Goal: Task Accomplishment & Management: Manage account settings

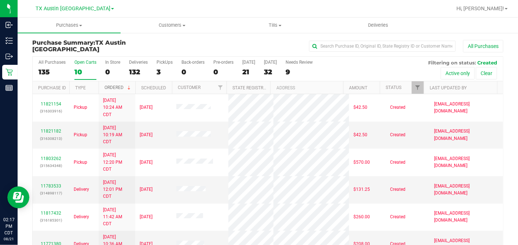
click at [131, 87] on span at bounding box center [129, 88] width 6 height 6
click at [131, 87] on th "Ordered" at bounding box center [117, 87] width 37 height 13
click at [130, 87] on span at bounding box center [129, 88] width 6 height 6
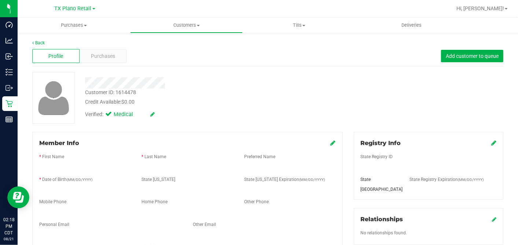
scroll to position [7, 0]
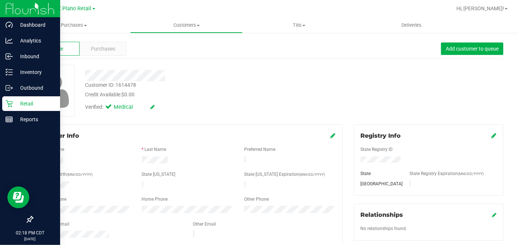
drag, startPoint x: 10, startPoint y: 101, endPoint x: 17, endPoint y: 102, distance: 7.7
click at [10, 101] on icon at bounding box center [9, 103] width 7 height 7
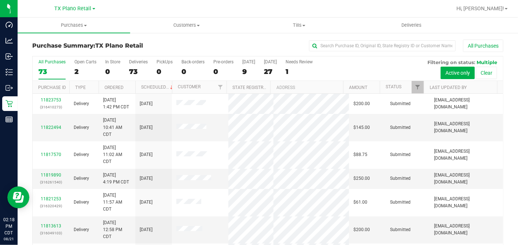
click at [241, 75] on div "All Purchases 73 Open Carts 2 In Store 0 Deliveries 73 PickUps 0 Back-orders 0 …" at bounding box center [268, 68] width 471 height 25
click at [245, 69] on div "9" at bounding box center [248, 71] width 13 height 8
click at [0, 0] on input "Today 9" at bounding box center [0, 0] width 0 height 0
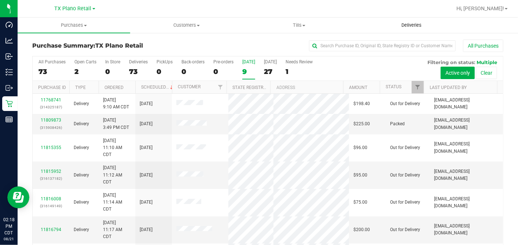
click at [410, 28] on span "Deliveries" at bounding box center [412, 25] width 40 height 7
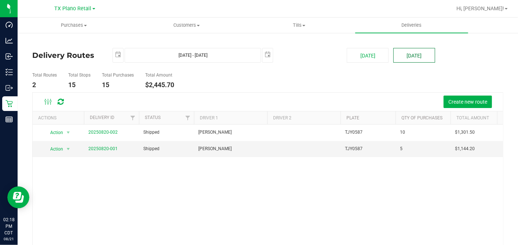
click at [397, 56] on button "[DATE]" at bounding box center [415, 55] width 42 height 15
type input "Aug 22, 2025 - Aug 22, 2025"
type input "2025-08-22"
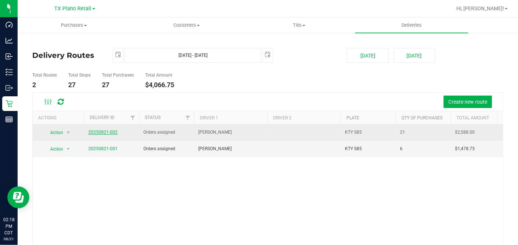
click at [112, 134] on link "20250821-002" at bounding box center [102, 132] width 29 height 5
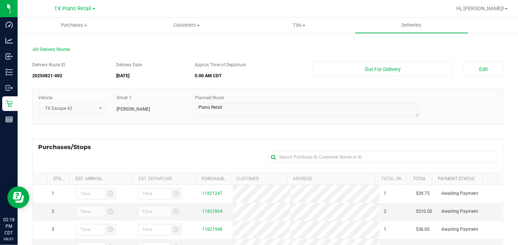
click at [237, 136] on div "Delivery Route ID 20250821-002 Delivery Date 08/22/2025 Approx Time of Departur…" at bounding box center [267, 209] width 471 height 307
click at [234, 142] on div "Purchases/Stops + Add Purchase" at bounding box center [267, 155] width 471 height 33
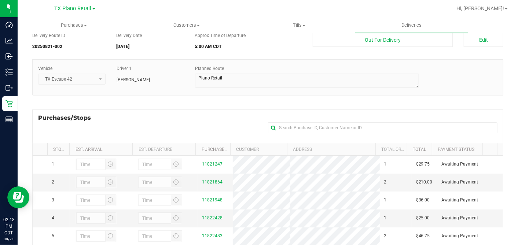
scroll to position [41, 0]
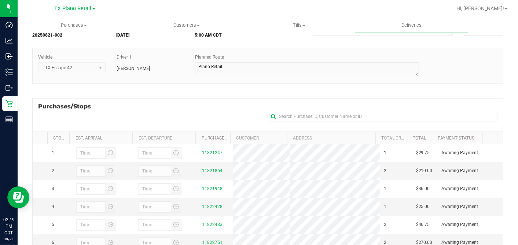
drag, startPoint x: 171, startPoint y: 103, endPoint x: 167, endPoint y: 102, distance: 4.2
click at [171, 103] on div "Purchases/Stops + Add Purchase" at bounding box center [267, 114] width 471 height 33
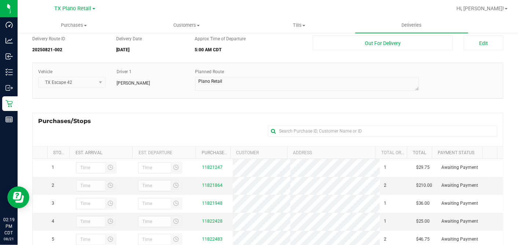
scroll to position [0, 0]
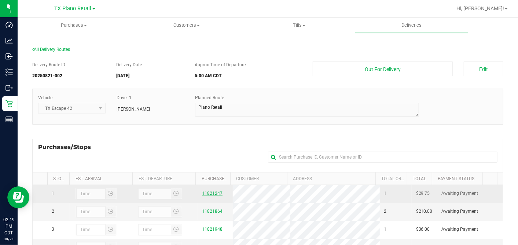
click at [212, 194] on link "11821247" at bounding box center [212, 193] width 21 height 5
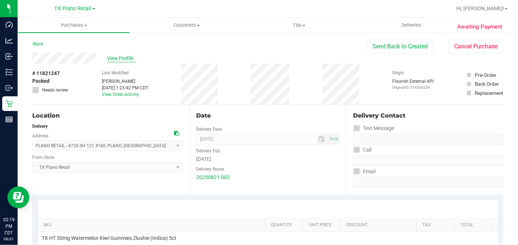
click at [117, 56] on span "View Profile" at bounding box center [121, 59] width 29 height 8
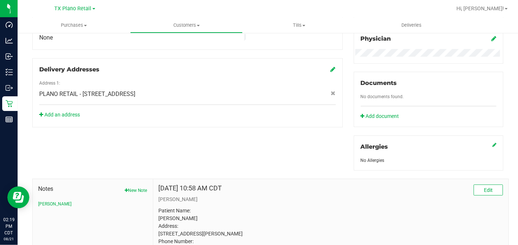
scroll to position [285, 0]
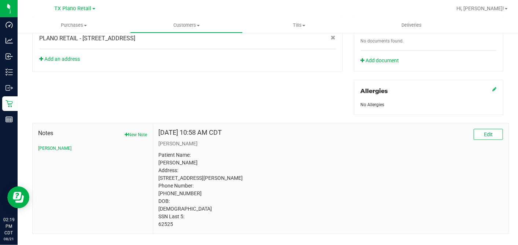
click at [167, 229] on p "Patient Name: Robert Albarran Address: 406 ER ELLIS ROCKWALL, TX, 75087 Phone N…" at bounding box center [331, 190] width 344 height 77
copy p "62525"
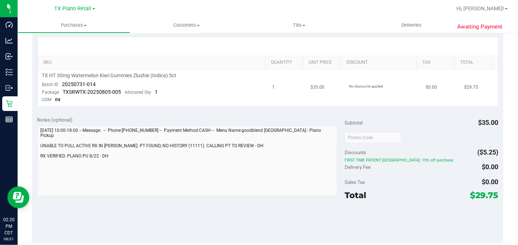
scroll to position [81, 0]
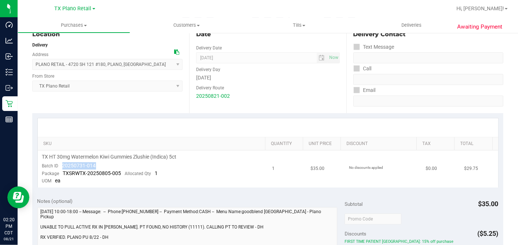
drag, startPoint x: 101, startPoint y: 165, endPoint x: 60, endPoint y: 164, distance: 40.4
click at [60, 164] on td "TX HT 30mg Watermelon Kiwi Gummies Zlushie (Indica) 5ct Batch ID 20250731-014 P…" at bounding box center [153, 169] width 230 height 37
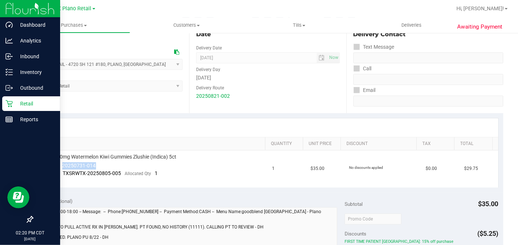
copy span "20250731-014"
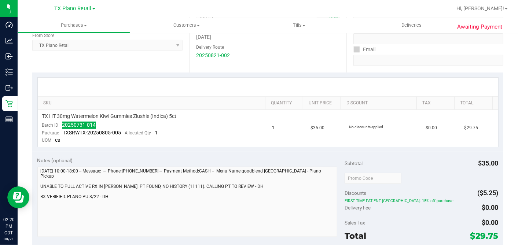
scroll to position [0, 0]
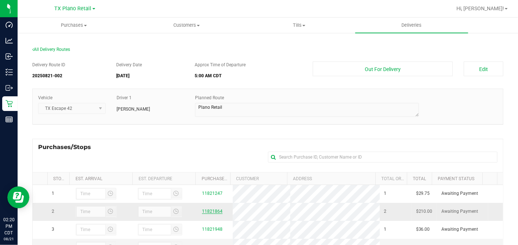
click at [209, 211] on link "11821864" at bounding box center [212, 211] width 21 height 5
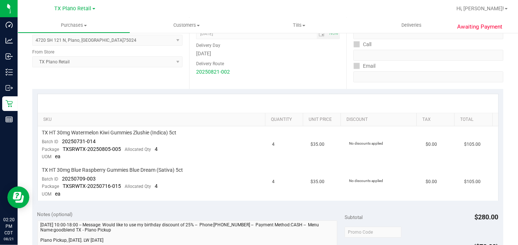
scroll to position [122, 0]
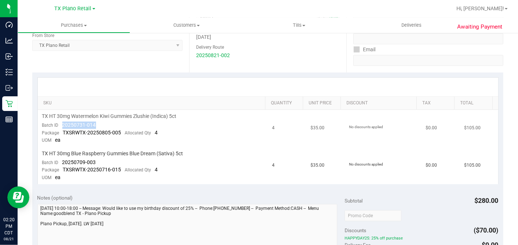
drag, startPoint x: 102, startPoint y: 125, endPoint x: 60, endPoint y: 125, distance: 42.2
click at [60, 125] on td "TX HT 30mg Watermelon Kiwi Gummies Zlushie (Indica) 5ct Batch ID 20250731-014 P…" at bounding box center [153, 128] width 230 height 37
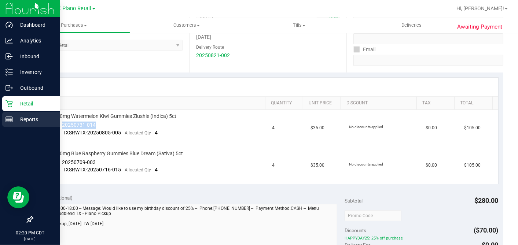
copy span "20250731-014"
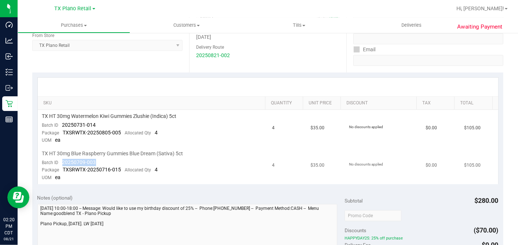
drag, startPoint x: 95, startPoint y: 159, endPoint x: 59, endPoint y: 161, distance: 35.6
click at [59, 161] on td "TX HT 30mg Blue Raspberry Gummies Blue Dream (Sativa) 5ct Batch ID 20250709-003…" at bounding box center [153, 165] width 230 height 37
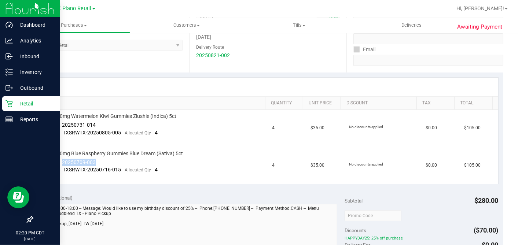
copy span "20250709-003"
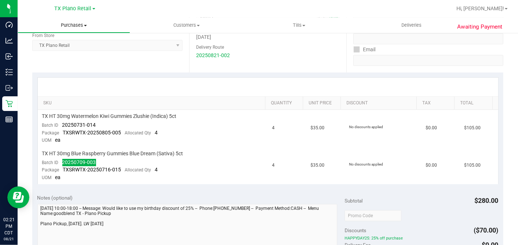
scroll to position [0, 0]
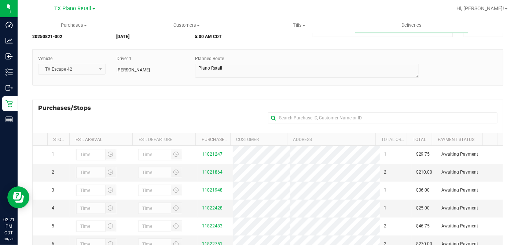
scroll to position [122, 0]
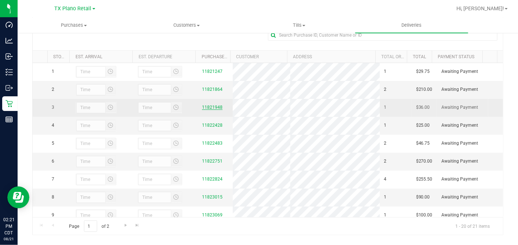
click at [211, 110] on link "11821948" at bounding box center [212, 107] width 21 height 5
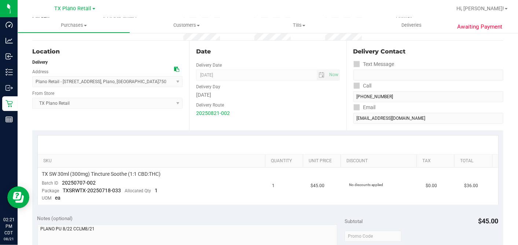
scroll to position [122, 0]
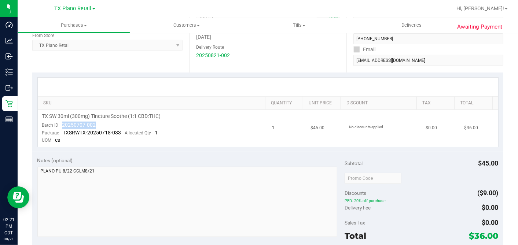
drag, startPoint x: 101, startPoint y: 126, endPoint x: 63, endPoint y: 125, distance: 37.8
click at [63, 125] on td "TX SW 30ml (300mg) Tincture Soothe (1:1 CBD:THC) Batch ID 20250707-002 Package …" at bounding box center [153, 128] width 230 height 37
copy span "20250707-002"
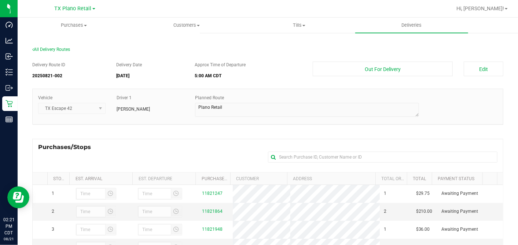
scroll to position [108, 0]
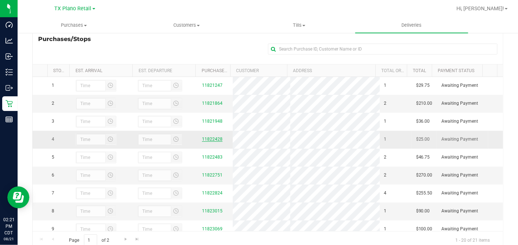
click at [215, 142] on link "11822428" at bounding box center [212, 139] width 21 height 5
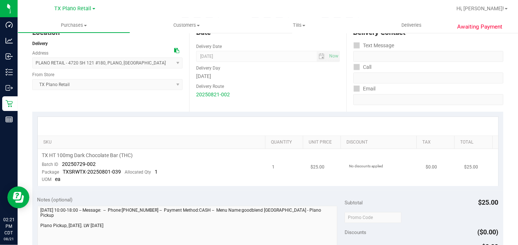
scroll to position [122, 0]
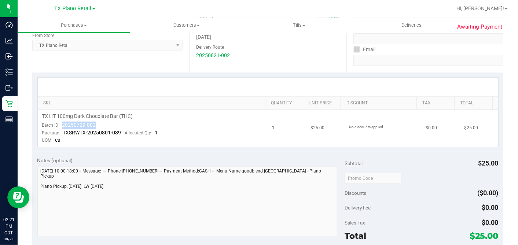
drag, startPoint x: 97, startPoint y: 124, endPoint x: 61, endPoint y: 123, distance: 36.0
click at [61, 123] on td "TX HT 100mg Dark Chocolate Bar (THC) Batch ID 20250729-002 Package TXSRWTX-2025…" at bounding box center [153, 128] width 230 height 37
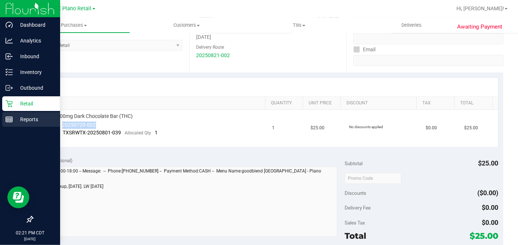
copy span "20250729-002"
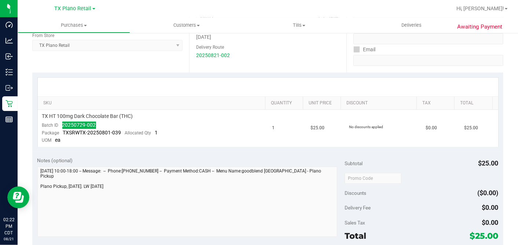
scroll to position [0, 0]
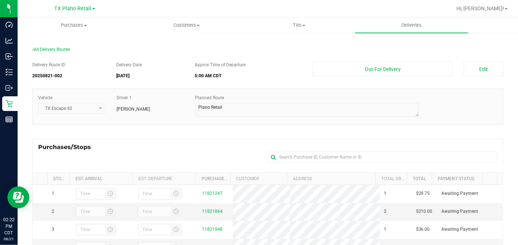
scroll to position [122, 0]
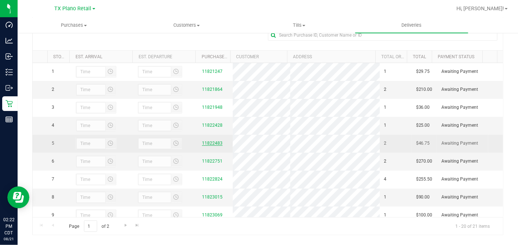
click at [207, 146] on link "11822483" at bounding box center [212, 143] width 21 height 5
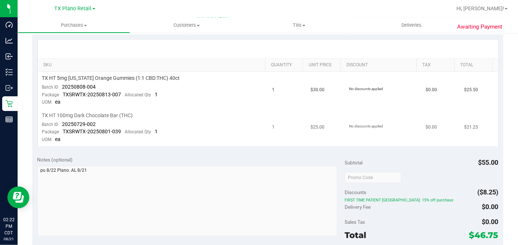
scroll to position [163, 0]
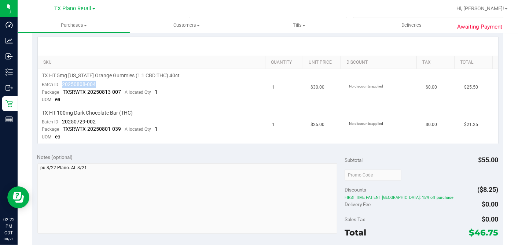
drag, startPoint x: 94, startPoint y: 84, endPoint x: 61, endPoint y: 81, distance: 33.1
click at [61, 81] on div "Batch ID 20250808-004" at bounding box center [69, 84] width 54 height 7
copy span "20250808-004"
drag, startPoint x: 100, startPoint y: 119, endPoint x: 60, endPoint y: 118, distance: 40.4
click at [60, 118] on td "TX HT 100mg Dark Chocolate Bar (THC) Batch ID 20250729-002 Package TXSRWTX-2025…" at bounding box center [153, 125] width 230 height 37
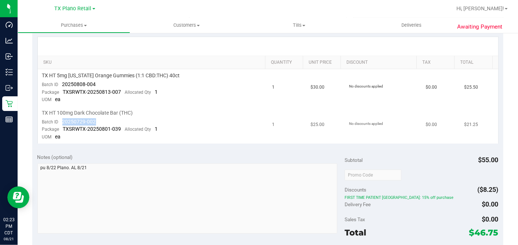
copy span "20250729-002"
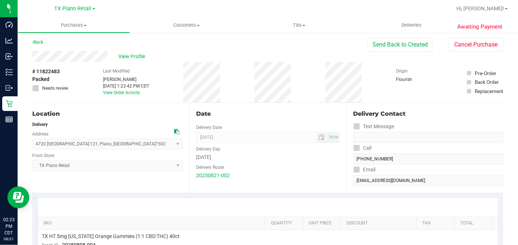
scroll to position [0, 0]
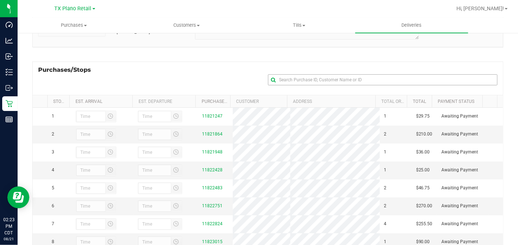
scroll to position [131, 0]
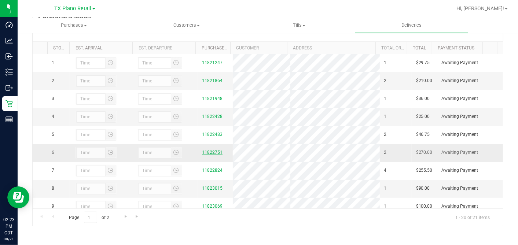
click at [203, 155] on link "11822751" at bounding box center [212, 152] width 21 height 5
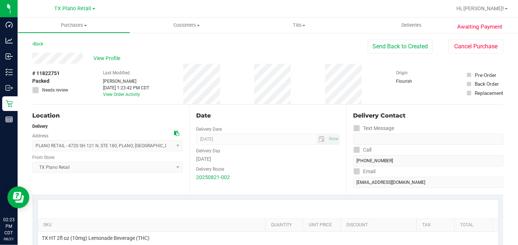
scroll to position [122, 0]
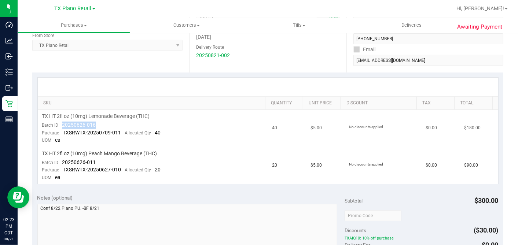
drag, startPoint x: 109, startPoint y: 124, endPoint x: 62, endPoint y: 124, distance: 46.6
click at [62, 124] on td "TX HT 2fl oz (10mg) Lemonade Beverage (THC) Batch ID 20250626-016 Package TXSRW…" at bounding box center [153, 128] width 230 height 37
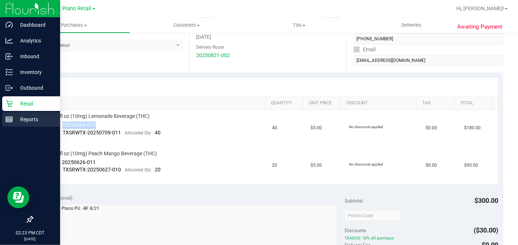
copy span "20250626-016"
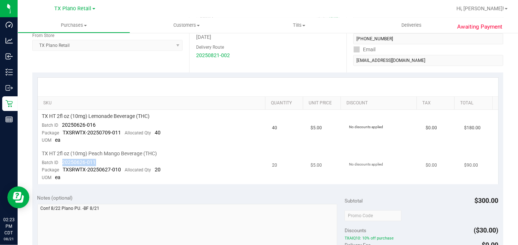
drag, startPoint x: 97, startPoint y: 162, endPoint x: 63, endPoint y: 162, distance: 34.5
click at [63, 162] on td "TX HT 2fl oz (10mg) Peach Mango Beverage (THC) Batch ID 20250626-011 Package TX…" at bounding box center [153, 165] width 230 height 37
copy span "20250626-011"
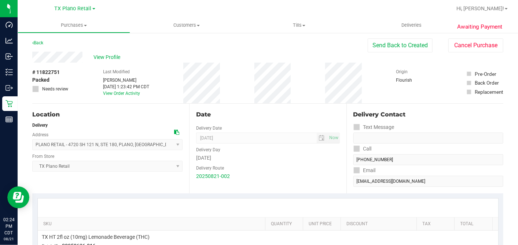
scroll to position [0, 0]
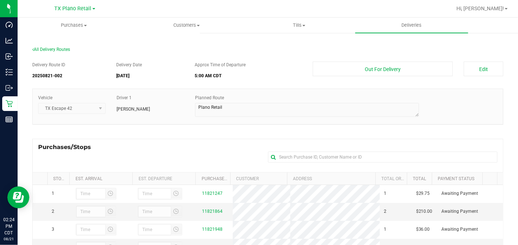
scroll to position [131, 0]
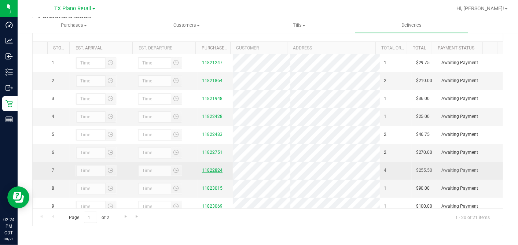
click at [212, 173] on link "11822824" at bounding box center [212, 170] width 21 height 5
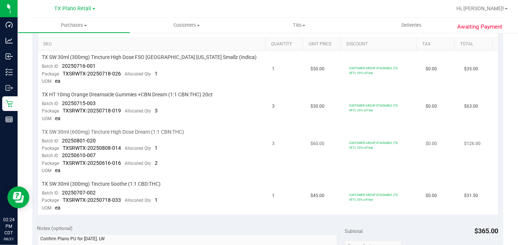
scroll to position [163, 0]
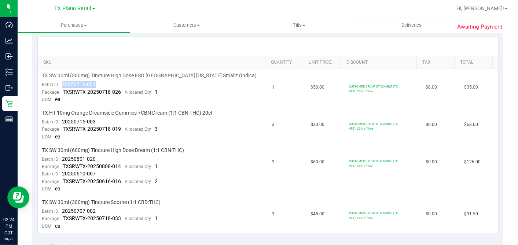
drag, startPoint x: 100, startPoint y: 85, endPoint x: 63, endPoint y: 83, distance: 37.1
click at [63, 83] on td "TX SW 30ml (300mg) Tincture High Dose FSO TX Georgia Smallz (Indica) Batch ID 2…" at bounding box center [153, 87] width 230 height 37
drag, startPoint x: 103, startPoint y: 123, endPoint x: 63, endPoint y: 121, distance: 40.0
click at [63, 121] on td "TX HT 10mg Orange Dreamsicle Gummies +CBN Dream (1:1 CBN:THC) 20ct Batch ID 202…" at bounding box center [153, 125] width 230 height 37
drag, startPoint x: 99, startPoint y: 158, endPoint x: 63, endPoint y: 156, distance: 36.0
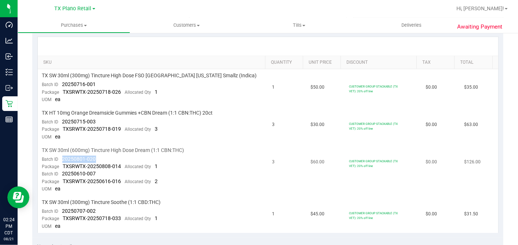
click at [63, 156] on td "TX SW 30ml (600mg) Tincture High Dose Dream (1:1 CBN:THC) Batch ID 20250801-020…" at bounding box center [153, 170] width 230 height 52
drag, startPoint x: 98, startPoint y: 172, endPoint x: 61, endPoint y: 172, distance: 37.4
click at [61, 172] on td "TX SW 30ml (600mg) Tincture High Dose Dream (1:1 CBN:THC) Batch ID 20250801-020…" at bounding box center [153, 170] width 230 height 52
drag, startPoint x: 96, startPoint y: 211, endPoint x: 62, endPoint y: 208, distance: 34.7
click at [62, 208] on td "TX SW 30ml (300mg) Tincture Soothe (1:1 CBD:THC) Batch ID 20250707-002 Package …" at bounding box center [153, 214] width 230 height 37
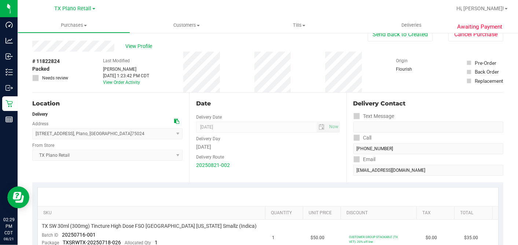
scroll to position [0, 0]
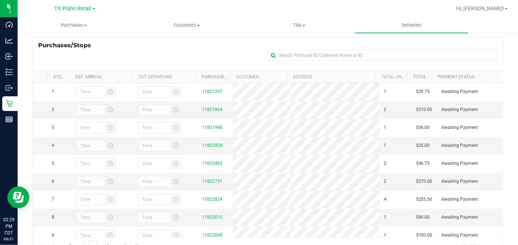
scroll to position [131, 0]
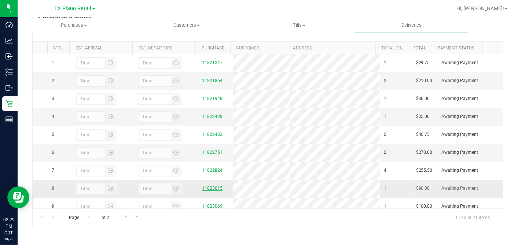
click at [208, 191] on link "11823015" at bounding box center [212, 188] width 21 height 5
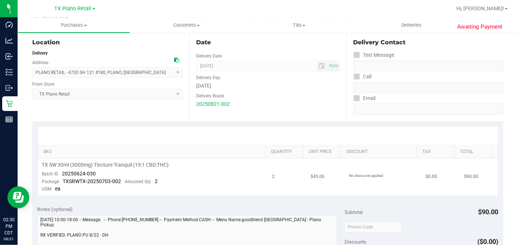
scroll to position [122, 0]
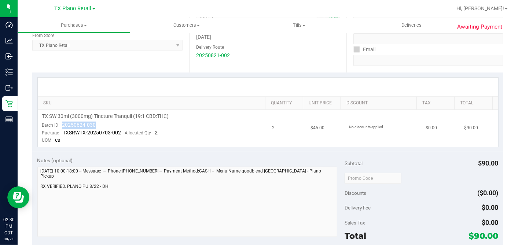
drag, startPoint x: 96, startPoint y: 124, endPoint x: 62, endPoint y: 125, distance: 34.1
click at [62, 125] on td "TX SW 30ml (3000mg) Tincture Tranquil (19:1 CBD:THC) Batch ID 20250624-030 Pack…" at bounding box center [153, 128] width 230 height 37
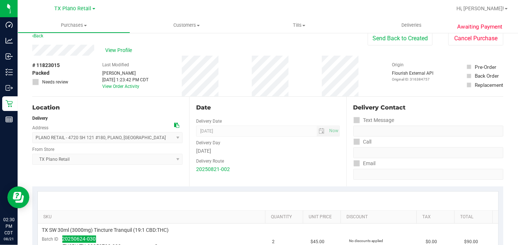
scroll to position [0, 0]
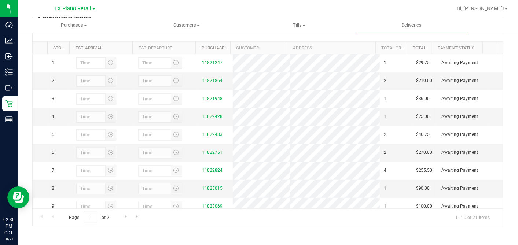
scroll to position [81, 0]
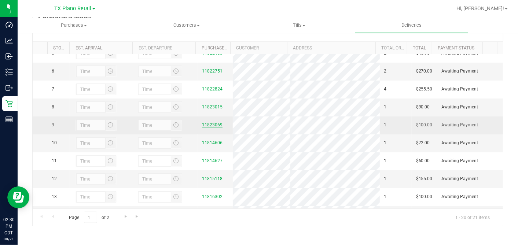
click at [212, 128] on link "11823069" at bounding box center [212, 125] width 21 height 5
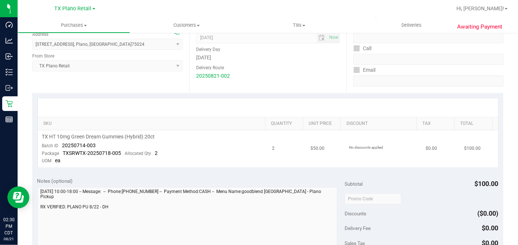
scroll to position [122, 0]
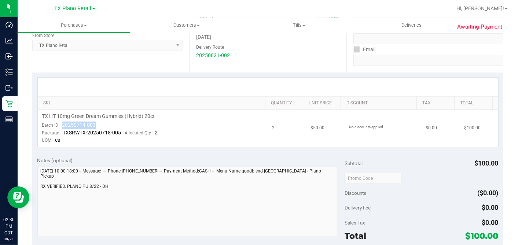
drag, startPoint x: 101, startPoint y: 123, endPoint x: 61, endPoint y: 123, distance: 40.7
click at [61, 123] on td "TX HT 10mg Green Dream Gummies (Hybrid) 20ct Batch ID 20250714-003 Package TXSR…" at bounding box center [153, 128] width 230 height 37
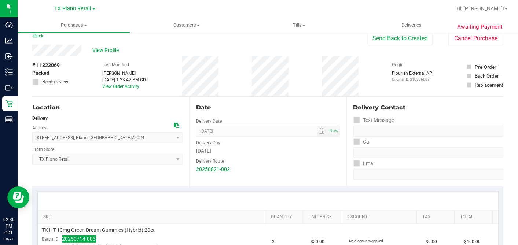
scroll to position [0, 0]
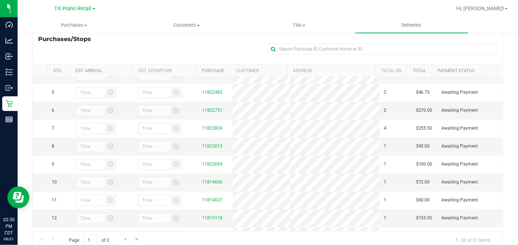
scroll to position [81, 0]
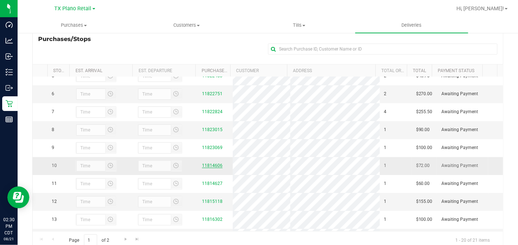
click at [204, 168] on link "11814606" at bounding box center [212, 165] width 21 height 5
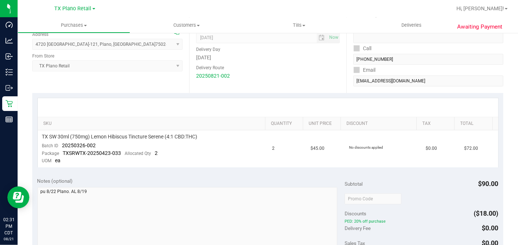
scroll to position [163, 0]
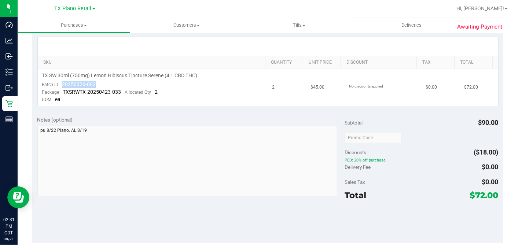
drag, startPoint x: 100, startPoint y: 83, endPoint x: 62, endPoint y: 83, distance: 37.8
click at [62, 83] on td "TX SW 30ml (750mg) Lemon Hibiscus Tincture Serene (4:1 CBD:THC) Batch ID 202503…" at bounding box center [153, 87] width 230 height 37
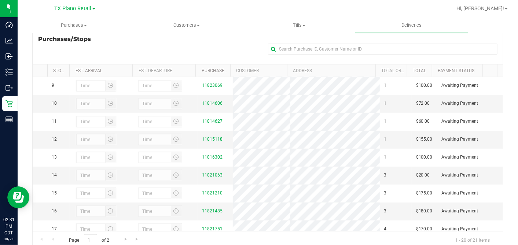
scroll to position [163, 0]
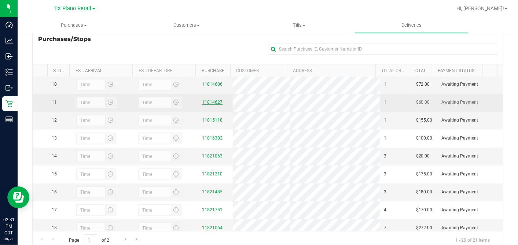
click at [209, 105] on link "11814627" at bounding box center [212, 102] width 21 height 5
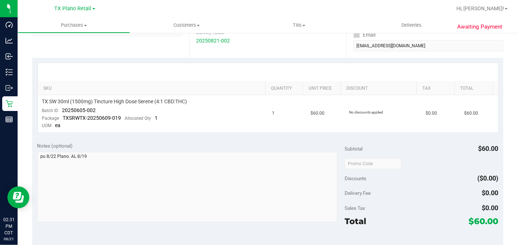
scroll to position [163, 0]
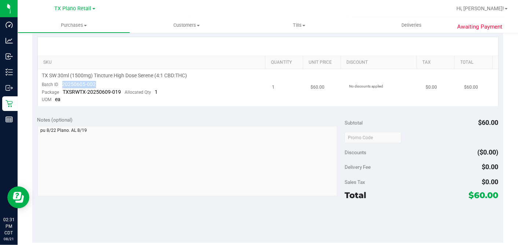
drag, startPoint x: 105, startPoint y: 83, endPoint x: 62, endPoint y: 84, distance: 42.9
click at [62, 84] on td "TX SW 30ml (1500mg) Tincture High Dose Serene (4:1 CBD:THC) Batch ID 20250605-0…" at bounding box center [153, 87] width 230 height 37
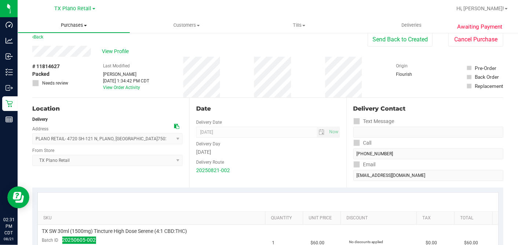
scroll to position [0, 0]
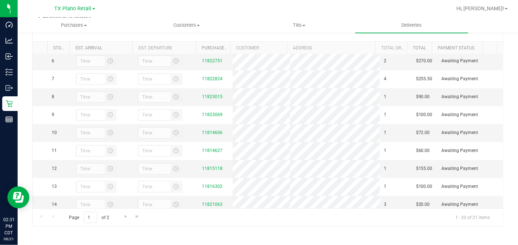
scroll to position [122, 0]
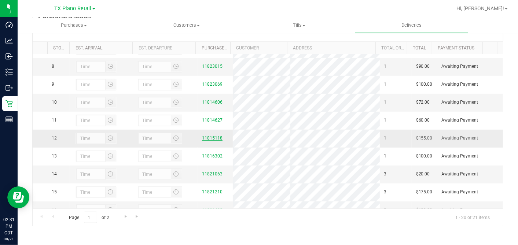
click at [210, 141] on link "11815118" at bounding box center [212, 138] width 21 height 5
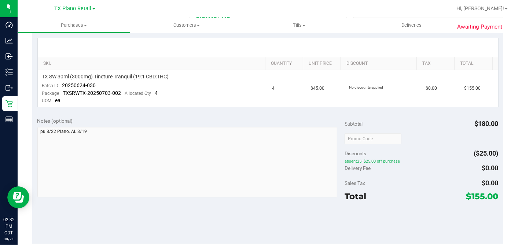
scroll to position [163, 0]
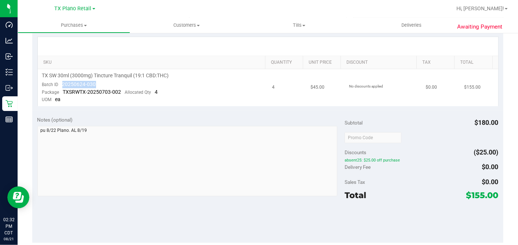
drag, startPoint x: 114, startPoint y: 82, endPoint x: 62, endPoint y: 83, distance: 52.5
click at [62, 83] on td "TX SW 30ml (3000mg) Tincture Tranquil (19:1 CBD:THC) Batch ID 20250624-030 Pack…" at bounding box center [153, 87] width 230 height 37
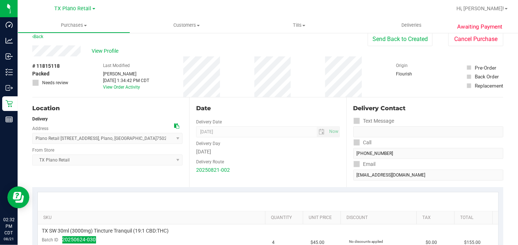
scroll to position [0, 0]
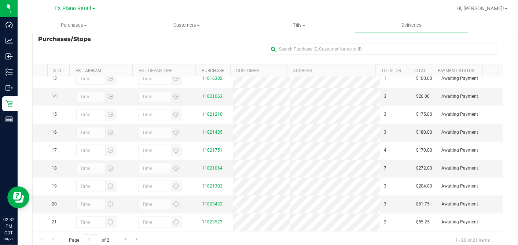
scroll to position [204, 0]
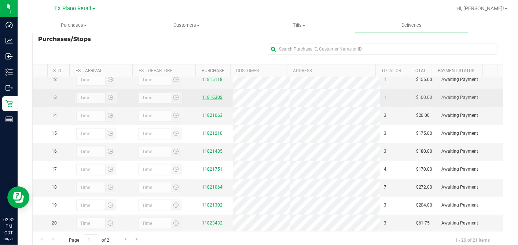
click at [211, 100] on link "11816302" at bounding box center [212, 97] width 21 height 5
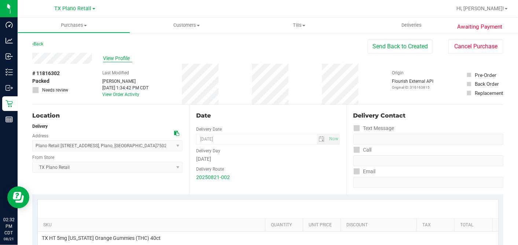
click at [124, 57] on span "View Profile" at bounding box center [117, 59] width 29 height 8
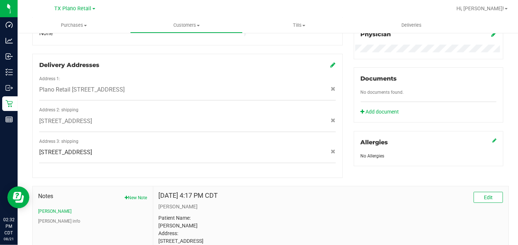
scroll to position [310, 0]
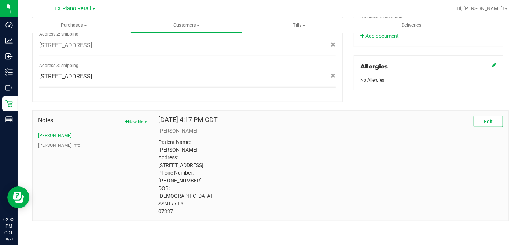
click at [166, 211] on p "Patient Name: Veronica Ann Green Address: 3807 Seminole Pl Carrollton, TX, 7500…" at bounding box center [331, 177] width 344 height 77
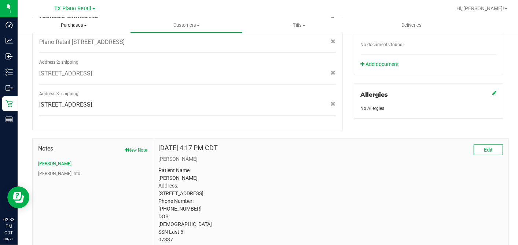
scroll to position [269, 0]
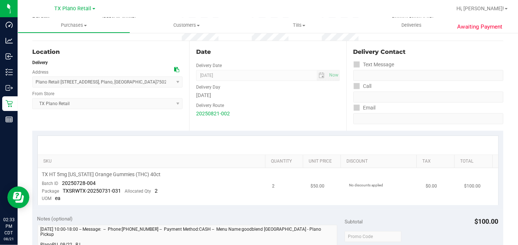
scroll to position [122, 0]
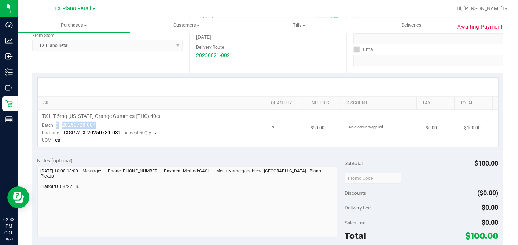
drag, startPoint x: 112, startPoint y: 125, endPoint x: 56, endPoint y: 125, distance: 55.4
click at [56, 125] on td "TX HT 5mg Texas Orange Gummies (THC) 40ct Batch ID 20250728-004 Package TXSRWTX…" at bounding box center [153, 128] width 230 height 37
click at [65, 125] on span "20250728-004" at bounding box center [79, 125] width 34 height 6
drag, startPoint x: 101, startPoint y: 125, endPoint x: 61, endPoint y: 126, distance: 40.0
click at [61, 126] on td "TX HT 5mg Texas Orange Gummies (THC) 40ct Batch ID 20250728-004 Package TXSRWTX…" at bounding box center [153, 128] width 230 height 37
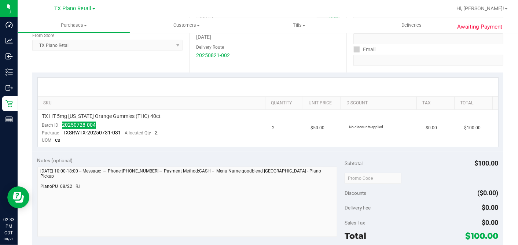
scroll to position [0, 0]
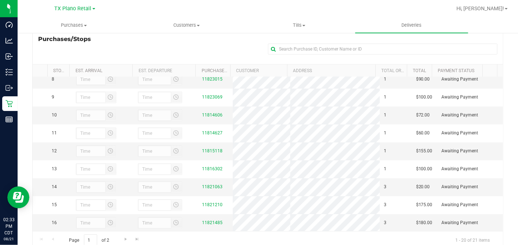
scroll to position [163, 0]
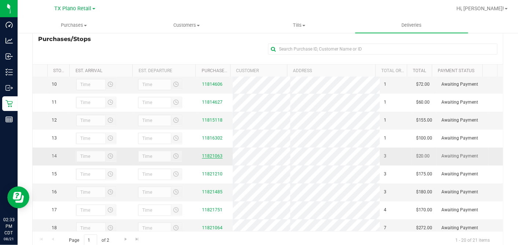
click at [211, 159] on link "11821063" at bounding box center [212, 156] width 21 height 5
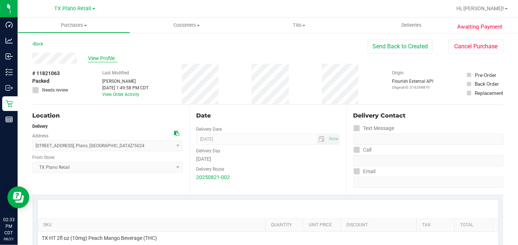
click at [108, 59] on span "View Profile" at bounding box center [102, 59] width 29 height 8
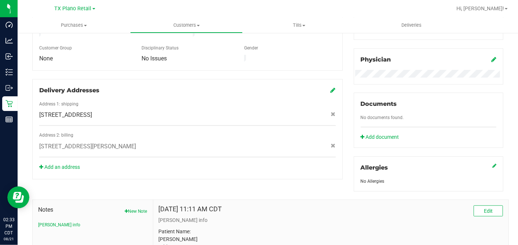
scroll to position [303, 0]
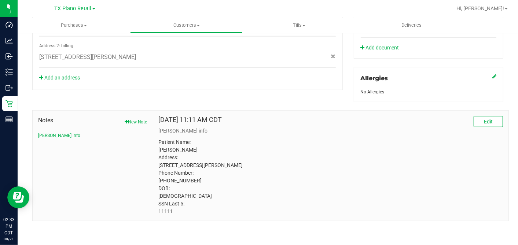
click at [167, 213] on p "Patient Name: Philip Hake Address: 4513 KINGSWAY LN MCKINNEY, TX, 75070 Phone N…" at bounding box center [331, 177] width 344 height 77
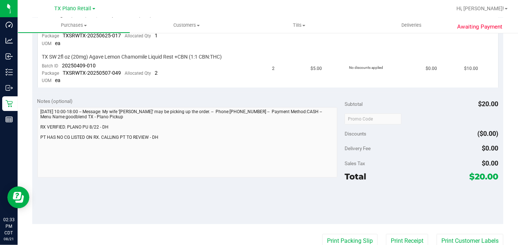
scroll to position [99, 0]
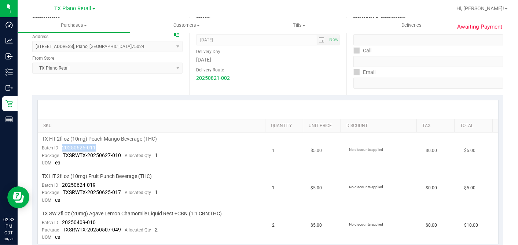
drag, startPoint x: 99, startPoint y: 147, endPoint x: 63, endPoint y: 146, distance: 36.7
click at [63, 146] on td "TX HT 2fl oz (10mg) Peach Mango Beverage (THC) Batch ID 20250626-011 Package TX…" at bounding box center [153, 151] width 230 height 37
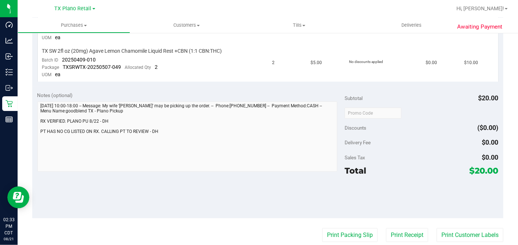
scroll to position [140, 0]
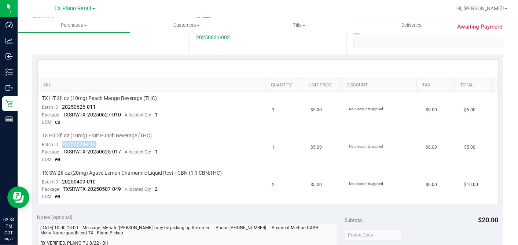
drag, startPoint x: 103, startPoint y: 143, endPoint x: 61, endPoint y: 144, distance: 42.2
click at [61, 144] on td "TX HT 2fl oz (10mg) Fruit Punch Beverage (THC) Batch ID 20250624-019 Package TX…" at bounding box center [153, 147] width 230 height 37
drag, startPoint x: 99, startPoint y: 181, endPoint x: 62, endPoint y: 181, distance: 37.0
click at [63, 181] on td "TX SW 2fl oz (20mg) Agave Lemon Chamomile Liquid Rest +CBN (1:1 CBN:THC) Batch …" at bounding box center [153, 185] width 230 height 37
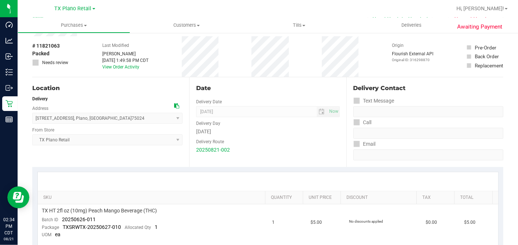
scroll to position [0, 0]
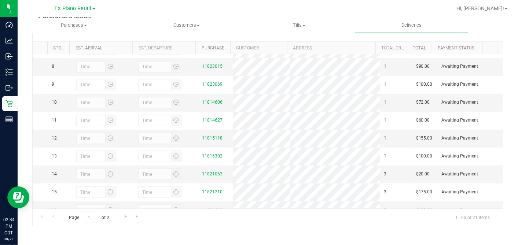
scroll to position [204, 0]
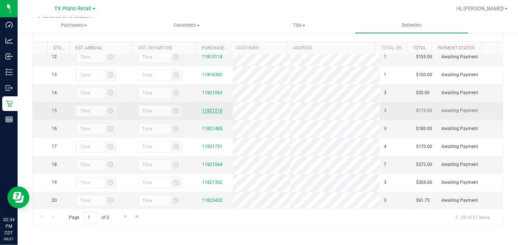
click at [207, 113] on link "11821210" at bounding box center [212, 110] width 21 height 5
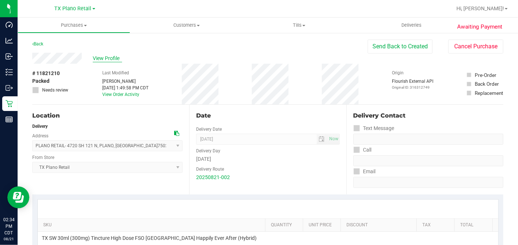
click at [107, 59] on span "View Profile" at bounding box center [107, 59] width 29 height 8
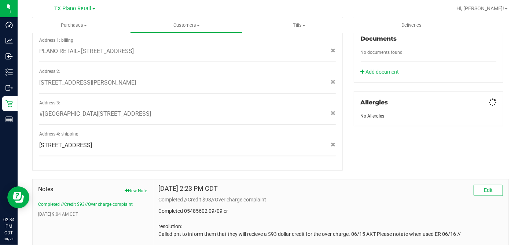
scroll to position [322, 0]
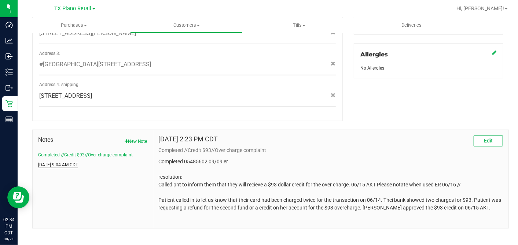
click at [78, 162] on button "Jun 9, 2022 9:04 AM CDT" at bounding box center [58, 165] width 40 height 7
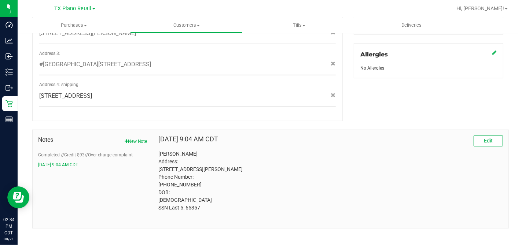
click at [193, 207] on p "Ericka Elliott Address: 1417 Lampasas Dr Allen, TX, 75013 Phone Number: (724) 8…" at bounding box center [331, 181] width 344 height 62
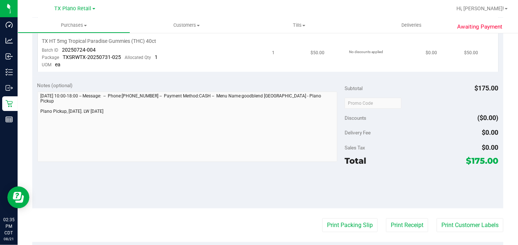
scroll to position [158, 0]
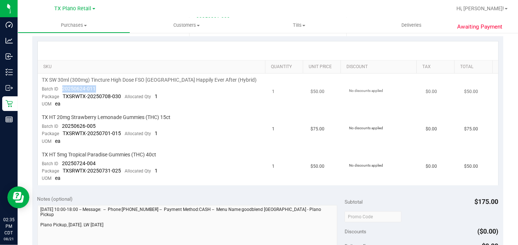
drag, startPoint x: 98, startPoint y: 89, endPoint x: 63, endPoint y: 88, distance: 34.9
click at [63, 88] on td "TX SW 30ml (300mg) Tincture High Dose FSO TX Happily Ever After (Hybrid) Batch …" at bounding box center [153, 92] width 230 height 37
drag, startPoint x: 96, startPoint y: 125, endPoint x: 61, endPoint y: 125, distance: 35.6
click at [61, 125] on td "TX HT 20mg Strawberry Lemonade Gummies (THC) 15ct Batch ID 20250626-005 Package…" at bounding box center [153, 129] width 230 height 37
drag, startPoint x: 104, startPoint y: 160, endPoint x: 61, endPoint y: 163, distance: 43.0
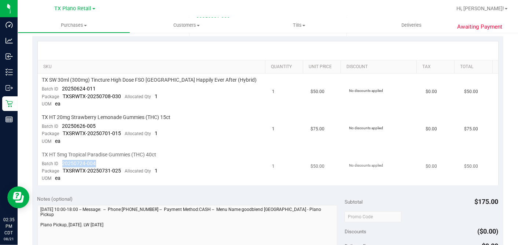
click at [61, 163] on td "TX HT 5mg Tropical Paradise Gummies (THC) 40ct Batch ID 20250724-004 Package TX…" at bounding box center [153, 167] width 230 height 37
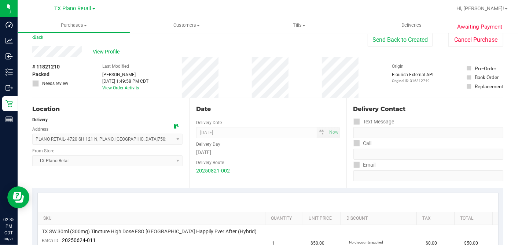
scroll to position [0, 0]
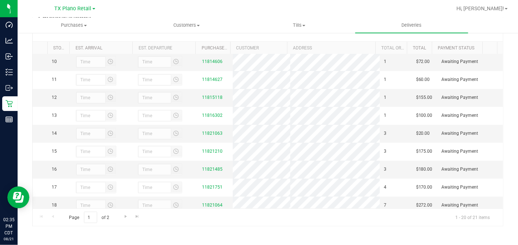
scroll to position [204, 0]
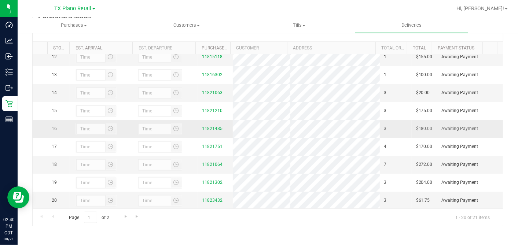
click at [198, 138] on td "11821485" at bounding box center [215, 129] width 35 height 18
click at [202, 131] on link "11821485" at bounding box center [212, 128] width 21 height 5
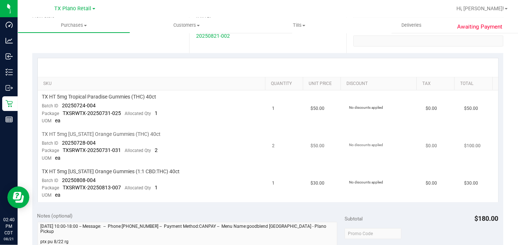
scroll to position [163, 0]
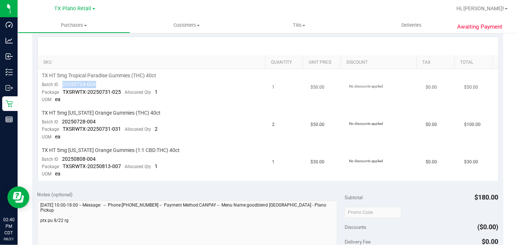
drag, startPoint x: 84, startPoint y: 84, endPoint x: 63, endPoint y: 85, distance: 20.9
click at [63, 85] on td "TX HT 5mg Tropical Paradise Gummies (THC) 40ct Batch ID 20250724-004 Package TX…" at bounding box center [153, 87] width 230 height 37
drag, startPoint x: 74, startPoint y: 122, endPoint x: 60, endPoint y: 120, distance: 14.4
click at [60, 120] on td "TX HT 5mg Texas Orange Gummies (THC) 40ct Batch ID 20250728-004 Package TXSRWTX…" at bounding box center [153, 125] width 230 height 37
drag, startPoint x: 102, startPoint y: 156, endPoint x: 63, endPoint y: 156, distance: 39.3
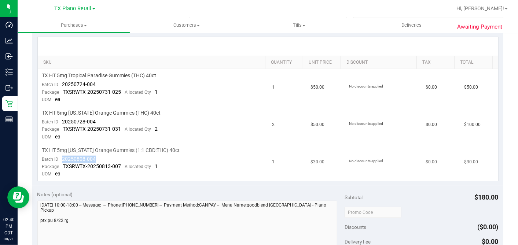
click at [63, 156] on td "TX HT 5mg Texas Orange Gummies (1:1 CBD:THC) 40ct Batch ID 20250808-004 Package…" at bounding box center [153, 162] width 230 height 37
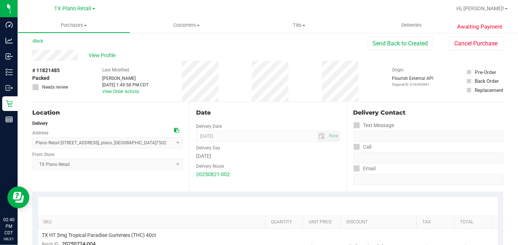
scroll to position [0, 0]
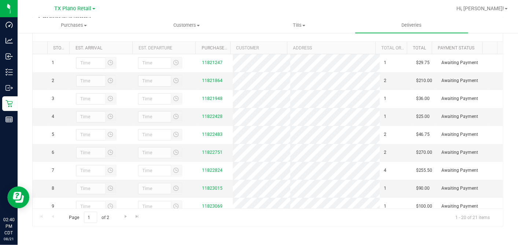
scroll to position [204, 0]
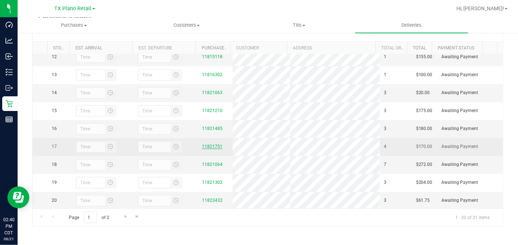
click at [209, 149] on link "11821751" at bounding box center [212, 146] width 21 height 5
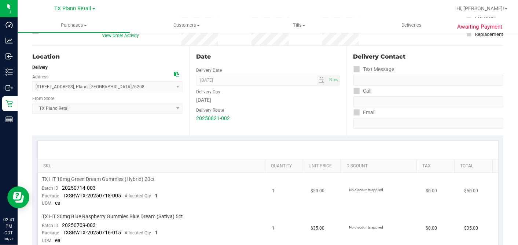
scroll to position [122, 0]
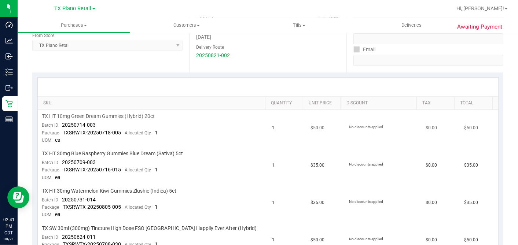
click at [96, 118] on span "TX HT 10mg Green Dream Gummies (Hybrid) 20ct" at bounding box center [98, 116] width 113 height 7
drag, startPoint x: 97, startPoint y: 122, endPoint x: 59, endPoint y: 125, distance: 38.3
click at [59, 125] on td "TX HT 10mg Green Dream Gummies (Hybrid) 20ct Batch ID 20250714-003 Package TXSR…" at bounding box center [153, 128] width 230 height 37
drag, startPoint x: 69, startPoint y: 163, endPoint x: 62, endPoint y: 163, distance: 7.4
click at [62, 163] on td "TX HT 30mg Blue Raspberry Gummies Blue Dream (Sativa) 5ct Batch ID 20250709-003…" at bounding box center [153, 165] width 230 height 37
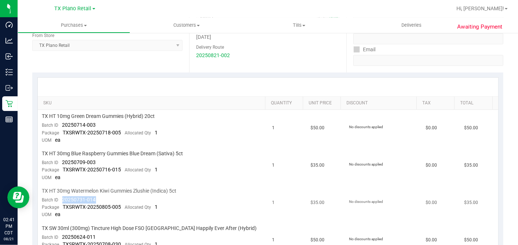
drag, startPoint x: 98, startPoint y: 198, endPoint x: 63, endPoint y: 195, distance: 35.3
click at [63, 195] on td "TX HT 30mg Watermelon Kiwi Gummies Zlushie (Indica) 5ct Batch ID 20250731-014 P…" at bounding box center [153, 203] width 230 height 37
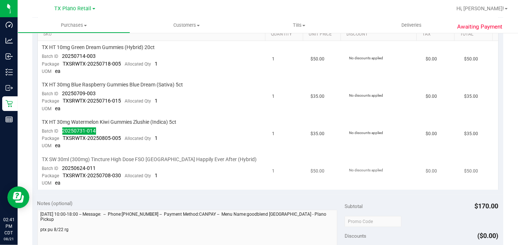
scroll to position [204, 0]
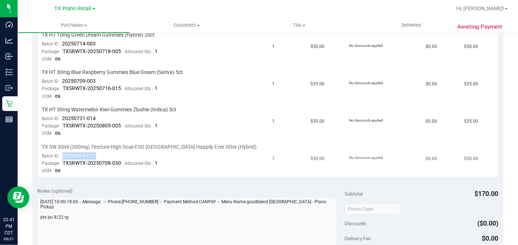
drag, startPoint x: 102, startPoint y: 152, endPoint x: 62, endPoint y: 154, distance: 40.0
click at [62, 154] on td "TX SW 30ml (300mg) Tincture High Dose FSO TX Happily Ever After (Hybrid) Batch …" at bounding box center [153, 159] width 230 height 37
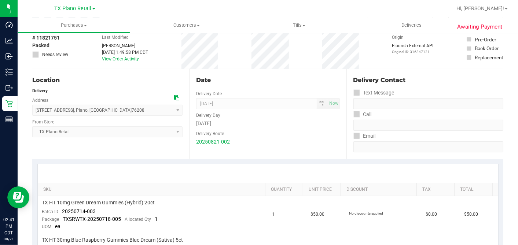
scroll to position [0, 0]
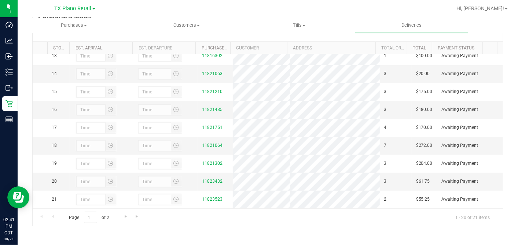
scroll to position [244, 0]
click at [207, 146] on link "11821064" at bounding box center [212, 145] width 21 height 5
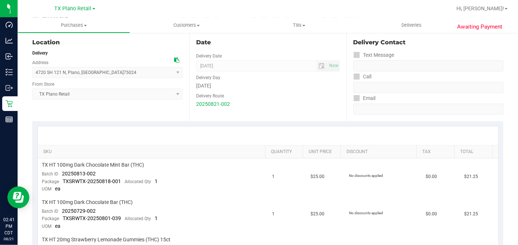
scroll to position [163, 0]
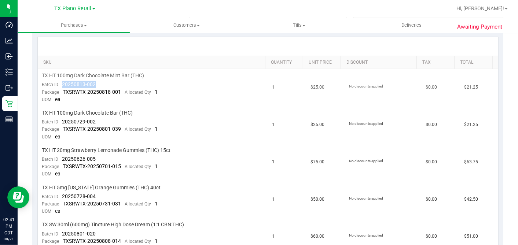
drag, startPoint x: 104, startPoint y: 84, endPoint x: 60, endPoint y: 85, distance: 43.7
click at [60, 85] on td "TX HT 100mg Dark Chocolate Mint Bar (THC) Batch ID 20250813-002 Package TXSRWTX…" at bounding box center [153, 87] width 230 height 37
drag, startPoint x: 98, startPoint y: 120, endPoint x: 61, endPoint y: 120, distance: 36.7
click at [61, 120] on td "TX HT 100mg Dark Chocolate Bar (THC) Batch ID 20250729-002 Package TXSRWTX-2025…" at bounding box center [153, 125] width 230 height 37
drag, startPoint x: 103, startPoint y: 156, endPoint x: 62, endPoint y: 156, distance: 40.7
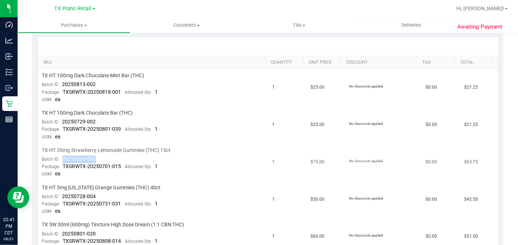
click at [62, 156] on td "TX HT 20mg Strawberry Lemonade Gummies (THC) 15ct Batch ID 20250626-005 Package…" at bounding box center [153, 162] width 230 height 37
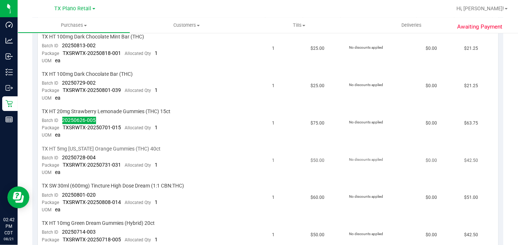
scroll to position [244, 0]
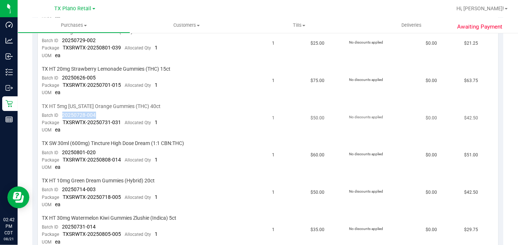
drag, startPoint x: 97, startPoint y: 114, endPoint x: 61, endPoint y: 113, distance: 36.7
click at [61, 113] on td "TX HT 5mg Texas Orange Gummies (THC) 40ct Batch ID 20250728-004 Package TXSRWTX…" at bounding box center [153, 118] width 230 height 37
drag, startPoint x: 86, startPoint y: 151, endPoint x: 61, endPoint y: 150, distance: 24.6
click at [61, 150] on td "TX SW 30ml (600mg) Tincture High Dose Dream (1:1 CBN:THC) Batch ID 20250801-020…" at bounding box center [153, 155] width 230 height 37
drag, startPoint x: 91, startPoint y: 187, endPoint x: 61, endPoint y: 185, distance: 29.5
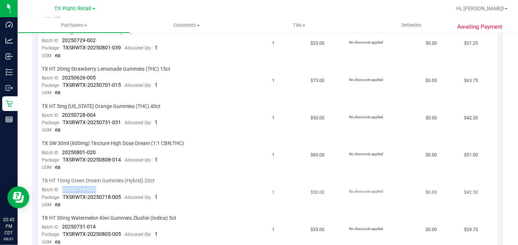
click at [61, 185] on td "TX HT 10mg Green Dream Gummies (Hybrid) 20ct Batch ID 20250714-003 Package TXSR…" at bounding box center [153, 193] width 230 height 37
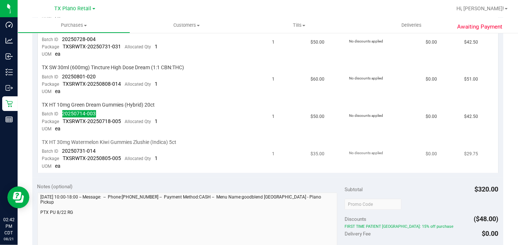
scroll to position [326, 0]
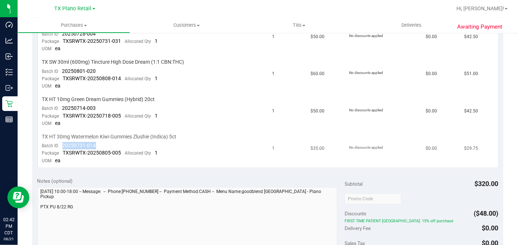
drag, startPoint x: 98, startPoint y: 143, endPoint x: 62, endPoint y: 142, distance: 36.7
click at [62, 142] on td "TX HT 30mg Watermelon Kiwi Gummies Zlushie (Indica) 5ct Batch ID 20250731-014 P…" at bounding box center [153, 149] width 230 height 37
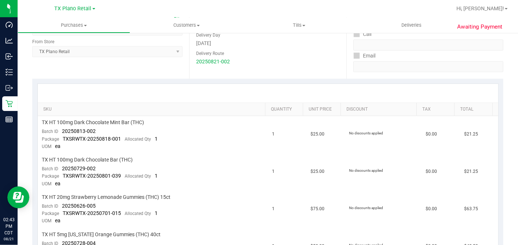
scroll to position [41, 0]
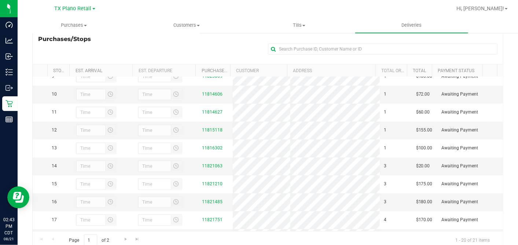
scroll to position [251, 0]
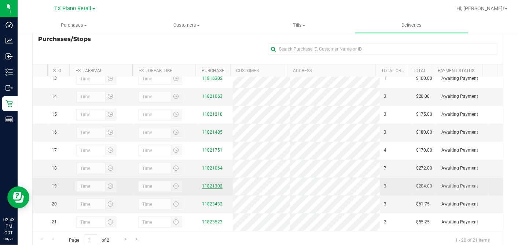
click at [211, 184] on link "11821302" at bounding box center [212, 186] width 21 height 5
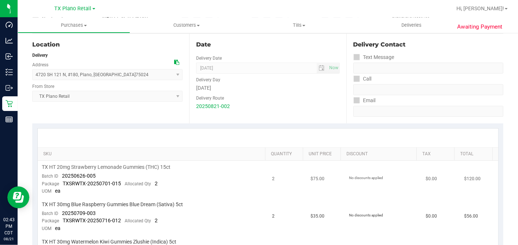
scroll to position [122, 0]
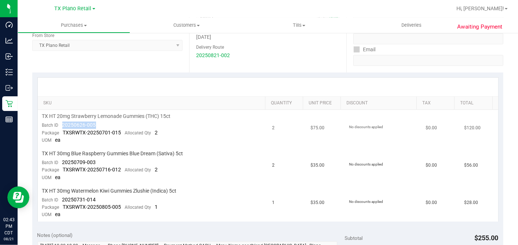
drag, startPoint x: 103, startPoint y: 123, endPoint x: 58, endPoint y: 124, distance: 45.1
click at [58, 124] on td "TX HT 20mg Strawberry Lemonade Gummies (THC) 15ct Batch ID 20250626-005 Package…" at bounding box center [153, 128] width 230 height 37
drag, startPoint x: 96, startPoint y: 159, endPoint x: 62, endPoint y: 161, distance: 34.6
click at [62, 161] on td "TX HT 30mg Blue Raspberry Gummies Blue Dream (Sativa) 5ct Batch ID 20250709-003…" at bounding box center [153, 165] width 230 height 37
drag, startPoint x: 100, startPoint y: 200, endPoint x: 63, endPoint y: 196, distance: 37.2
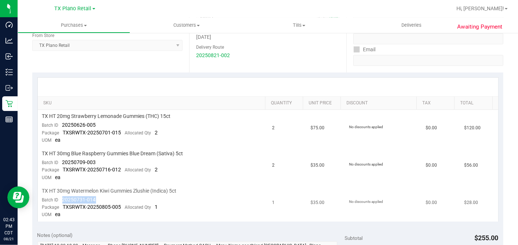
click at [63, 196] on td "TX HT 30mg Watermelon Kiwi Gummies Zlushie (Indica) 5ct Batch ID 20250731-014 P…" at bounding box center [153, 203] width 230 height 37
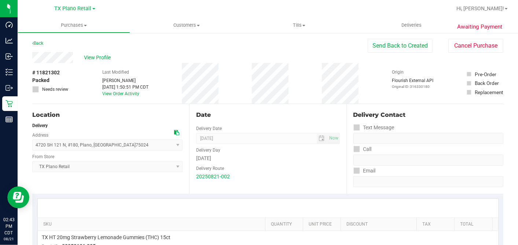
scroll to position [0, 0]
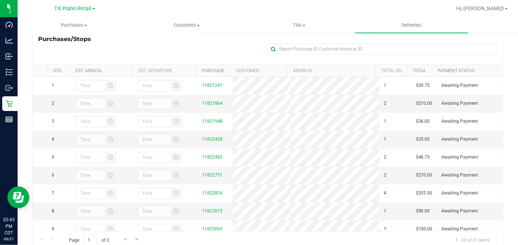
scroll to position [251, 0]
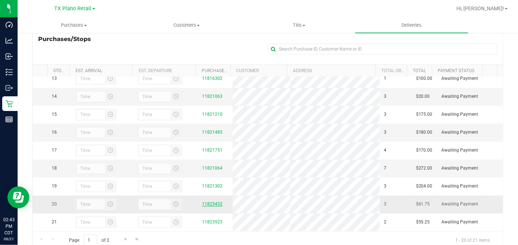
click at [213, 202] on link "11823432" at bounding box center [212, 204] width 21 height 5
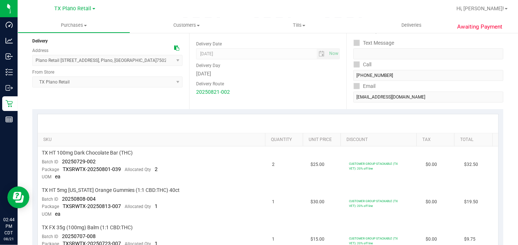
scroll to position [122, 0]
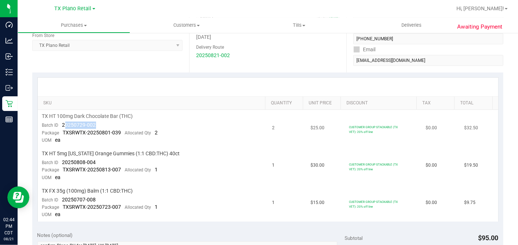
drag, startPoint x: 97, startPoint y: 125, endPoint x: 63, endPoint y: 125, distance: 33.4
click at [63, 125] on td "TX HT 100mg Dark Chocolate Bar (THC) Batch ID 20250729-002 Package TXSRWTX-2025…" at bounding box center [153, 128] width 230 height 37
drag, startPoint x: 63, startPoint y: 125, endPoint x: 98, endPoint y: 127, distance: 34.2
click at [101, 127] on td "TX HT 100mg Dark Chocolate Bar (THC) Batch ID 20250729-002 Package TXSRWTX-2025…" at bounding box center [153, 128] width 230 height 37
click at [99, 122] on td "TX HT 100mg Dark Chocolate Bar (THC) Batch ID 20250729-002 Package TXSRWTX-2025…" at bounding box center [153, 128] width 230 height 37
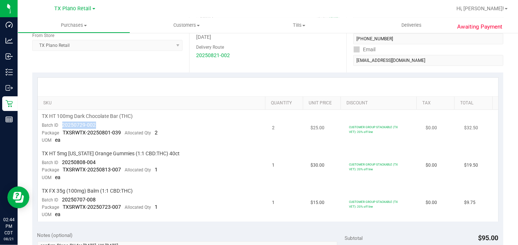
drag, startPoint x: 95, startPoint y: 124, endPoint x: 58, endPoint y: 124, distance: 37.8
click at [58, 124] on td "TX HT 100mg Dark Chocolate Bar (THC) Batch ID 20250729-002 Package TXSRWTX-2025…" at bounding box center [153, 128] width 230 height 37
drag, startPoint x: 103, startPoint y: 161, endPoint x: 61, endPoint y: 162, distance: 41.8
click at [61, 162] on td "TX HT 5mg Texas Orange Gummies (1:1 CBD:THC) 40ct Batch ID 20250808-004 Package…" at bounding box center [153, 165] width 230 height 37
drag, startPoint x: 99, startPoint y: 196, endPoint x: 61, endPoint y: 197, distance: 38.5
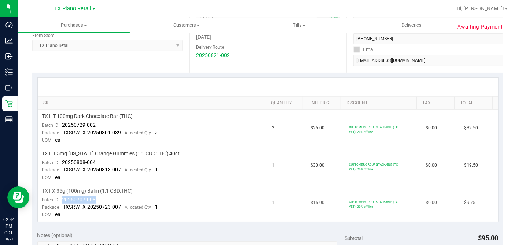
click at [61, 197] on td "TX FX 35g (100mg) Balm (1:1 CBD:THC) Batch ID 20250707-008 Package TXSRWTX-2025…" at bounding box center [153, 203] width 230 height 37
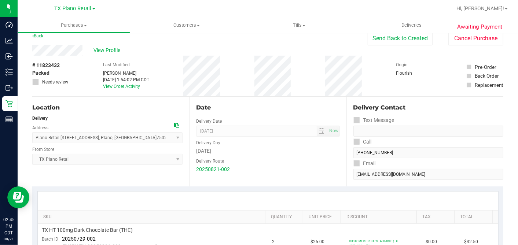
scroll to position [0, 0]
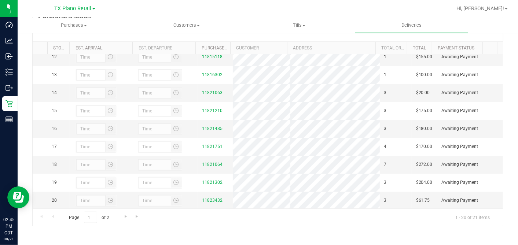
scroll to position [251, 0]
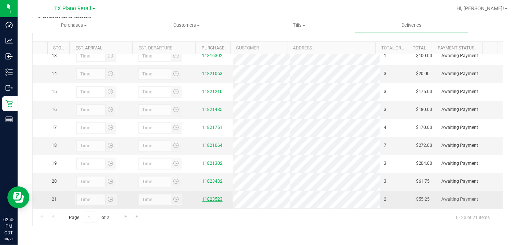
click at [208, 198] on link "11823523" at bounding box center [212, 199] width 21 height 5
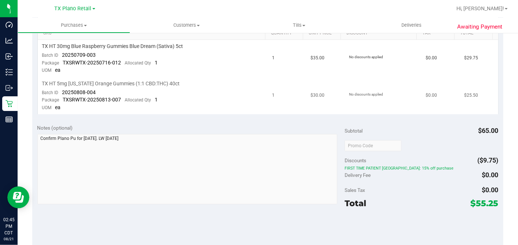
scroll to position [163, 0]
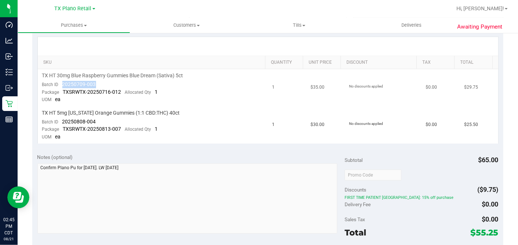
drag, startPoint x: 84, startPoint y: 85, endPoint x: 61, endPoint y: 84, distance: 22.8
click at [61, 84] on td "TX HT 30mg Blue Raspberry Gummies Blue Dream (Sativa) 5ct Batch ID 20250709-003…" at bounding box center [153, 87] width 230 height 37
drag, startPoint x: 96, startPoint y: 120, endPoint x: 56, endPoint y: 120, distance: 40.0
click at [56, 120] on td "TX HT 5mg Texas Orange Gummies (1:1 CBD:THC) 40ct Batch ID 20250808-004 Package…" at bounding box center [153, 125] width 230 height 37
drag, startPoint x: 56, startPoint y: 120, endPoint x: 101, endPoint y: 119, distance: 44.0
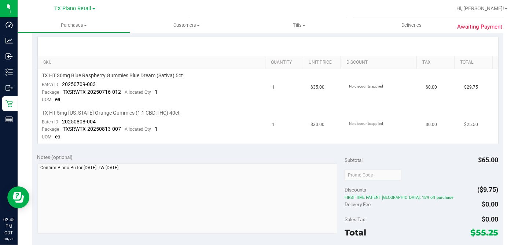
click at [97, 120] on td "TX HT 5mg Texas Orange Gummies (1:1 CBD:THC) 40ct Batch ID 20250808-004 Package…" at bounding box center [153, 125] width 230 height 37
drag, startPoint x: 89, startPoint y: 121, endPoint x: 61, endPoint y: 121, distance: 28.2
click at [61, 121] on td "TX HT 5mg Texas Orange Gummies (1:1 CBD:THC) 40ct Batch ID 20250808-004 Package…" at bounding box center [153, 125] width 230 height 37
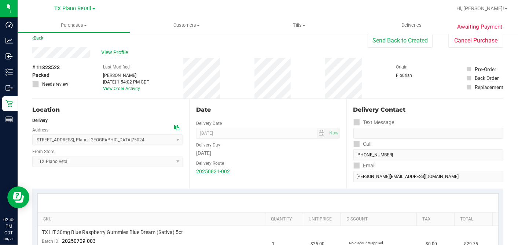
scroll to position [0, 0]
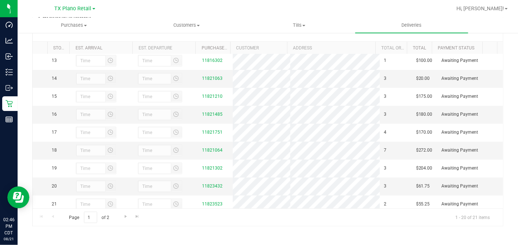
scroll to position [251, 0]
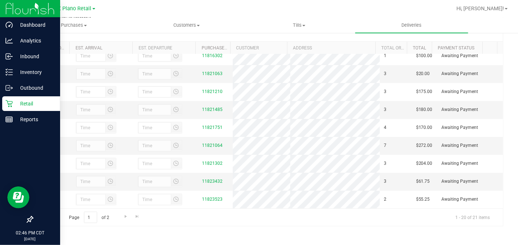
click at [10, 104] on icon at bounding box center [9, 103] width 7 height 7
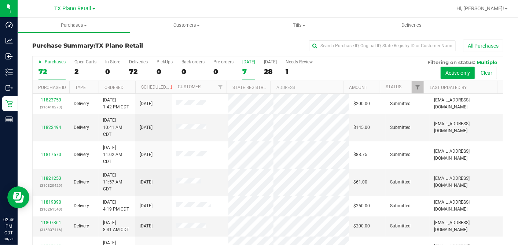
click at [242, 70] on div "7" at bounding box center [248, 71] width 13 height 8
click at [0, 0] on input "Today 7" at bounding box center [0, 0] width 0 height 0
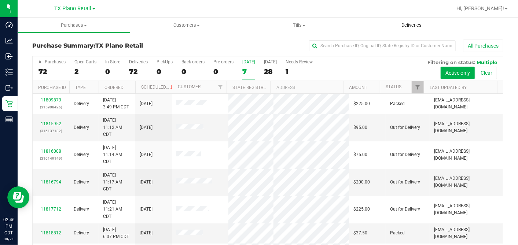
click at [410, 27] on span "Deliveries" at bounding box center [412, 25] width 40 height 7
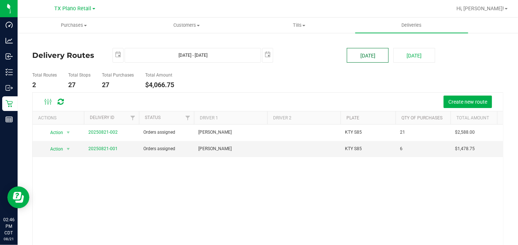
click at [369, 56] on button "[DATE]" at bounding box center [368, 55] width 42 height 15
type input "Aug 21, 2025 - Aug 21, 2025"
click at [92, 147] on link "20250820-001" at bounding box center [102, 148] width 29 height 5
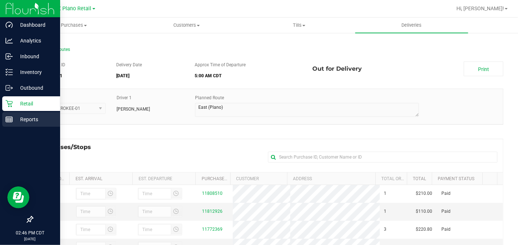
click at [15, 117] on p "Reports" at bounding box center [35, 119] width 44 height 9
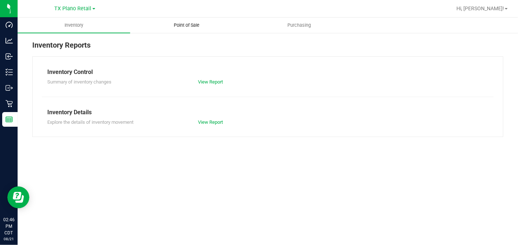
click at [180, 24] on span "Point of Sale" at bounding box center [186, 25] width 45 height 7
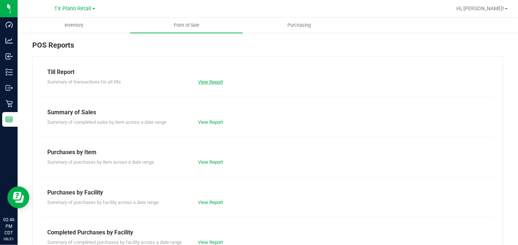
click at [202, 80] on link "View Report" at bounding box center [210, 82] width 25 height 6
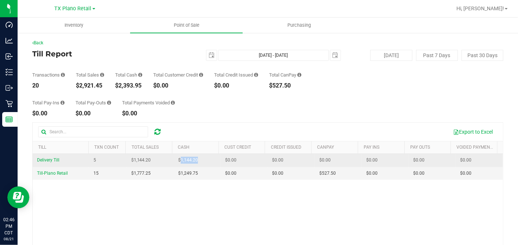
drag, startPoint x: 203, startPoint y: 161, endPoint x: 177, endPoint y: 159, distance: 25.7
click at [177, 159] on td "$1,144.20" at bounding box center [197, 160] width 47 height 13
drag, startPoint x: 154, startPoint y: 158, endPoint x: 131, endPoint y: 159, distance: 22.8
click at [131, 159] on td "$1,144.20" at bounding box center [150, 160] width 47 height 13
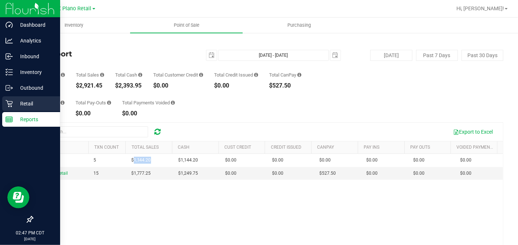
click at [13, 101] on p "Retail" at bounding box center [35, 103] width 44 height 9
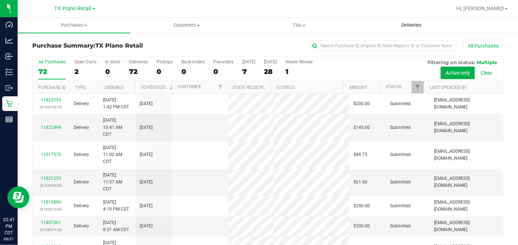
click at [409, 23] on span "Deliveries" at bounding box center [412, 25] width 40 height 7
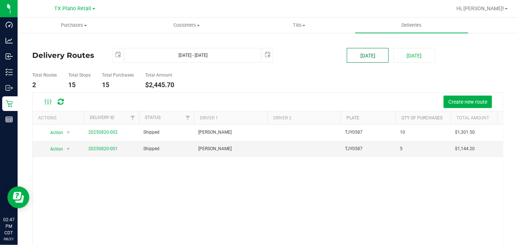
click at [362, 54] on button "[DATE]" at bounding box center [368, 55] width 42 height 15
click at [96, 147] on link "20250820-001" at bounding box center [102, 148] width 29 height 5
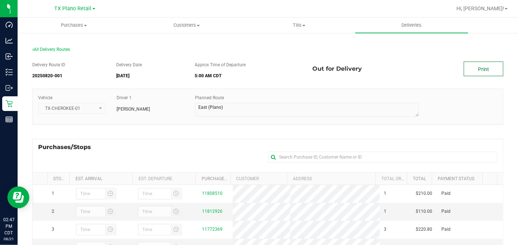
click at [489, 69] on link "Print" at bounding box center [484, 69] width 40 height 15
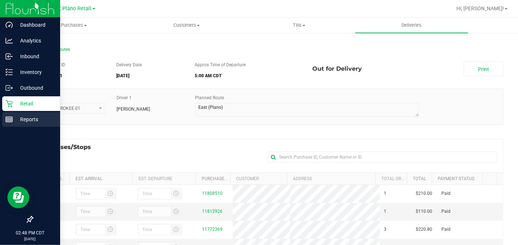
drag, startPoint x: 19, startPoint y: 121, endPoint x: 37, endPoint y: 119, distance: 18.2
click at [19, 121] on p "Reports" at bounding box center [35, 119] width 44 height 9
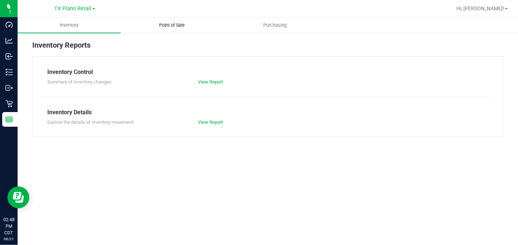
click at [168, 27] on span "Point of Sale" at bounding box center [172, 25] width 45 height 7
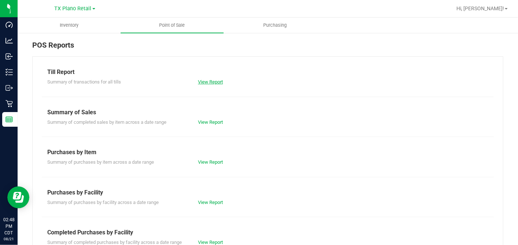
click at [213, 80] on link "View Report" at bounding box center [210, 82] width 25 height 6
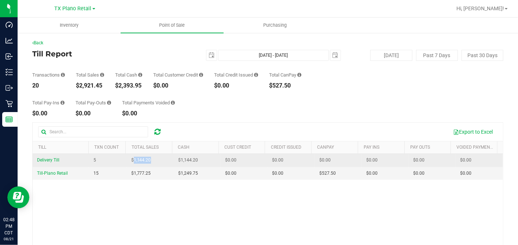
drag, startPoint x: 160, startPoint y: 161, endPoint x: 131, endPoint y: 159, distance: 29.7
click at [131, 159] on td "$1,144.20" at bounding box center [150, 160] width 47 height 13
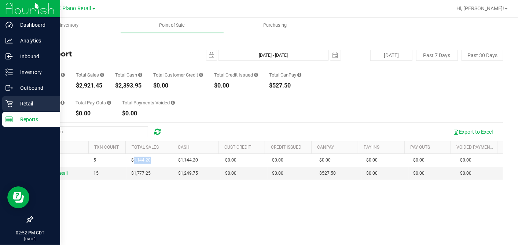
drag, startPoint x: 19, startPoint y: 104, endPoint x: 28, endPoint y: 103, distance: 8.5
click at [19, 104] on p "Retail" at bounding box center [35, 103] width 44 height 9
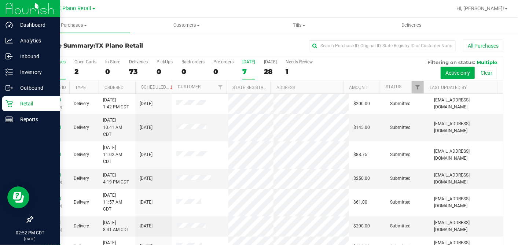
click at [249, 65] on label "Today 7" at bounding box center [248, 69] width 13 height 20
click at [0, 0] on input "Today 7" at bounding box center [0, 0] width 0 height 0
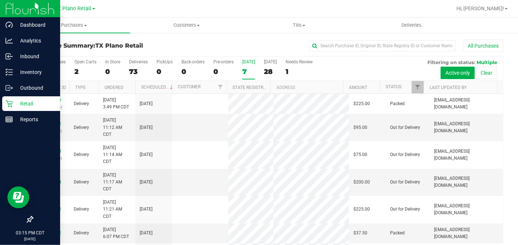
click at [248, 72] on div "7" at bounding box center [248, 71] width 13 height 8
click at [0, 0] on input "Today 7" at bounding box center [0, 0] width 0 height 0
click at [409, 23] on span "Deliveries" at bounding box center [412, 25] width 40 height 7
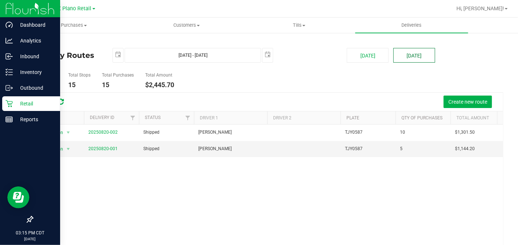
click at [406, 56] on button "[DATE]" at bounding box center [415, 55] width 42 height 15
type input "Aug 22, 2025 - Aug 22, 2025"
type input "2025-08-22"
click at [370, 55] on button "[DATE]" at bounding box center [368, 55] width 42 height 15
type input "Aug 21, 2025 - Aug 21, 2025"
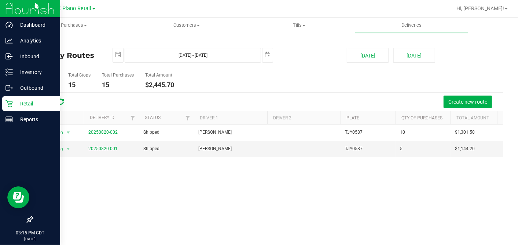
click at [11, 103] on icon at bounding box center [9, 104] width 7 height 7
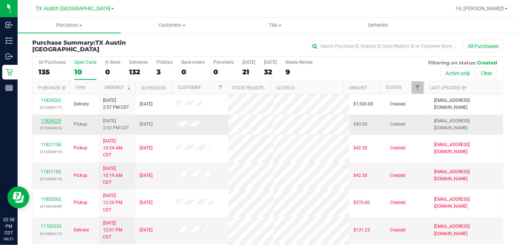
click at [44, 118] on link "11824225" at bounding box center [51, 120] width 21 height 5
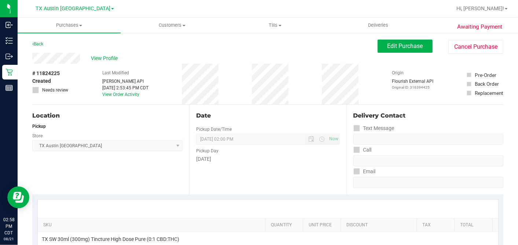
drag, startPoint x: 67, startPoint y: 68, endPoint x: 66, endPoint y: 64, distance: 4.1
click at [66, 65] on div "# 11824225 Created Needs review" at bounding box center [50, 84] width 37 height 41
click at [395, 45] on span "Edit Purchase" at bounding box center [406, 46] width 36 height 7
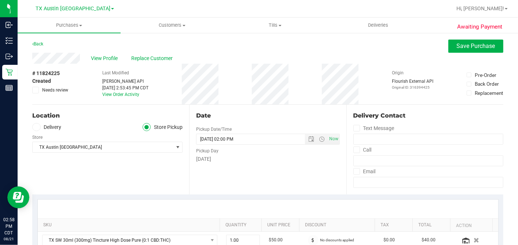
click at [39, 130] on span at bounding box center [36, 127] width 8 height 8
click at [0, 0] on input "Delivery" at bounding box center [0, 0] width 0 height 0
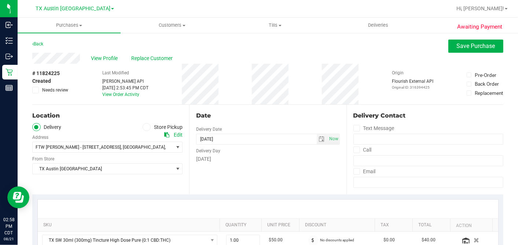
click at [250, 177] on div "Date Delivery Date 08/25/2025 Now 08/25/2025 02:00 PM Now Delivery Day Monday" at bounding box center [267, 150] width 157 height 90
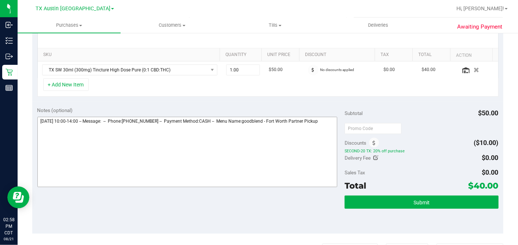
scroll to position [204, 0]
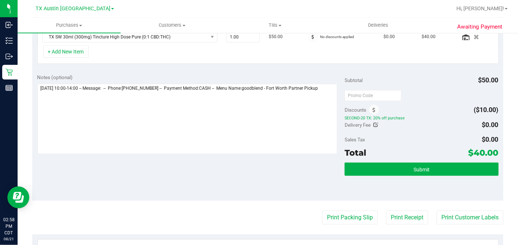
click at [325, 81] on div "Notes (optional)" at bounding box center [191, 115] width 308 height 82
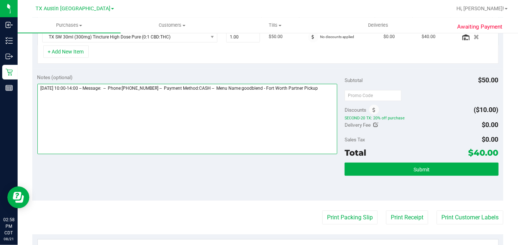
click at [298, 103] on textarea at bounding box center [187, 119] width 300 height 70
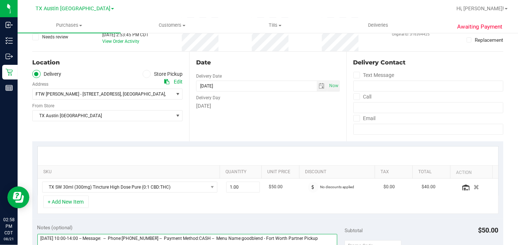
scroll to position [0, 0]
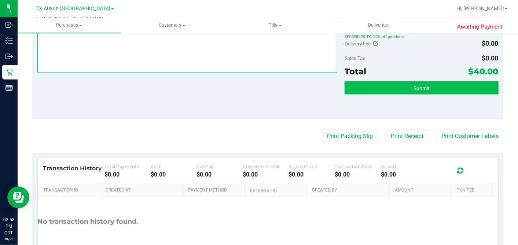
type textarea "Monday 08/25/2025 10:00-14:00 -- Message: -- Phone:8179150131 -- Payment Method…"
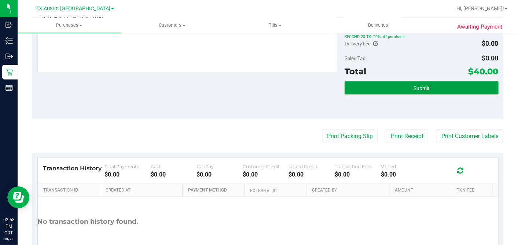
click at [419, 91] on button "Submit" at bounding box center [422, 87] width 154 height 13
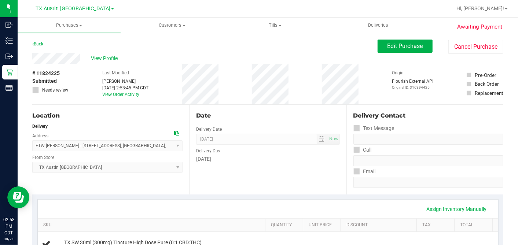
click at [103, 58] on span "View Profile" at bounding box center [105, 59] width 29 height 8
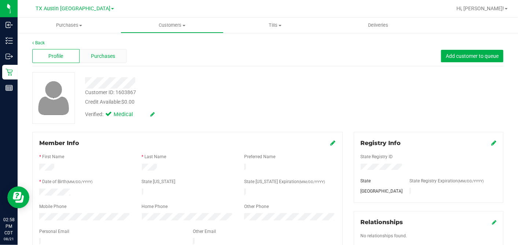
click at [94, 59] on span "Purchases" at bounding box center [103, 56] width 24 height 8
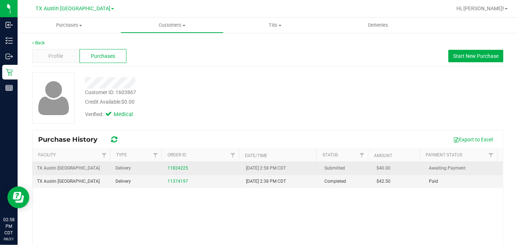
click at [377, 167] on span "$40.00" at bounding box center [384, 168] width 14 height 7
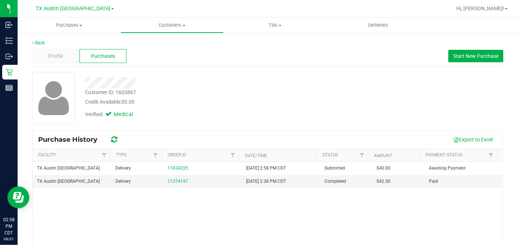
copy span "40.00"
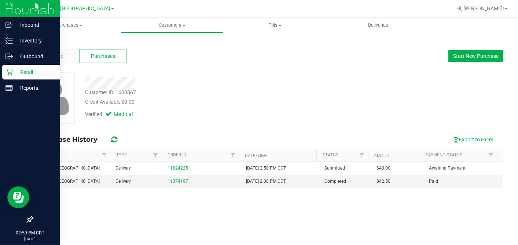
click at [14, 72] on p "Retail" at bounding box center [35, 72] width 44 height 9
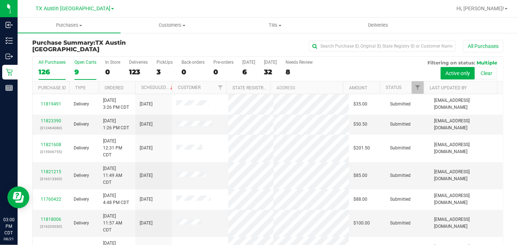
click at [85, 68] on div "9" at bounding box center [85, 72] width 22 height 8
click at [0, 0] on input "Open Carts 9" at bounding box center [0, 0] width 0 height 0
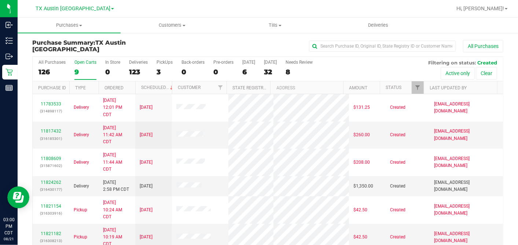
click at [129, 83] on th "Ordered" at bounding box center [117, 87] width 37 height 13
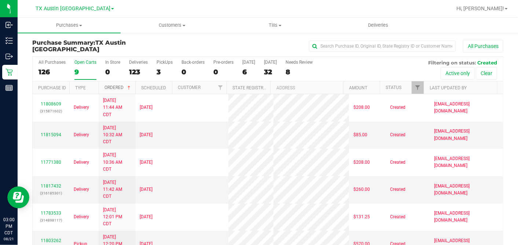
click at [130, 87] on span at bounding box center [129, 88] width 6 height 6
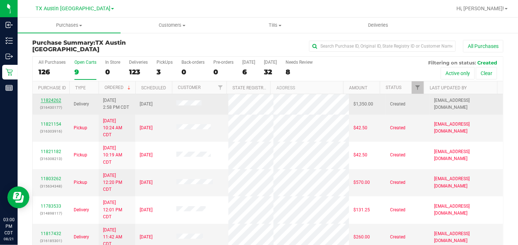
click at [56, 99] on link "11824262" at bounding box center [51, 100] width 21 height 5
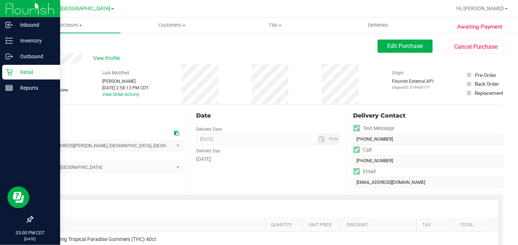
click at [7, 71] on icon at bounding box center [9, 72] width 7 height 7
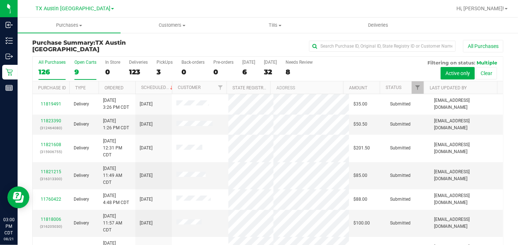
click at [81, 68] on div "9" at bounding box center [85, 72] width 22 height 8
click at [0, 0] on input "Open Carts 9" at bounding box center [0, 0] width 0 height 0
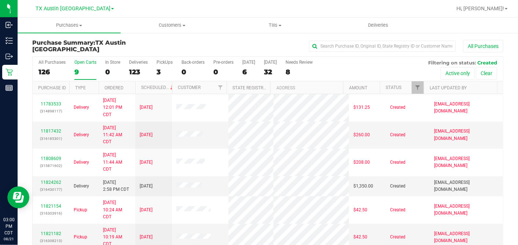
click at [129, 87] on th "Ordered" at bounding box center [117, 87] width 37 height 13
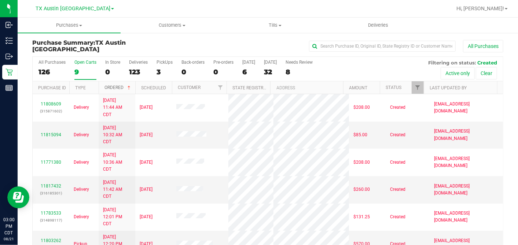
click at [129, 87] on span at bounding box center [129, 88] width 6 height 6
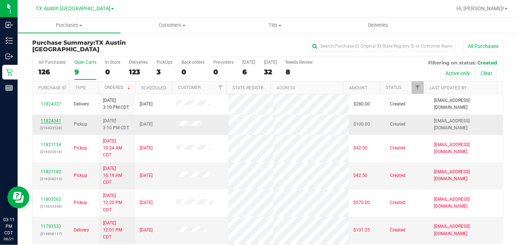
click at [47, 118] on link "11824341" at bounding box center [51, 120] width 21 height 5
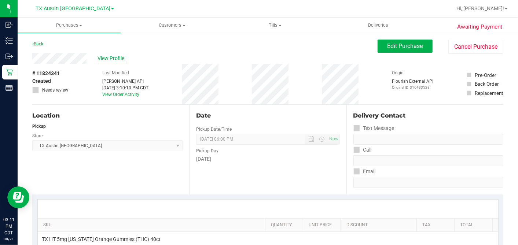
click at [108, 58] on span "View Profile" at bounding box center [112, 59] width 29 height 8
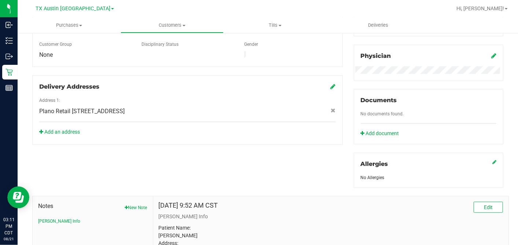
scroll to position [303, 0]
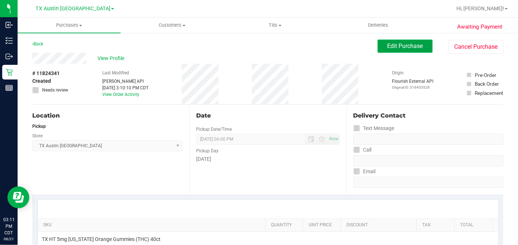
drag, startPoint x: 397, startPoint y: 48, endPoint x: 393, endPoint y: 48, distance: 4.1
click at [397, 48] on span "Edit Purchase" at bounding box center [406, 46] width 36 height 7
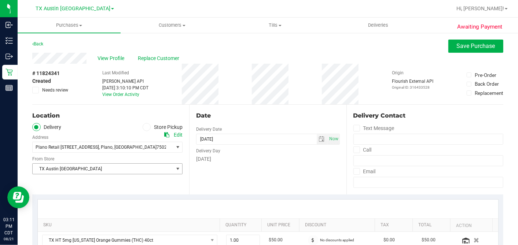
click at [82, 171] on span "TX Austin [GEOGRAPHIC_DATA]" at bounding box center [103, 169] width 140 height 10
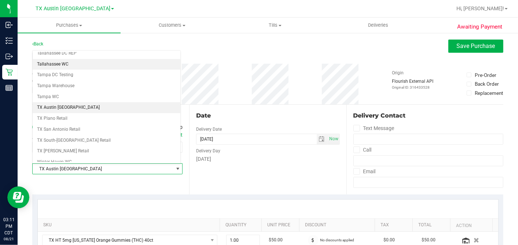
scroll to position [522, 0]
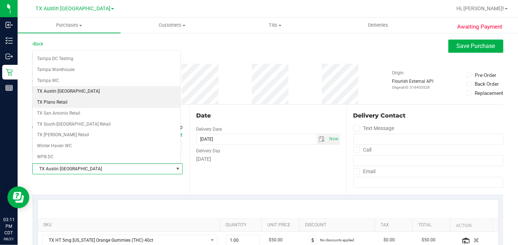
click at [62, 97] on li "TX Plano Retail" at bounding box center [107, 102] width 148 height 11
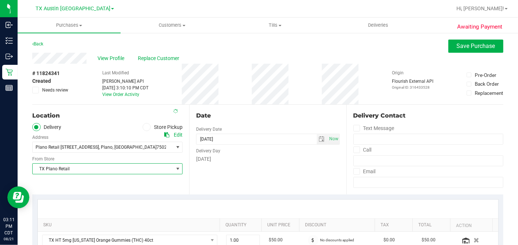
click at [251, 105] on div "Date Delivery Date 08/22/2025 Now 08/22/2025 06:00 PM Now Delivery Day Friday" at bounding box center [267, 150] width 157 height 90
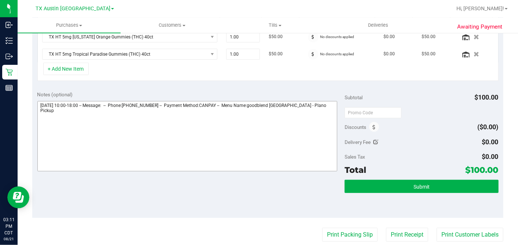
scroll to position [205, 0]
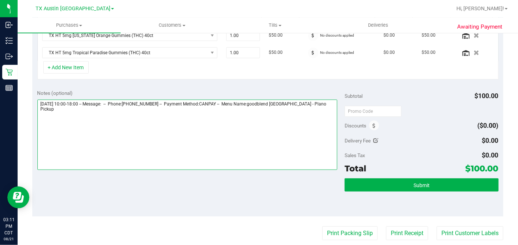
click at [322, 101] on textarea at bounding box center [187, 135] width 300 height 70
click at [101, 113] on textarea at bounding box center [187, 135] width 300 height 70
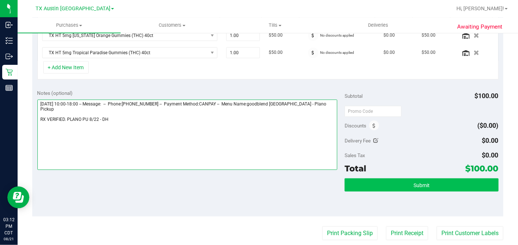
type textarea "Friday 08/22/2025 10:00-18:00 -- Message: -- Phone:2145581771 -- Payment Method…"
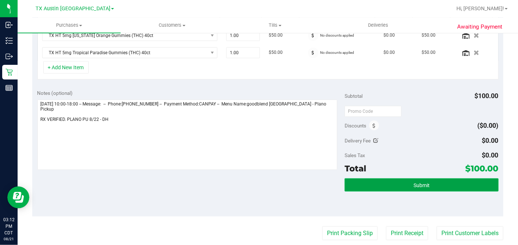
click at [395, 185] on button "Submit" at bounding box center [422, 185] width 154 height 13
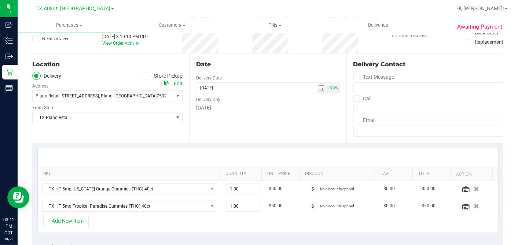
scroll to position [0, 0]
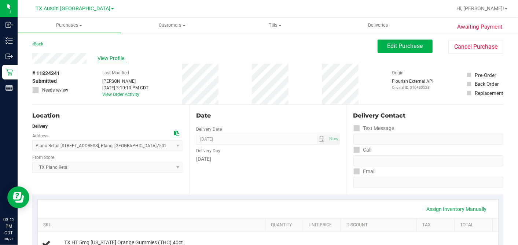
click at [118, 56] on span "View Profile" at bounding box center [112, 59] width 29 height 8
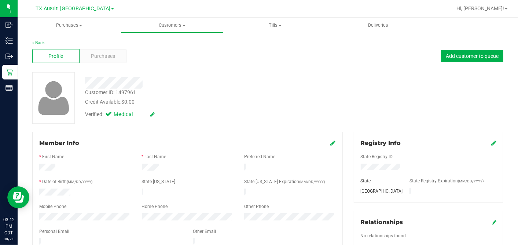
click at [65, 237] on div at bounding box center [187, 238] width 297 height 2
click at [108, 59] on span "Purchases" at bounding box center [103, 56] width 24 height 8
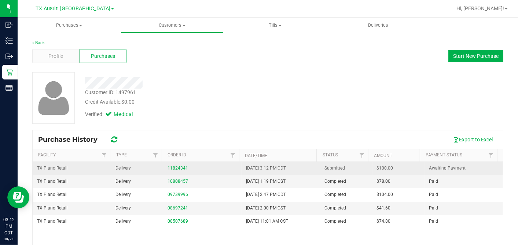
click at [377, 168] on span "$100.00" at bounding box center [385, 168] width 17 height 7
copy span "100.00"
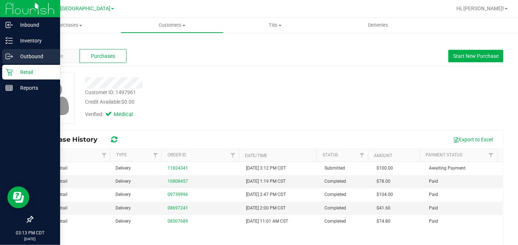
click at [7, 63] on div "Outbound" at bounding box center [31, 56] width 58 height 15
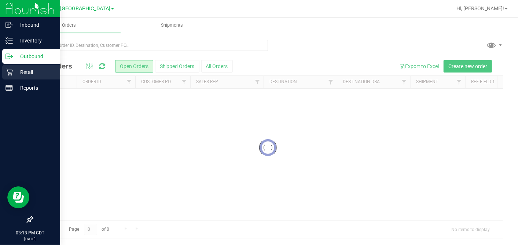
click at [13, 70] on p "Retail" at bounding box center [35, 72] width 44 height 9
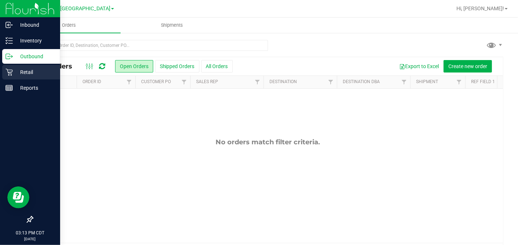
click at [10, 72] on icon at bounding box center [9, 72] width 7 height 7
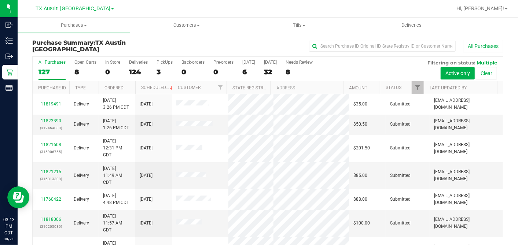
click at [77, 70] on div "8" at bounding box center [85, 72] width 22 height 8
click at [0, 0] on input "Open Carts 8" at bounding box center [0, 0] width 0 height 0
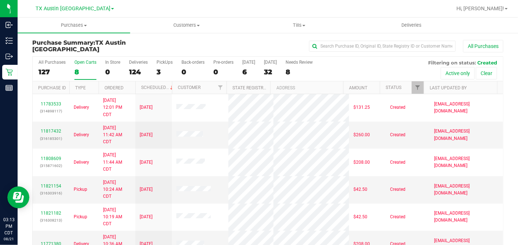
click at [126, 85] on th "Ordered" at bounding box center [117, 87] width 37 height 13
click at [129, 87] on span at bounding box center [129, 88] width 6 height 6
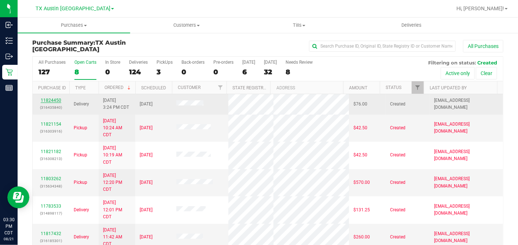
click at [54, 99] on link "11824450" at bounding box center [51, 100] width 21 height 5
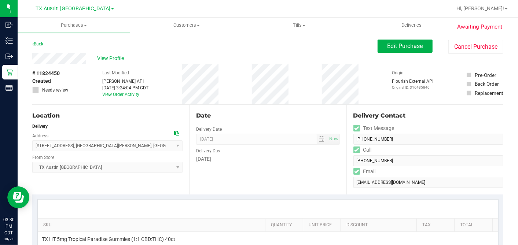
click at [115, 55] on span "View Profile" at bounding box center [111, 59] width 29 height 8
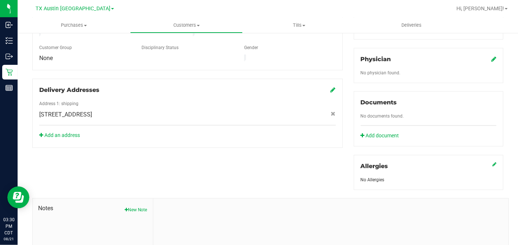
scroll to position [282, 0]
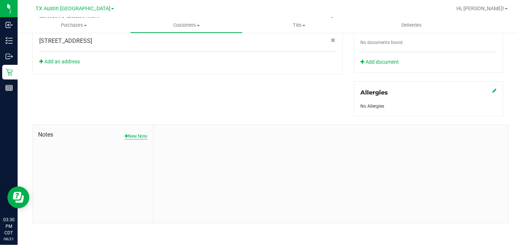
click at [127, 136] on button "New Note" at bounding box center [136, 136] width 23 height 7
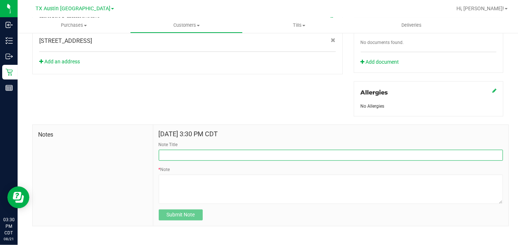
click at [182, 156] on input "Note Title" at bounding box center [331, 155] width 344 height 11
type input "c"
type input "CURT"
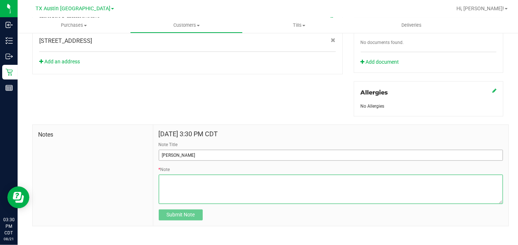
paste textarea "Patient Name: Chloe Schmid Address: 1206 Ashford Dr San Angelo, TX, 76901 Phone…"
type textarea "Patient Name: Chloe Schmid Address: 1206 Ashford Dr San Angelo, TX, 76901 Phone…"
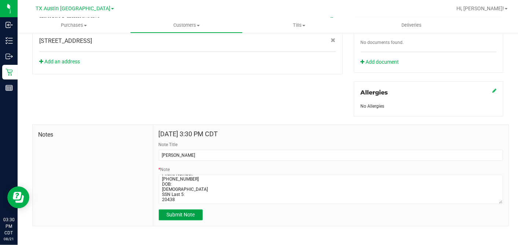
click at [190, 212] on span "Submit Note" at bounding box center [181, 215] width 28 height 6
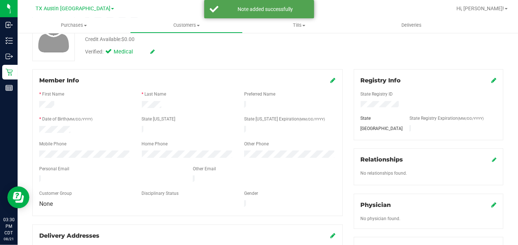
scroll to position [119, 0]
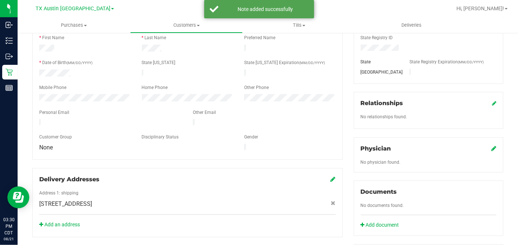
click at [492, 146] on icon at bounding box center [494, 149] width 5 height 6
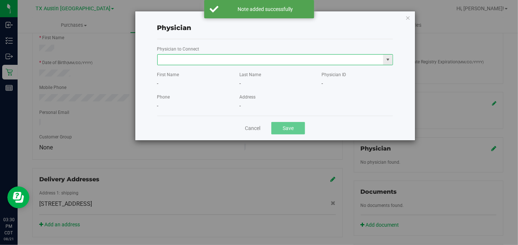
click at [255, 59] on input "text" at bounding box center [271, 60] width 226 height 10
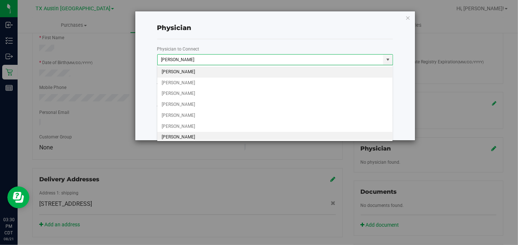
click at [189, 137] on li "JOSE REYES" at bounding box center [275, 137] width 236 height 11
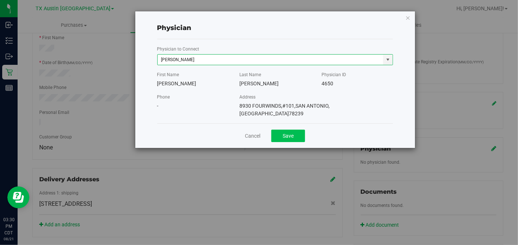
type input "JOSE REYES"
click at [290, 132] on button "Save" at bounding box center [288, 136] width 34 height 12
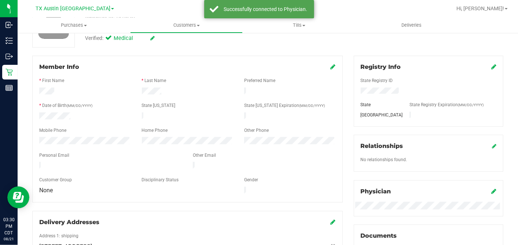
scroll to position [38, 0]
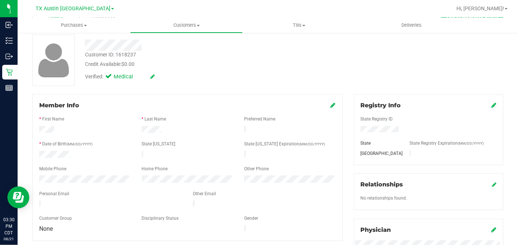
click at [492, 105] on icon at bounding box center [494, 105] width 5 height 6
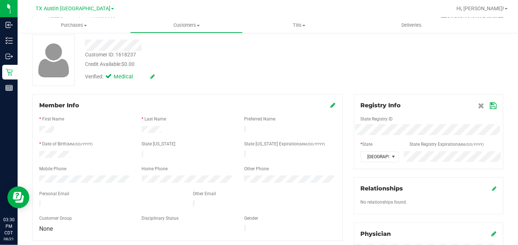
click at [490, 103] on icon at bounding box center [493, 106] width 7 height 6
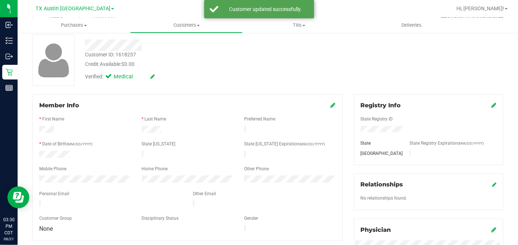
click at [332, 104] on div "Member Info * First Name * Last Name Preferred Name * Date of Birth (MM/DD/YYYY…" at bounding box center [187, 167] width 311 height 147
click at [331, 106] on icon at bounding box center [333, 105] width 5 height 6
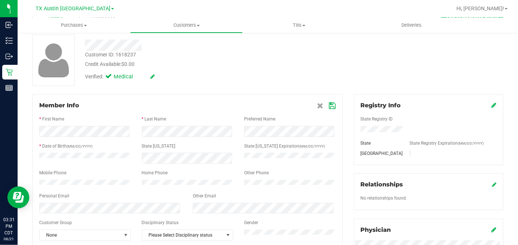
click at [329, 106] on icon at bounding box center [332, 106] width 7 height 6
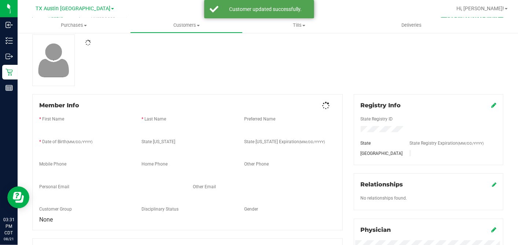
drag, startPoint x: 302, startPoint y: 83, endPoint x: 240, endPoint y: 69, distance: 63.2
click at [301, 83] on div at bounding box center [268, 60] width 482 height 52
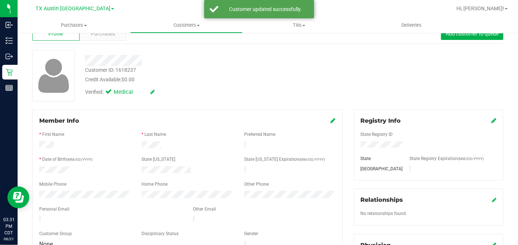
scroll to position [0, 0]
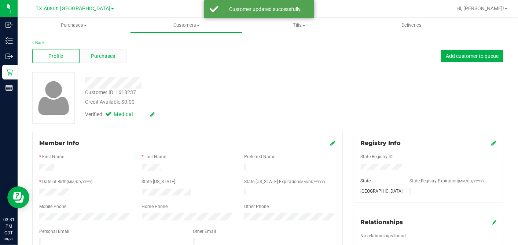
click at [105, 56] on span "Purchases" at bounding box center [103, 56] width 24 height 8
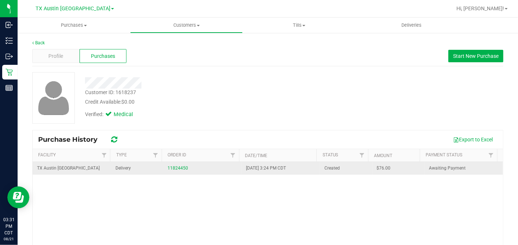
click at [172, 171] on div "11824450" at bounding box center [203, 168] width 70 height 7
click at [172, 167] on link "11824450" at bounding box center [178, 168] width 21 height 5
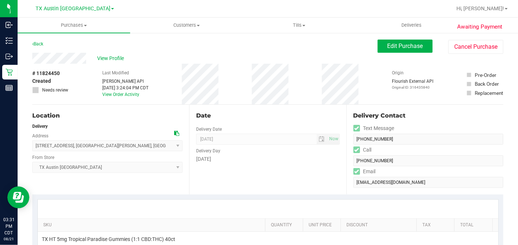
click at [174, 131] on icon at bounding box center [176, 133] width 5 height 5
drag, startPoint x: 387, startPoint y: 44, endPoint x: 364, endPoint y: 61, distance: 28.9
click at [388, 44] on span "Edit Purchase" at bounding box center [406, 46] width 36 height 7
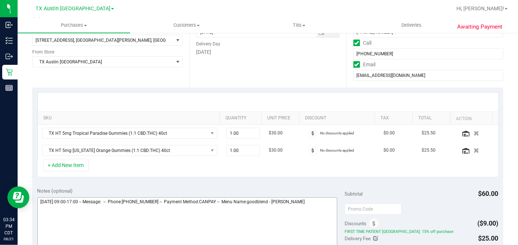
scroll to position [244, 0]
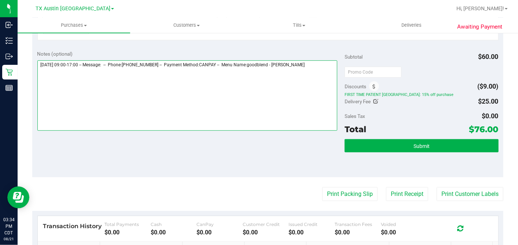
click at [321, 64] on textarea at bounding box center [187, 96] width 300 height 70
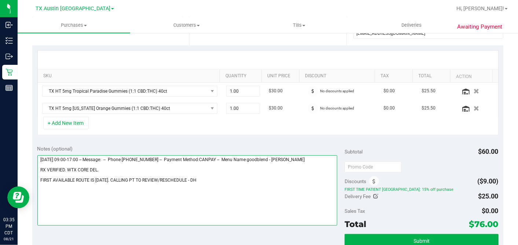
scroll to position [0, 0]
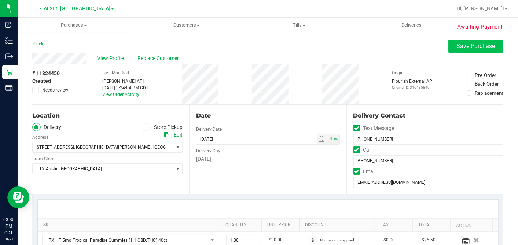
type textarea "Saturday 08/23/2025 09:00-17:00 -- Message: -- Phone:2108488457 -- Payment Meth…"
click at [457, 47] on span "Save Purchase" at bounding box center [476, 46] width 39 height 7
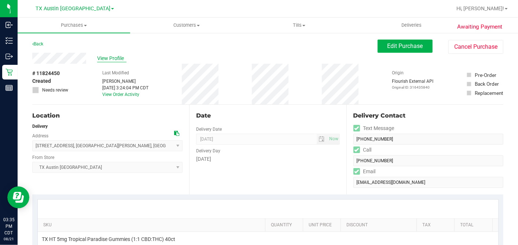
click at [115, 56] on span "View Profile" at bounding box center [111, 59] width 29 height 8
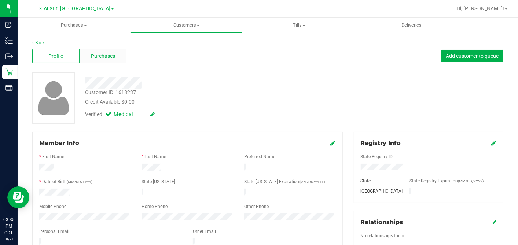
click at [113, 55] on span "Purchases" at bounding box center [103, 56] width 24 height 8
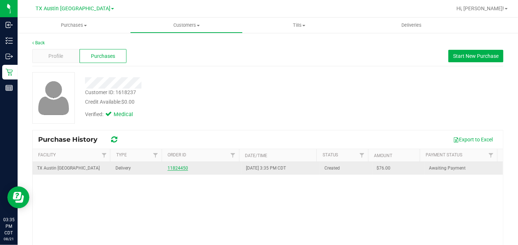
click at [178, 168] on link "11824450" at bounding box center [178, 168] width 21 height 5
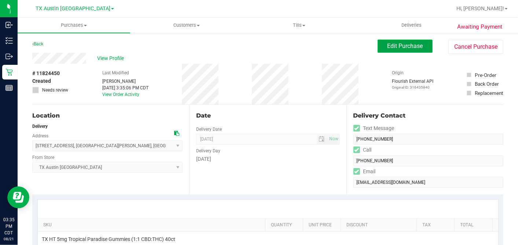
click at [388, 47] on span "Edit Purchase" at bounding box center [406, 46] width 36 height 7
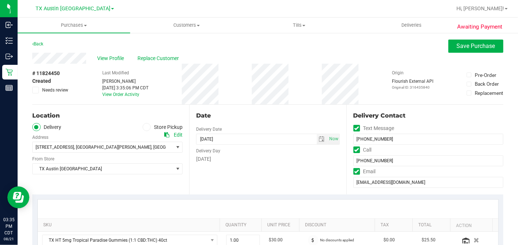
click at [37, 90] on icon at bounding box center [35, 90] width 5 height 0
click at [0, 0] on input "Needs review" at bounding box center [0, 0] width 0 height 0
click at [292, 112] on div "Date" at bounding box center [267, 116] width 143 height 9
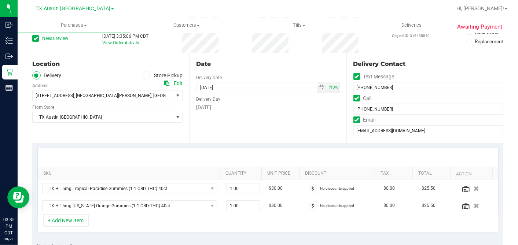
scroll to position [163, 0]
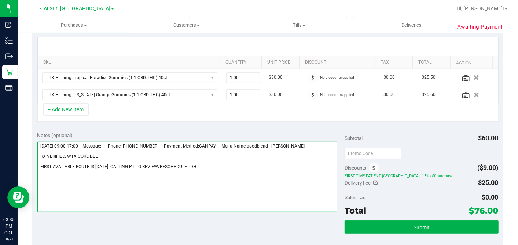
click at [194, 165] on textarea at bounding box center [187, 177] width 300 height 70
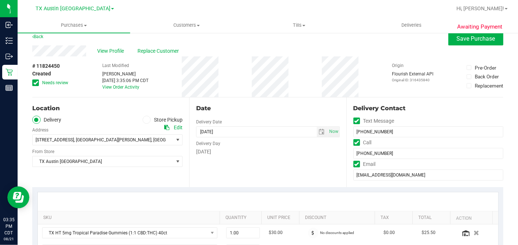
scroll to position [0, 0]
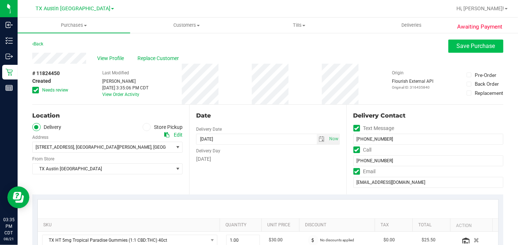
type textarea "Saturday 08/23/2025 09:00-17:00 -- Message: -- Phone:2108488457 -- Payment Meth…"
click at [450, 46] on button "Save Purchase" at bounding box center [476, 46] width 55 height 13
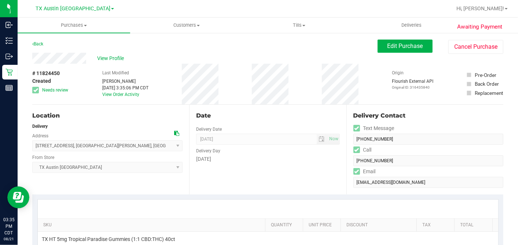
click at [249, 106] on div "Date Delivery Date 08/23/2025 Now 08/23/2025 07:00 AM Now Delivery Day Saturday" at bounding box center [267, 150] width 157 height 90
click at [117, 56] on span "View Profile" at bounding box center [111, 59] width 29 height 8
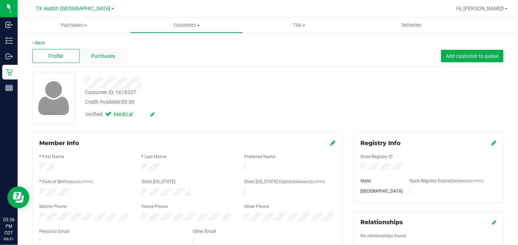
click at [114, 53] on div "Purchases" at bounding box center [103, 56] width 47 height 14
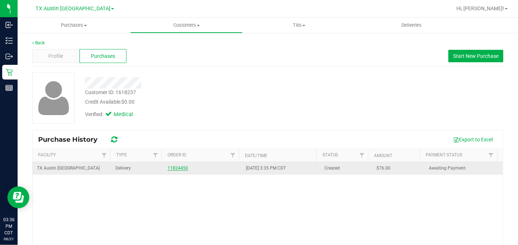
click at [174, 168] on link "11824450" at bounding box center [178, 168] width 21 height 5
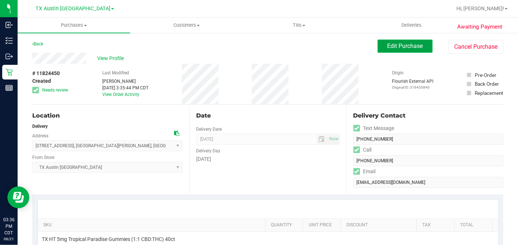
click at [403, 43] on span "Edit Purchase" at bounding box center [406, 46] width 36 height 7
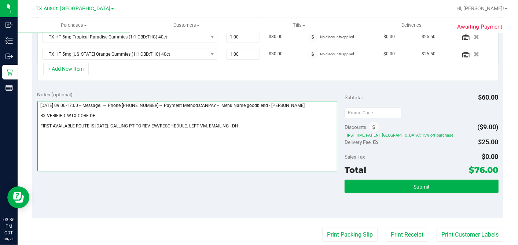
click at [223, 124] on textarea at bounding box center [187, 136] width 300 height 70
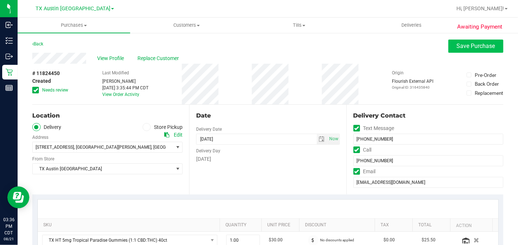
type textarea "Saturday 08/23/2025 09:00-17:00 -- Message: -- Phone:2108488457 -- Payment Meth…"
click at [458, 40] on button "Save Purchase" at bounding box center [476, 46] width 55 height 13
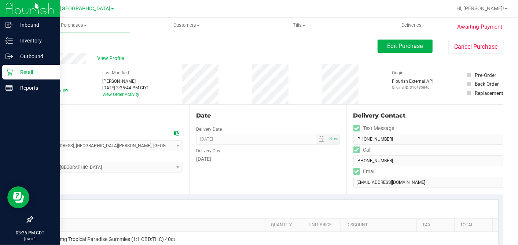
click at [14, 73] on p "Retail" at bounding box center [35, 72] width 44 height 9
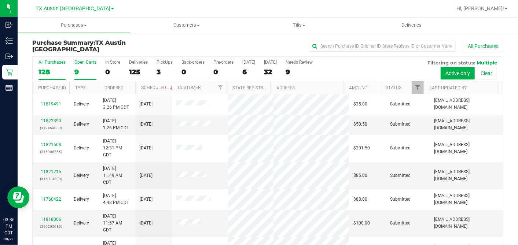
click at [77, 70] on div "9" at bounding box center [85, 72] width 22 height 8
click at [0, 0] on input "Open Carts 9" at bounding box center [0, 0] width 0 height 0
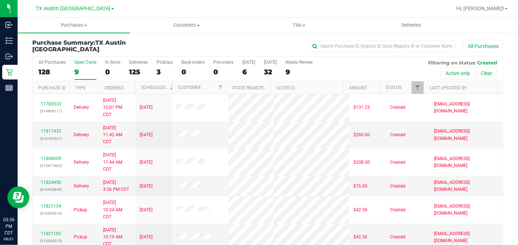
click at [130, 86] on th "Ordered" at bounding box center [117, 87] width 37 height 13
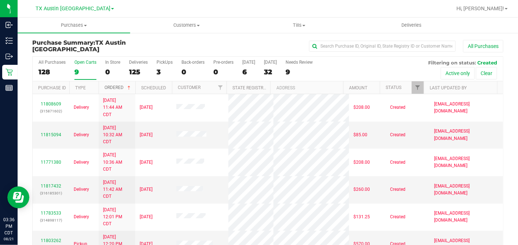
click at [130, 86] on span at bounding box center [129, 88] width 6 height 6
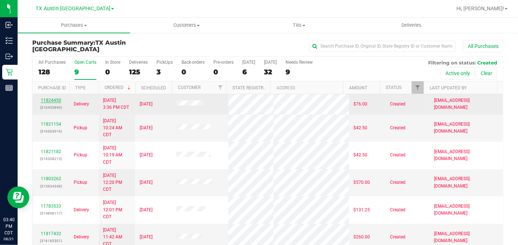
click at [52, 101] on link "11824450" at bounding box center [51, 100] width 21 height 5
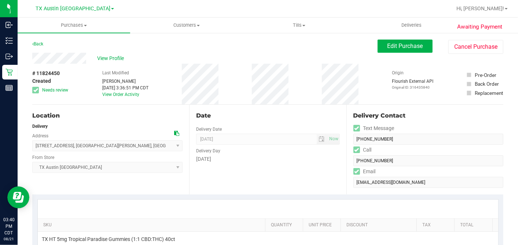
click at [372, 79] on div "# 11824450 Created Needs review Last Modified Dane Hawkins Aug 21, 2025 3:36:51…" at bounding box center [267, 84] width 471 height 41
click at [314, 60] on div "View Profile" at bounding box center [205, 58] width 346 height 11
click at [390, 44] on span "Edit Purchase" at bounding box center [406, 46] width 36 height 7
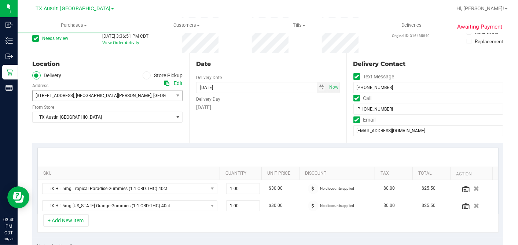
scroll to position [41, 0]
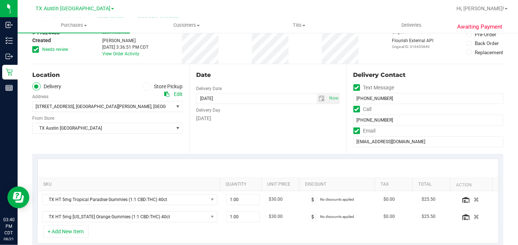
click at [36, 50] on icon at bounding box center [35, 50] width 5 height 0
click at [0, 0] on input "Needs review" at bounding box center [0, 0] width 0 height 0
click at [251, 80] on div "Date Delivery Date 08/23/2025 Now 08/23/2025 07:00 AM Now Delivery Day Saturday" at bounding box center [267, 109] width 157 height 90
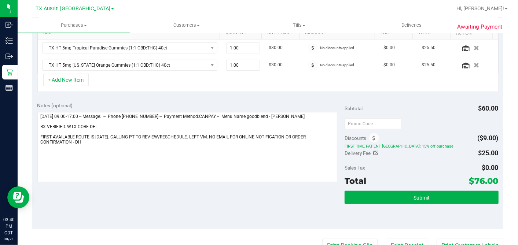
scroll to position [204, 0]
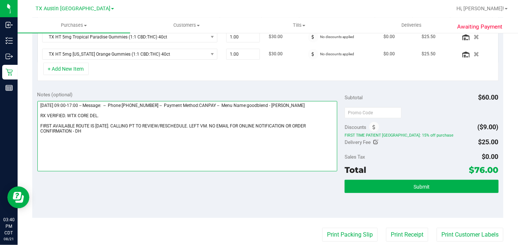
click at [186, 151] on textarea at bounding box center [187, 136] width 300 height 70
click at [168, 133] on textarea at bounding box center [187, 136] width 300 height 70
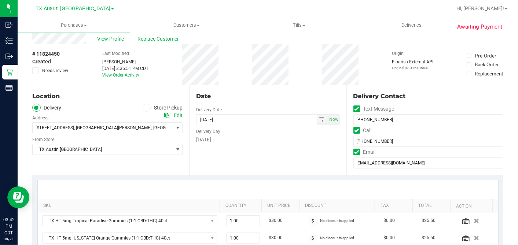
scroll to position [0, 0]
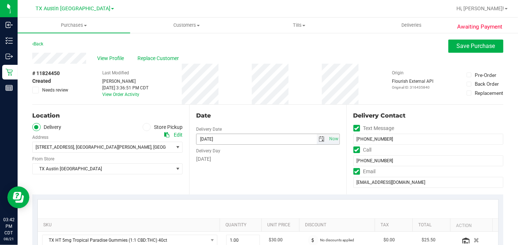
click at [321, 137] on span "select" at bounding box center [322, 139] width 6 height 6
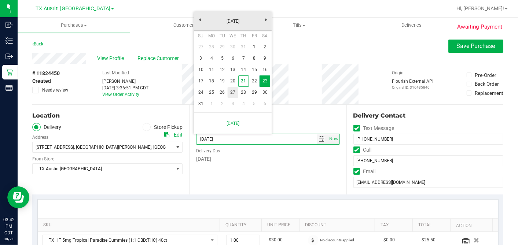
click at [236, 91] on link "27" at bounding box center [233, 92] width 11 height 11
type input "08/27/2025"
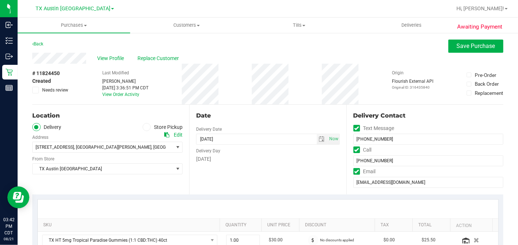
click at [284, 106] on div "Date Delivery Date 08/27/2025 Now 08/27/2025 07:00 AM Now Delivery Day Wednesday" at bounding box center [267, 150] width 157 height 90
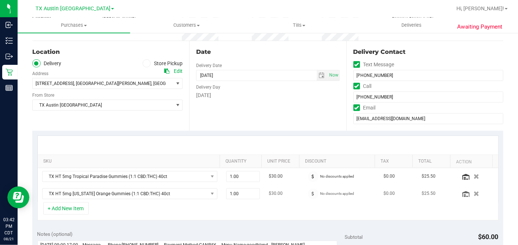
scroll to position [122, 0]
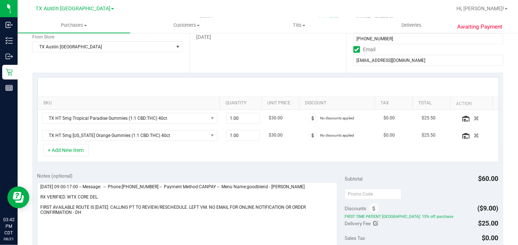
click at [239, 68] on div "Date Delivery Date 08/27/2025 Now 08/27/2025 07:00 AM Now Delivery Day Wednesday" at bounding box center [267, 28] width 157 height 90
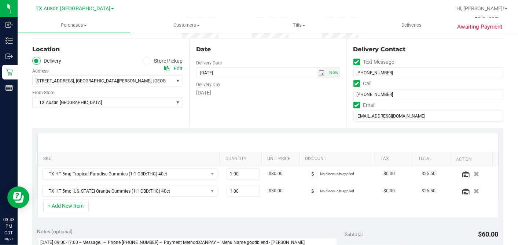
scroll to position [0, 0]
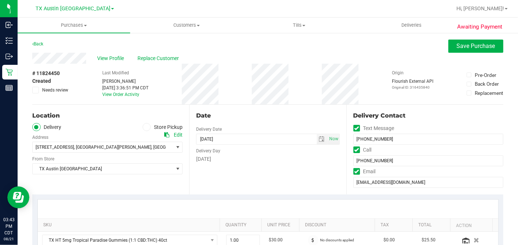
click at [294, 109] on div "Date Delivery Date 08/27/2025 Now 08/27/2025 07:00 AM Now Delivery Day Wednesday" at bounding box center [267, 150] width 157 height 90
click at [298, 108] on div "Date Delivery Date 08/27/2025 Now 08/27/2025 07:00 AM Now Delivery Day Wednesday" at bounding box center [267, 150] width 157 height 90
click at [255, 109] on div "Date Delivery Date 08/27/2025 Now 08/27/2025 07:00 AM Now Delivery Day Wednesday" at bounding box center [267, 150] width 157 height 90
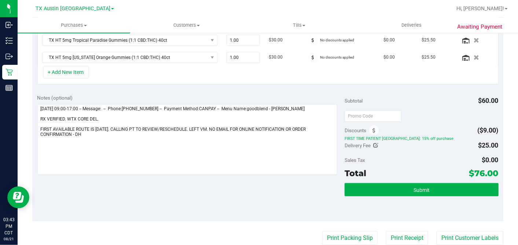
scroll to position [204, 0]
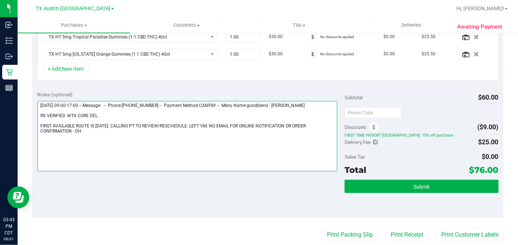
click at [128, 129] on textarea at bounding box center [187, 136] width 300 height 70
click at [112, 112] on textarea at bounding box center [187, 136] width 300 height 70
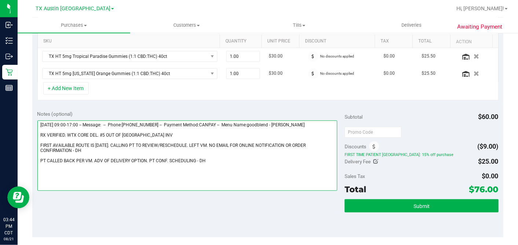
scroll to position [244, 0]
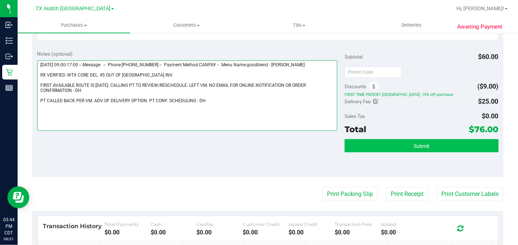
type textarea "Saturday 08/23/2025 09:00-17:00 -- Message: -- Phone:2108488457 -- Payment Meth…"
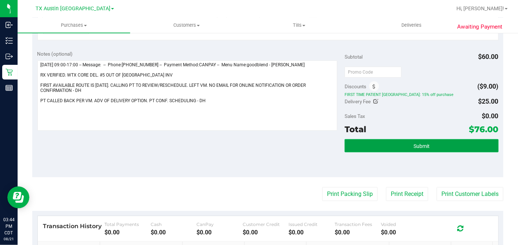
click at [414, 147] on span "Submit" at bounding box center [422, 146] width 16 height 6
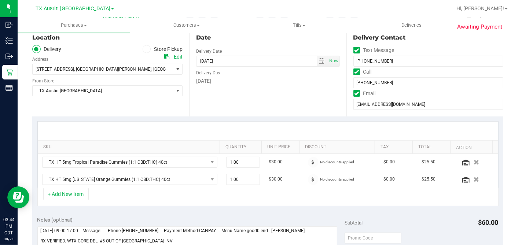
scroll to position [0, 0]
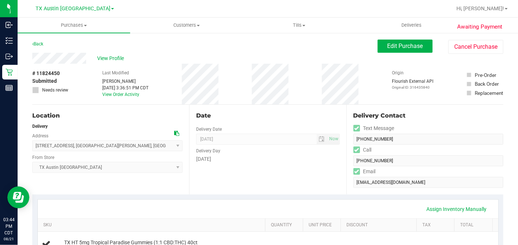
click at [115, 54] on div "View Profile" at bounding box center [205, 58] width 346 height 11
click at [112, 54] on div "View Profile" at bounding box center [205, 58] width 346 height 11
click at [113, 55] on span "View Profile" at bounding box center [111, 59] width 29 height 8
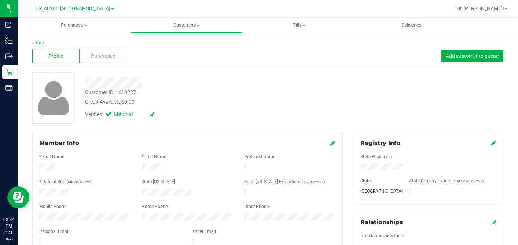
click at [325, 114] on div "Customer ID: 1618237 Credit Available: $0.00 Verified: Medical" at bounding box center [268, 98] width 482 height 52
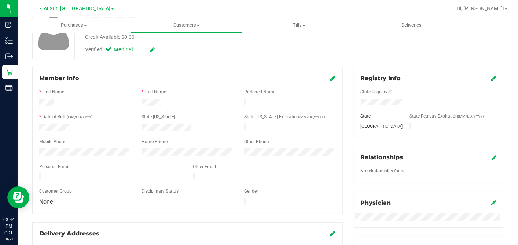
scroll to position [81, 0]
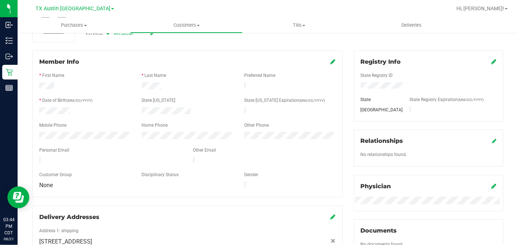
click at [331, 63] on icon at bounding box center [333, 62] width 5 height 6
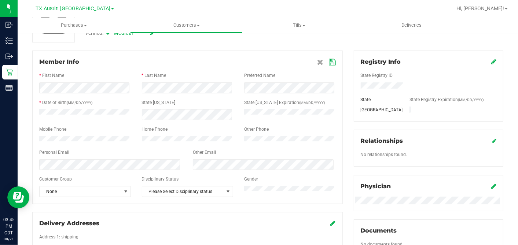
click at [154, 154] on div "Personal Email" at bounding box center [111, 153] width 154 height 8
click at [329, 63] on icon at bounding box center [332, 62] width 7 height 6
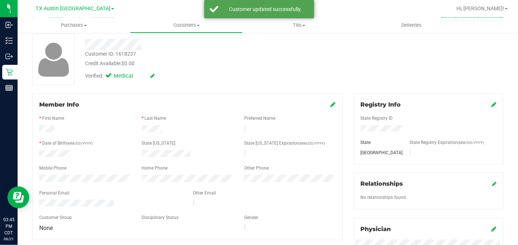
scroll to position [0, 0]
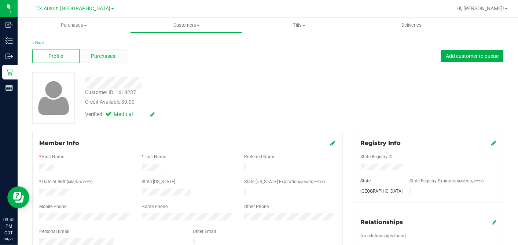
click at [112, 54] on span "Purchases" at bounding box center [103, 56] width 24 height 8
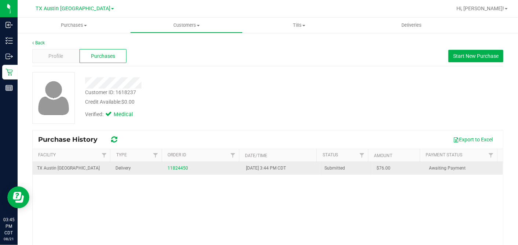
click at [377, 168] on span "$76.00" at bounding box center [384, 168] width 14 height 7
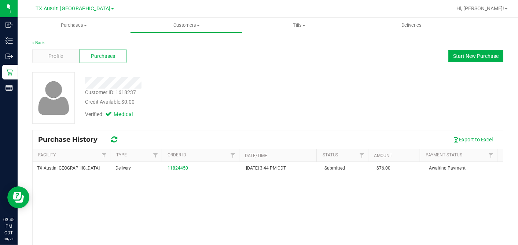
copy span "76.00"
drag, startPoint x: 268, startPoint y: 103, endPoint x: 264, endPoint y: 105, distance: 3.8
click at [268, 103] on div "Credit Available: $0.00" at bounding box center [200, 102] width 230 height 8
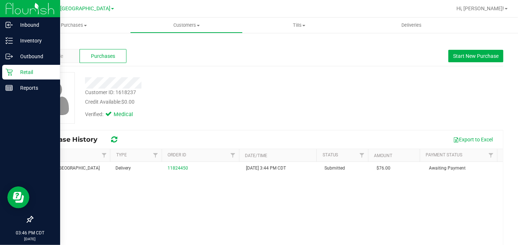
click at [13, 72] on p "Retail" at bounding box center [35, 72] width 44 height 9
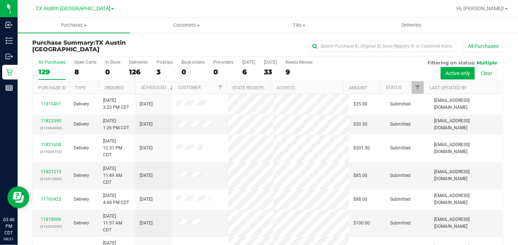
click at [255, 44] on div "All Purchases" at bounding box center [346, 46] width 314 height 12
click at [87, 70] on div "8" at bounding box center [85, 72] width 22 height 8
click at [0, 0] on input "Open Carts 8" at bounding box center [0, 0] width 0 height 0
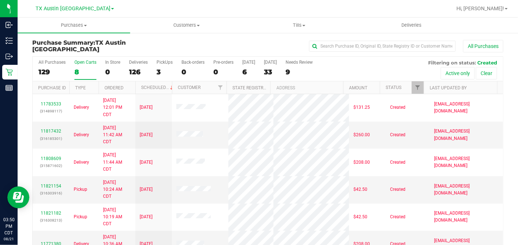
click at [131, 85] on th "Ordered" at bounding box center [117, 87] width 37 height 13
click at [131, 85] on span at bounding box center [129, 88] width 6 height 6
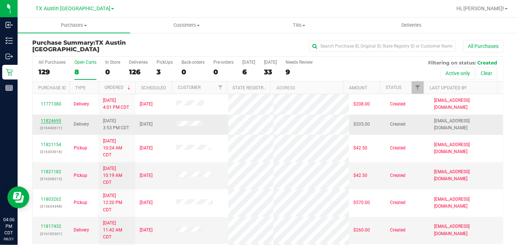
click at [53, 120] on link "11824695" at bounding box center [51, 120] width 21 height 5
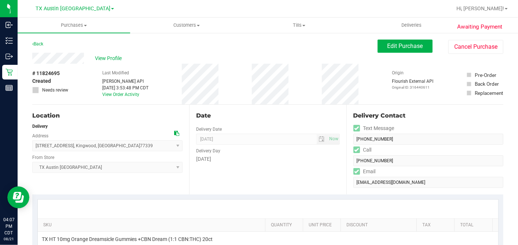
click at [174, 132] on icon at bounding box center [176, 133] width 5 height 5
click at [179, 110] on div "Location Delivery Address 1102 Southern Hills Rd , Kingwood , TX 77339 Select a…" at bounding box center [110, 150] width 157 height 90
click at [182, 106] on div "Location Delivery Address 1102 Southern Hills Rd , Kingwood , TX 77339 Select a…" at bounding box center [110, 150] width 157 height 90
drag, startPoint x: 295, startPoint y: 101, endPoint x: 313, endPoint y: 91, distance: 20.2
click at [295, 101] on div "# 11824695 Created Needs review Last Modified Jane API Aug 21, 2025 3:53:48 PM …" at bounding box center [267, 84] width 471 height 41
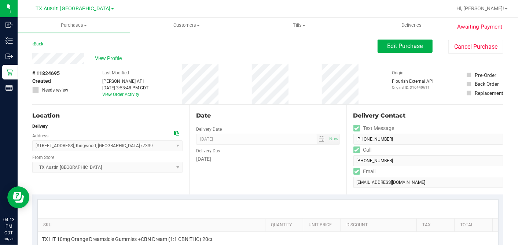
click at [304, 94] on div "# 11824695 Created Needs review Last Modified Jane API Aug 21, 2025 3:53:48 PM …" at bounding box center [267, 84] width 471 height 41
click at [317, 90] on div "# 11824695 Created Needs review Last Modified Jane API Aug 21, 2025 3:53:48 PM …" at bounding box center [267, 84] width 471 height 41
click at [189, 106] on div "Date Delivery Date 08/22/2025 Now 08/22/2025 05:00 PM Now Delivery Day Friday" at bounding box center [267, 150] width 157 height 90
drag, startPoint x: 184, startPoint y: 104, endPoint x: 180, endPoint y: 109, distance: 6.5
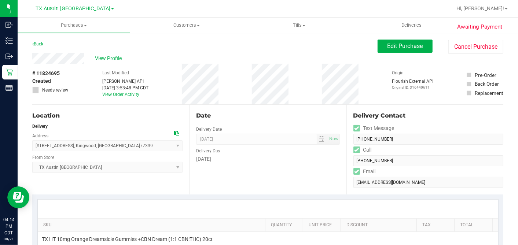
click at [180, 109] on div "Location Delivery Address 1102 Southern Hills Rd , Kingwood , TX 77339 Select a…" at bounding box center [110, 150] width 157 height 90
click at [167, 105] on div "Location Delivery Address 1102 Southern Hills Rd , Kingwood , TX 77339 Select a…" at bounding box center [110, 150] width 157 height 90
click at [182, 95] on div "# 11824695 Created Needs review Last Modified Jane API Aug 21, 2025 3:53:48 PM …" at bounding box center [267, 84] width 471 height 41
click at [399, 47] on span "Edit Purchase" at bounding box center [406, 46] width 36 height 7
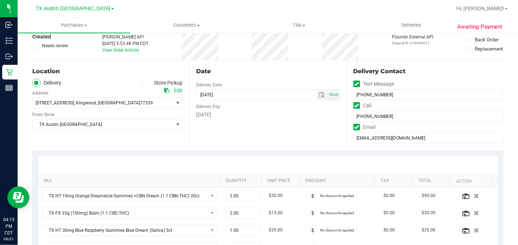
scroll to position [163, 0]
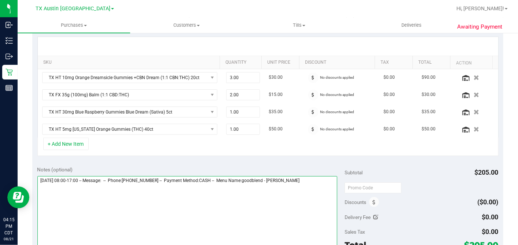
click at [313, 177] on textarea at bounding box center [187, 211] width 300 height 70
click at [121, 201] on textarea at bounding box center [187, 211] width 300 height 70
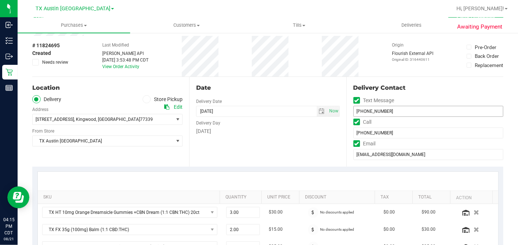
scroll to position [0, 0]
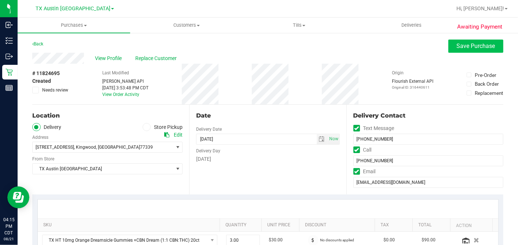
type textarea "Friday 08/22/2025 08:00-17:00 -- Message: -- Phone:3463318475 -- Payment Method…"
click at [449, 49] on button "Save Purchase" at bounding box center [476, 46] width 55 height 13
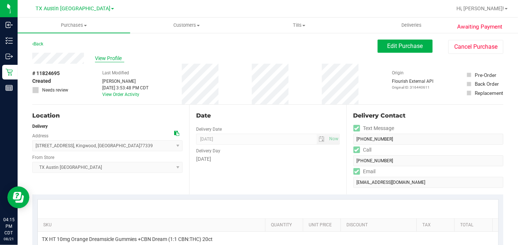
click at [117, 58] on span "View Profile" at bounding box center [109, 59] width 29 height 8
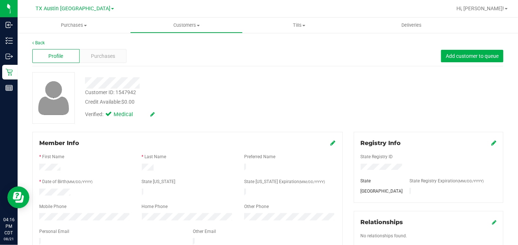
click at [117, 58] on div "Purchases" at bounding box center [103, 56] width 47 height 14
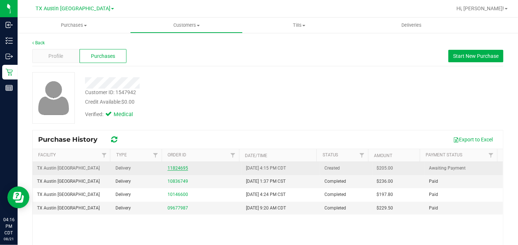
click at [175, 167] on link "11824695" at bounding box center [178, 168] width 21 height 5
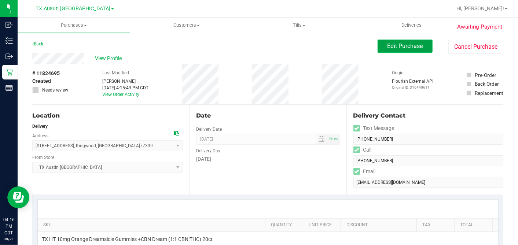
click at [405, 50] on button "Edit Purchase" at bounding box center [405, 46] width 55 height 13
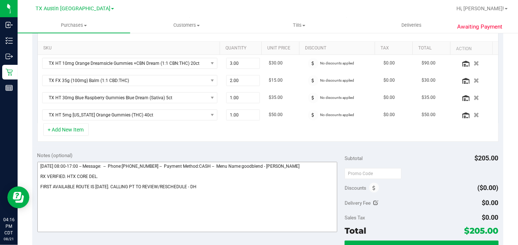
scroll to position [204, 0]
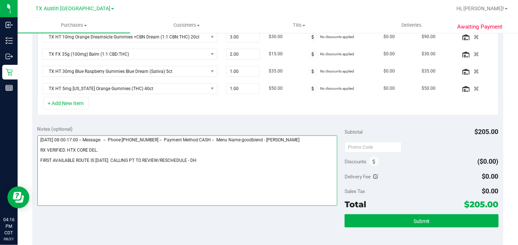
click at [194, 157] on textarea at bounding box center [187, 171] width 300 height 70
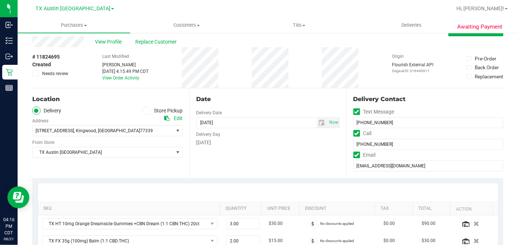
scroll to position [0, 0]
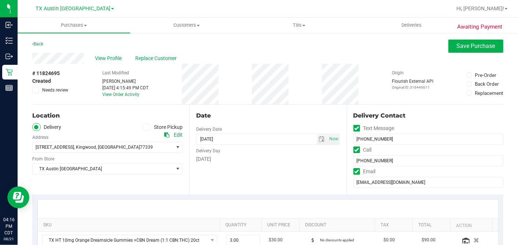
type textarea "Friday 08/22/2025 08:00-17:00 -- Message: -- Phone:3463318475 -- Payment Method…"
drag, startPoint x: 38, startPoint y: 88, endPoint x: 104, endPoint y: 91, distance: 66.1
click at [38, 88] on span at bounding box center [35, 90] width 7 height 7
click at [0, 0] on input "Needs review" at bounding box center [0, 0] width 0 height 0
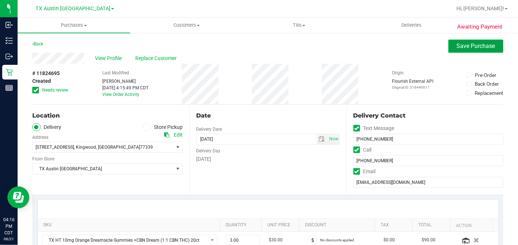
click at [471, 43] on span "Save Purchase" at bounding box center [476, 46] width 39 height 7
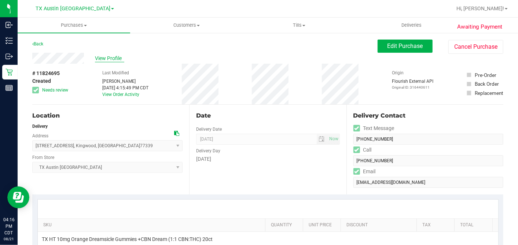
click at [107, 58] on span "View Profile" at bounding box center [109, 59] width 29 height 8
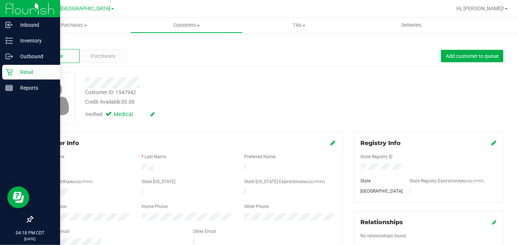
click at [14, 68] on p "Retail" at bounding box center [35, 72] width 44 height 9
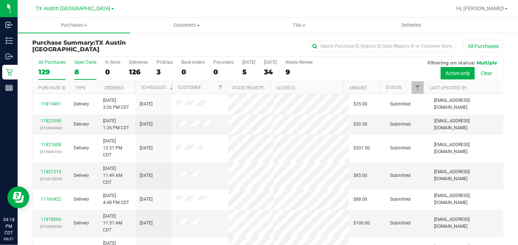
click at [81, 69] on div "8" at bounding box center [85, 72] width 22 height 8
click at [0, 0] on input "Open Carts 8" at bounding box center [0, 0] width 0 height 0
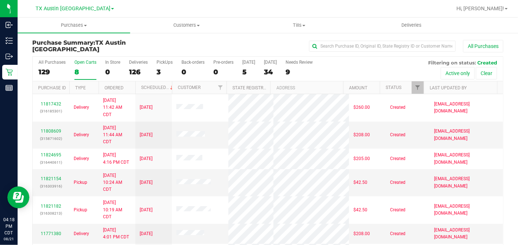
click at [123, 81] on th "Ordered" at bounding box center [117, 87] width 37 height 13
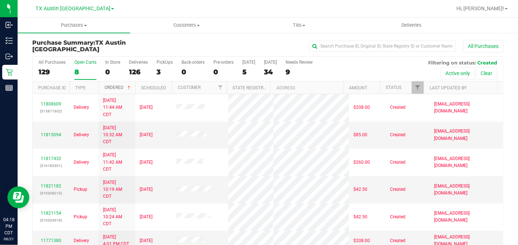
click at [131, 85] on span at bounding box center [129, 88] width 6 height 6
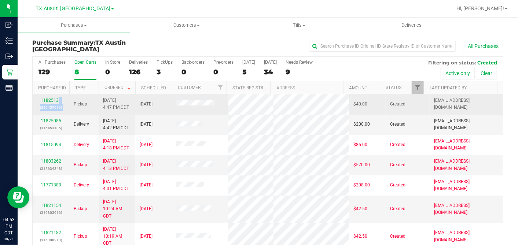
click at [52, 96] on tr "11825131 (316457019) Pickup 8/21/2025 4:47 PM CDT 8/22/2025 $40.00 Created abe+…" at bounding box center [268, 104] width 471 height 20
click at [54, 98] on link "11825131" at bounding box center [51, 100] width 21 height 5
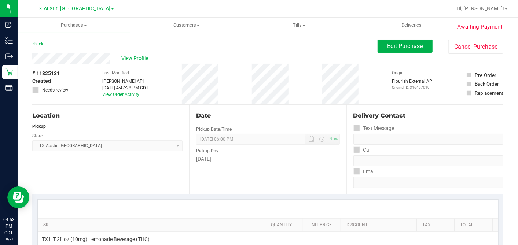
drag, startPoint x: 87, startPoint y: 88, endPoint x: 86, endPoint y: 83, distance: 4.9
click at [86, 86] on div "# 11825131 Created Needs review Last Modified Jane API Aug 21, 2025 4:47:28 PM …" at bounding box center [267, 84] width 471 height 41
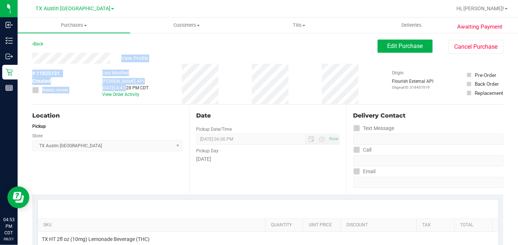
click at [80, 69] on div "# 11825131 Created Needs review Last Modified Jane API Aug 21, 2025 4:47:28 PM …" at bounding box center [267, 84] width 471 height 41
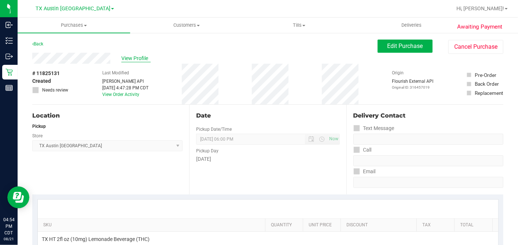
click at [127, 62] on span "View Profile" at bounding box center [135, 59] width 29 height 8
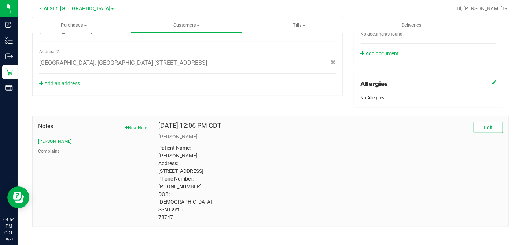
scroll to position [303, 0]
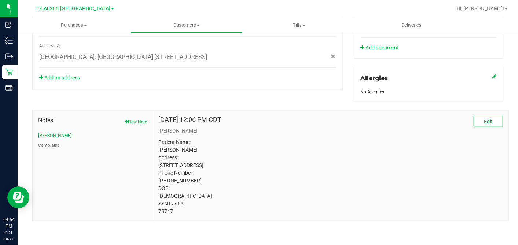
click at [163, 209] on p "Patient Name: Joshua Kleinstreuer Address: 7900 Running Water Dr. Austin, TX, 7…" at bounding box center [331, 177] width 344 height 77
copy p "78747"
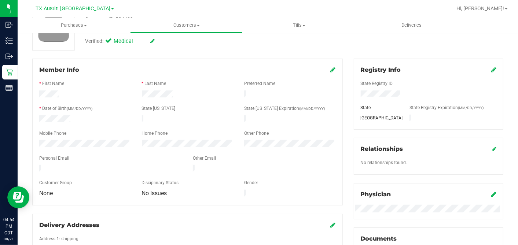
scroll to position [0, 0]
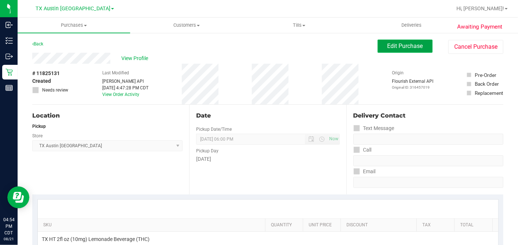
click at [380, 45] on button "Edit Purchase" at bounding box center [405, 46] width 55 height 13
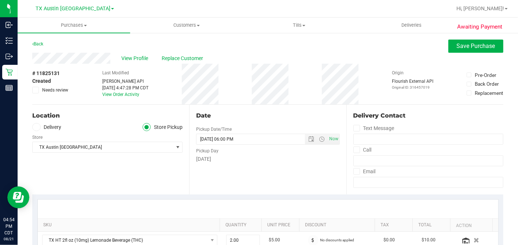
click at [38, 130] on span at bounding box center [36, 127] width 8 height 8
click at [0, 0] on input "Delivery" at bounding box center [0, 0] width 0 height 0
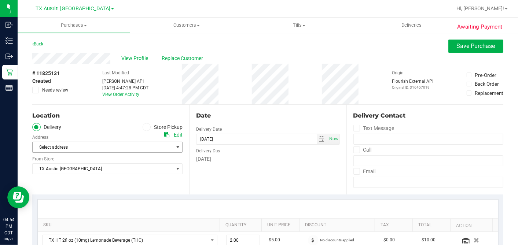
click at [74, 147] on span "Select address" at bounding box center [100, 147] width 134 height 10
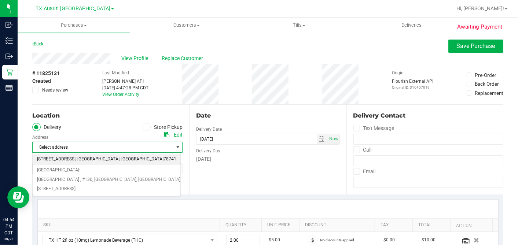
click at [67, 160] on span "7105 E Riverside Dr" at bounding box center [56, 160] width 39 height 10
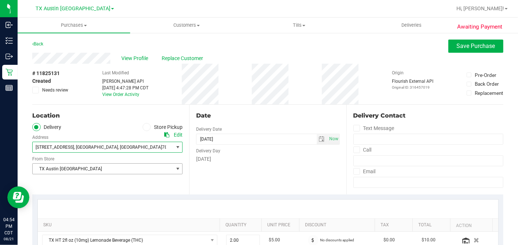
drag, startPoint x: 74, startPoint y: 169, endPoint x: 77, endPoint y: 164, distance: 5.7
click at [74, 169] on span "TX Austin [GEOGRAPHIC_DATA]" at bounding box center [103, 169] width 140 height 10
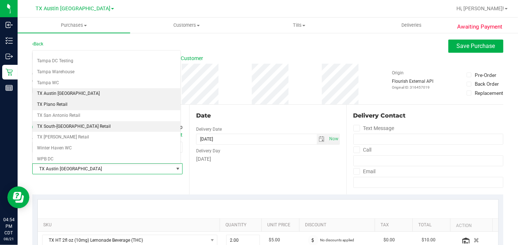
scroll to position [522, 0]
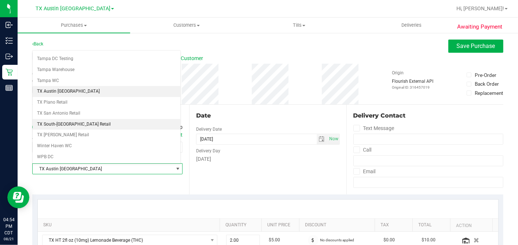
click at [79, 119] on li "TX South-[GEOGRAPHIC_DATA] Retail" at bounding box center [107, 124] width 148 height 11
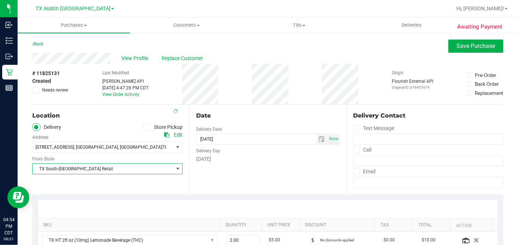
click at [251, 113] on div "Date" at bounding box center [267, 116] width 143 height 9
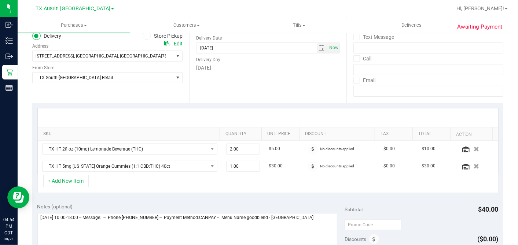
scroll to position [122, 0]
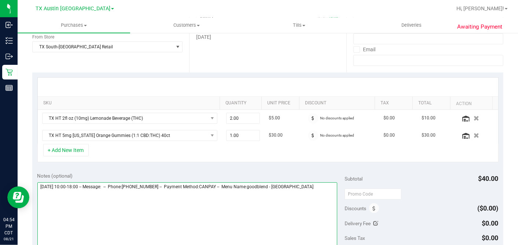
click at [311, 187] on textarea at bounding box center [187, 218] width 300 height 70
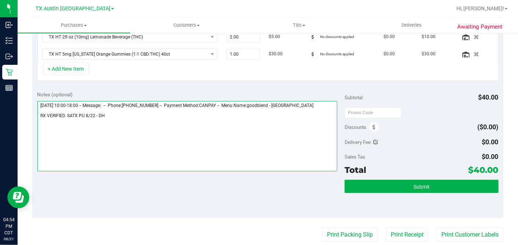
type textarea "Friday 08/22/2025 10:00-18:00 -- Message: -- Phone:9192745930 -- Payment Method…"
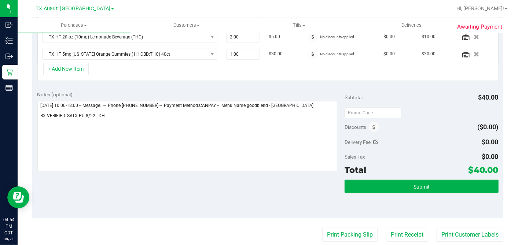
click at [393, 192] on div "Submit" at bounding box center [422, 196] width 154 height 33
click at [387, 186] on button "Submit" at bounding box center [422, 186] width 154 height 13
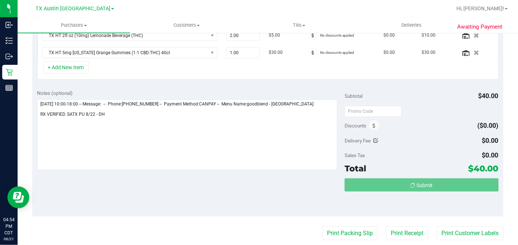
scroll to position [0, 0]
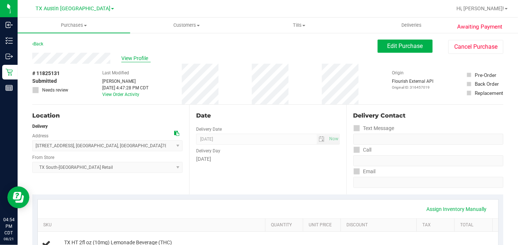
click at [139, 61] on span "View Profile" at bounding box center [135, 59] width 29 height 8
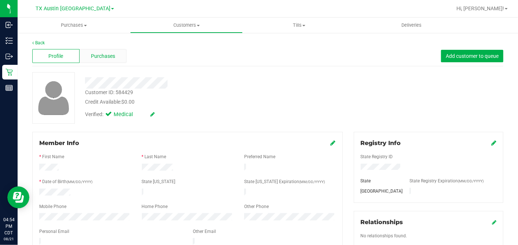
click at [96, 61] on div "Purchases" at bounding box center [103, 56] width 47 height 14
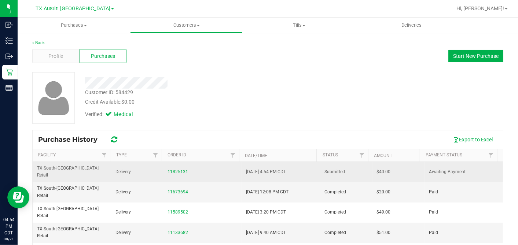
click at [377, 169] on span "$40.00" at bounding box center [384, 172] width 14 height 7
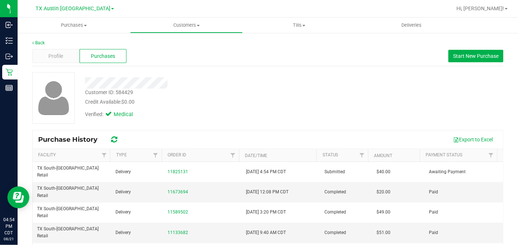
copy span "40.00"
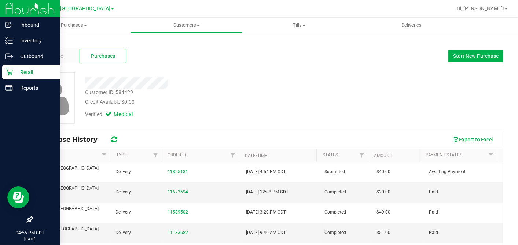
click at [17, 70] on div "Retail" at bounding box center [31, 72] width 58 height 15
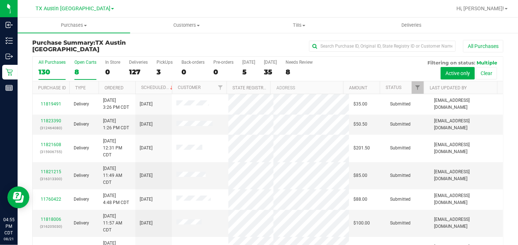
click at [79, 71] on div "8" at bounding box center [85, 72] width 22 height 8
click at [0, 0] on input "Open Carts 8" at bounding box center [0, 0] width 0 height 0
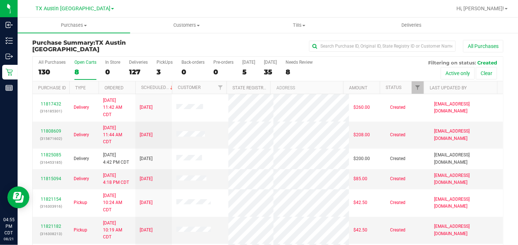
click at [126, 85] on th "Ordered" at bounding box center [117, 87] width 37 height 13
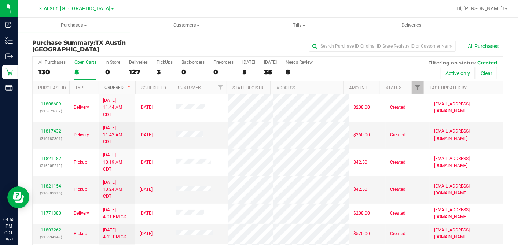
click at [126, 86] on span at bounding box center [129, 88] width 6 height 6
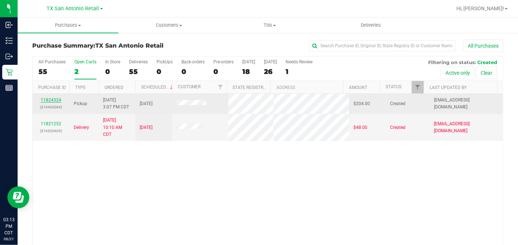
click at [56, 100] on link "11824324" at bounding box center [51, 100] width 21 height 5
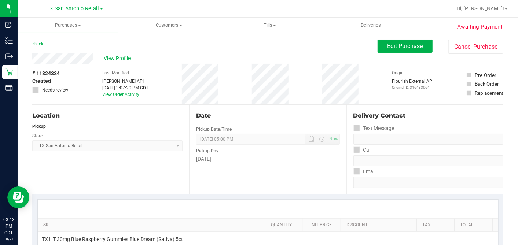
click at [113, 58] on span "View Profile" at bounding box center [118, 59] width 29 height 8
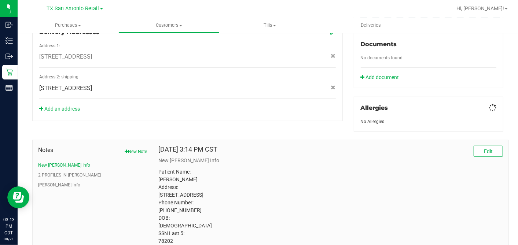
scroll to position [296, 0]
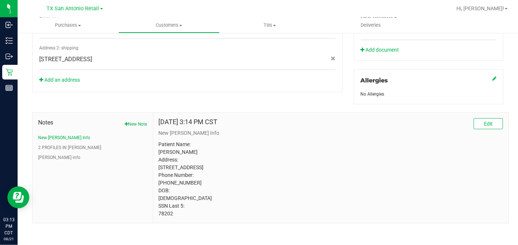
click at [163, 218] on p "Patient Name: Kristopher Rich Address: 426 Belmont San Antonio, TX, 78202 Phone…" at bounding box center [331, 179] width 344 height 77
copy p "78202"
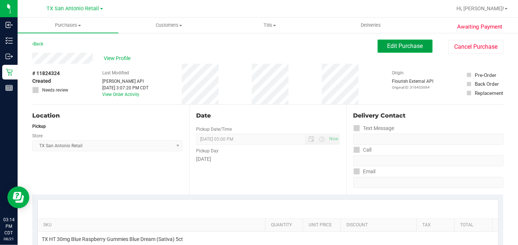
click at [393, 47] on span "Edit Purchase" at bounding box center [406, 46] width 36 height 7
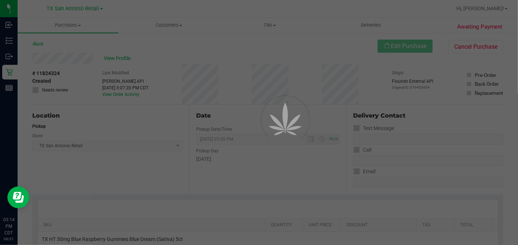
click at [40, 130] on div at bounding box center [259, 122] width 518 height 245
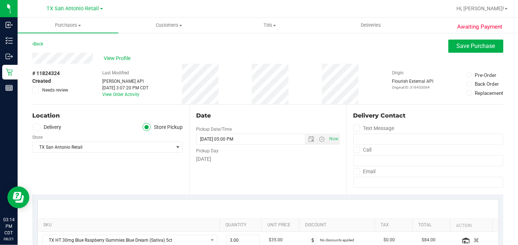
click at [39, 129] on span at bounding box center [36, 127] width 8 height 8
click at [0, 0] on input "Delivery" at bounding box center [0, 0] width 0 height 0
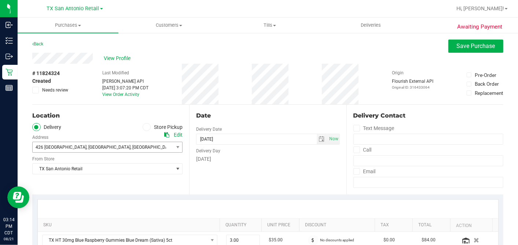
click at [87, 147] on span ", San Antonio" at bounding box center [109, 147] width 44 height 5
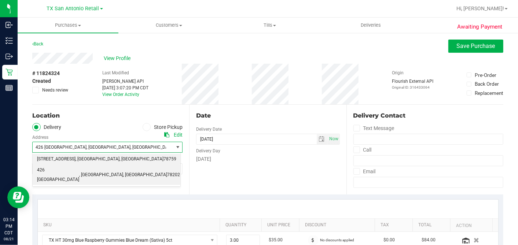
click at [76, 161] on span "18720 Stone Oak PKWY" at bounding box center [56, 160] width 39 height 10
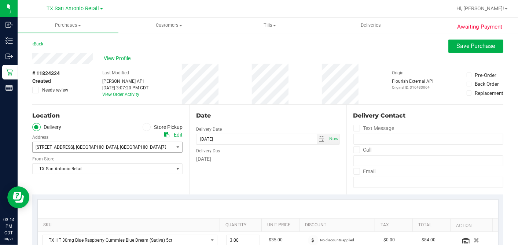
click at [241, 180] on div "Date Delivery Date 08/22/2025 Now 08/22/2025 05:00 PM Now Delivery Day Friday" at bounding box center [267, 150] width 157 height 90
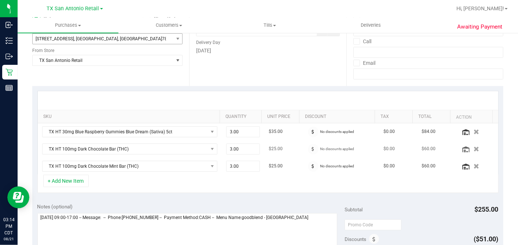
scroll to position [122, 0]
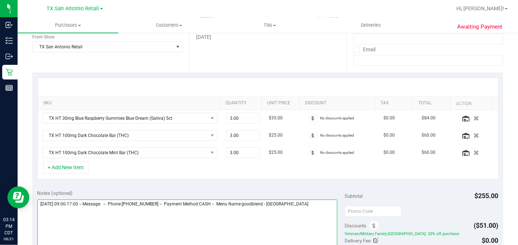
click at [312, 202] on textarea at bounding box center [187, 235] width 300 height 70
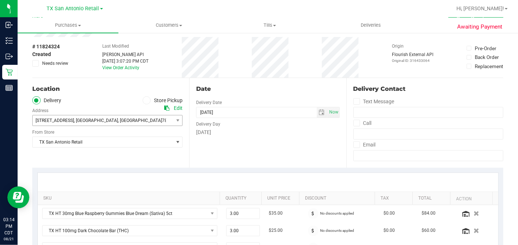
scroll to position [0, 0]
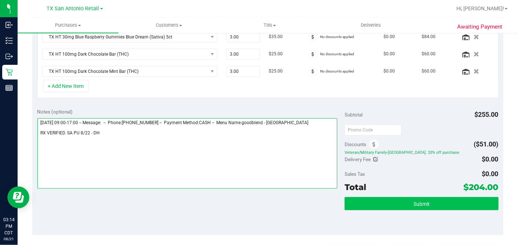
type textarea "Friday 08/22/2025 09:00-17:00 -- Message: -- Phone:2107486717 -- Payment Method…"
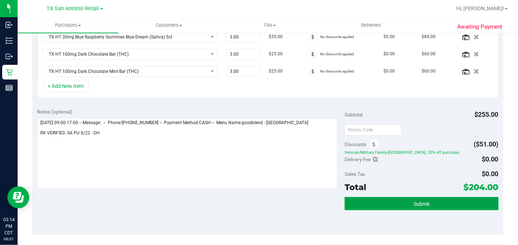
click at [406, 204] on button "Submit" at bounding box center [422, 203] width 154 height 13
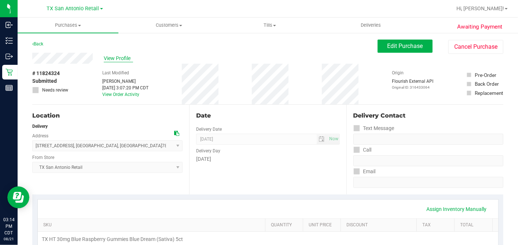
click at [109, 57] on span "View Profile" at bounding box center [118, 59] width 29 height 8
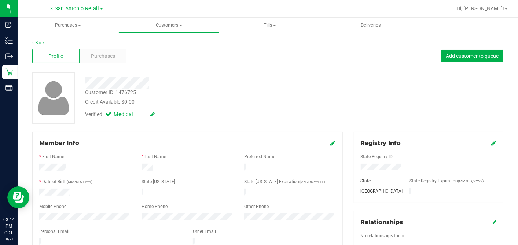
click at [103, 48] on div "Profile Purchases Add customer to queue" at bounding box center [267, 56] width 471 height 20
click at [103, 51] on div "Purchases" at bounding box center [103, 56] width 47 height 14
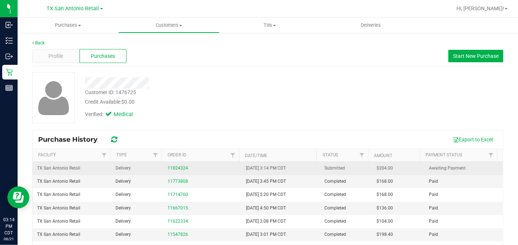
click at [377, 168] on span "$204.00" at bounding box center [385, 168] width 17 height 7
copy span "204.00"
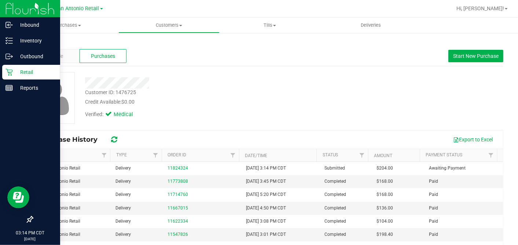
click at [7, 70] on icon at bounding box center [9, 72] width 7 height 7
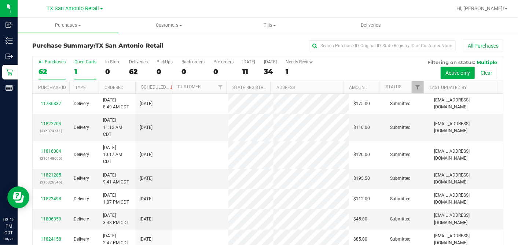
click at [78, 73] on div "1" at bounding box center [85, 71] width 22 height 8
click at [0, 0] on input "Open Carts 1" at bounding box center [0, 0] width 0 height 0
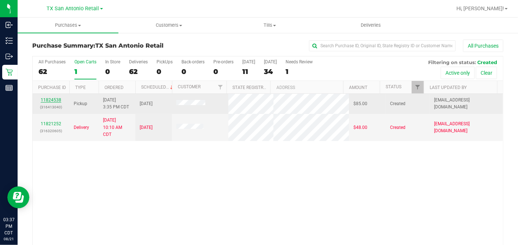
click at [57, 98] on link "11824538" at bounding box center [51, 100] width 21 height 5
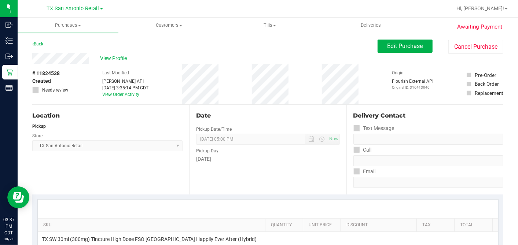
click at [122, 56] on span "View Profile" at bounding box center [114, 59] width 29 height 8
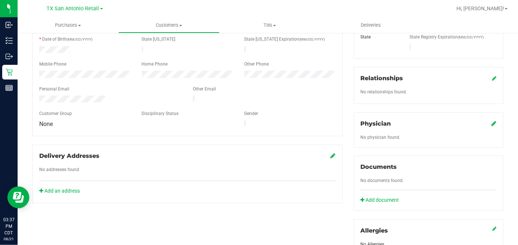
scroll to position [275, 0]
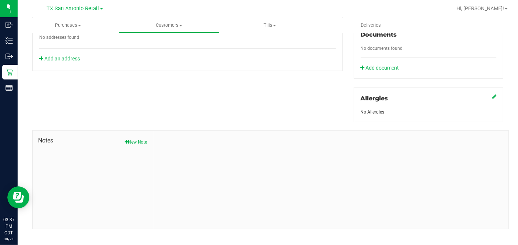
click at [139, 139] on button "New Note" at bounding box center [136, 142] width 23 height 7
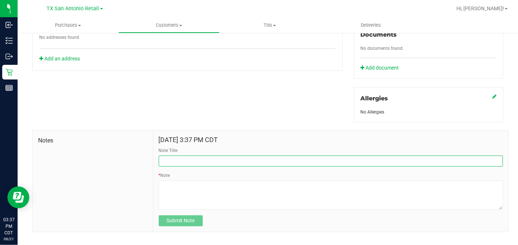
click at [171, 156] on input "Note Title" at bounding box center [331, 161] width 344 height 11
type input "CURT"
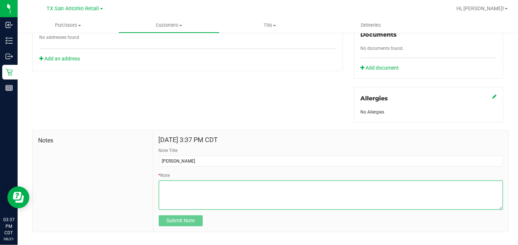
paste textarea "Patient Name: Miriam C Tisdale Address: 11822 Hardee Walk San Antonio, TX, 7825…"
type textarea "Patient Name: Miriam C Tisdale Address: 11822 Hardee Walk San Antonio, TX, 7825…"
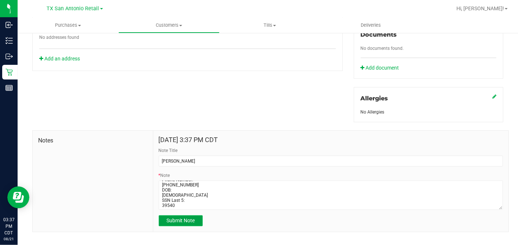
click at [185, 218] on span "Submit Note" at bounding box center [181, 221] width 28 height 6
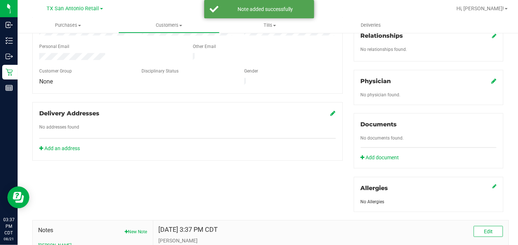
scroll to position [153, 0]
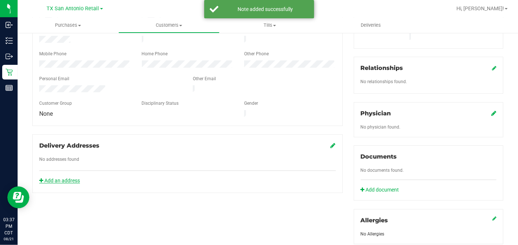
click at [68, 178] on link "Add an address" at bounding box center [59, 181] width 41 height 6
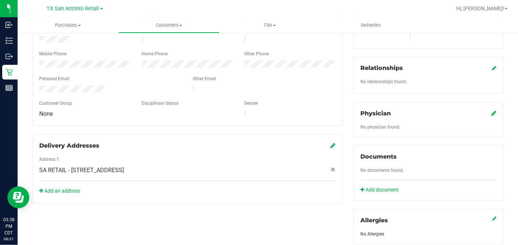
click at [492, 110] on icon at bounding box center [494, 113] width 5 height 6
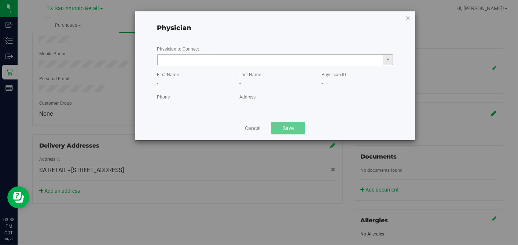
click at [281, 62] on input "text" at bounding box center [271, 60] width 226 height 10
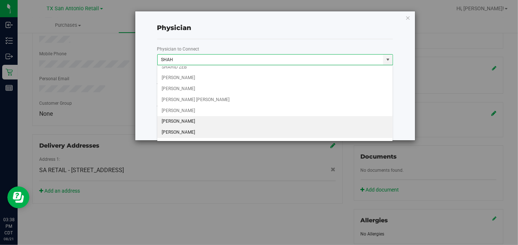
scroll to position [76, 0]
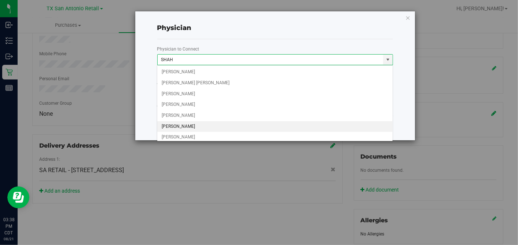
click at [183, 125] on li "[PERSON_NAME]" at bounding box center [275, 126] width 236 height 11
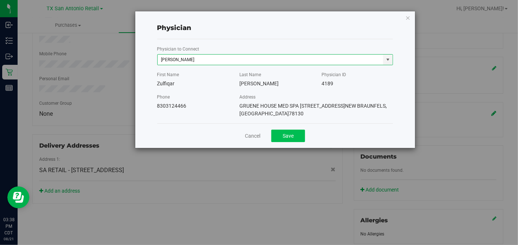
type input "[PERSON_NAME]"
click at [293, 133] on button "Save" at bounding box center [288, 136] width 34 height 12
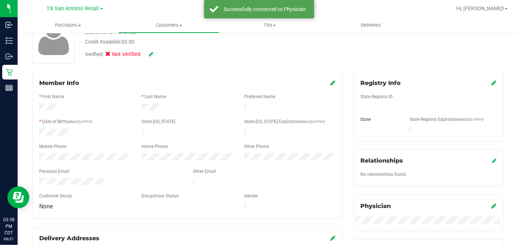
scroll to position [30, 0]
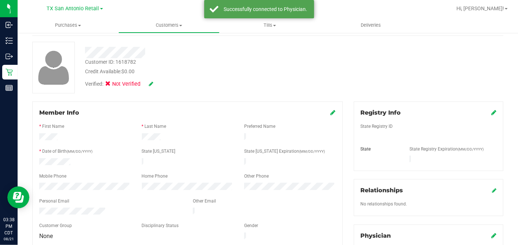
click at [492, 113] on icon at bounding box center [494, 113] width 5 height 6
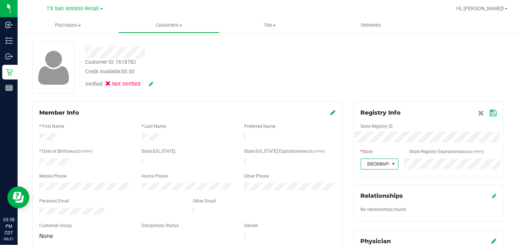
click at [490, 112] on icon at bounding box center [493, 113] width 7 height 6
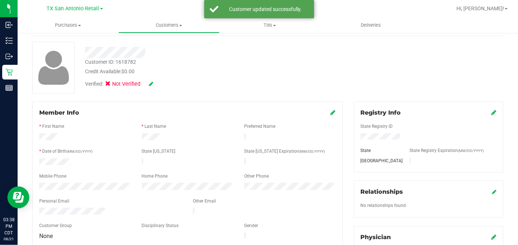
click at [331, 111] on icon at bounding box center [333, 113] width 5 height 6
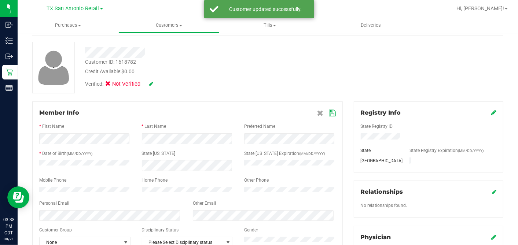
click at [329, 114] on icon at bounding box center [332, 113] width 7 height 6
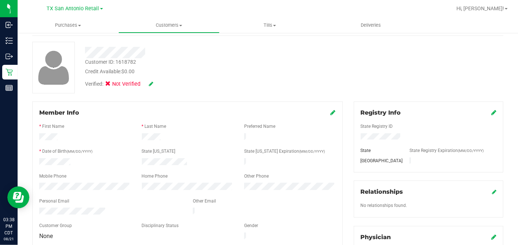
click at [151, 82] on icon at bounding box center [151, 83] width 4 height 5
click at [112, 85] on icon at bounding box center [110, 85] width 5 height 0
click at [0, 0] on input "Medical" at bounding box center [0, 0] width 0 height 0
click at [165, 85] on div "Verified: Medical" at bounding box center [200, 85] width 241 height 18
click at [211, 84] on div "Verified: Medical" at bounding box center [200, 85] width 241 height 18
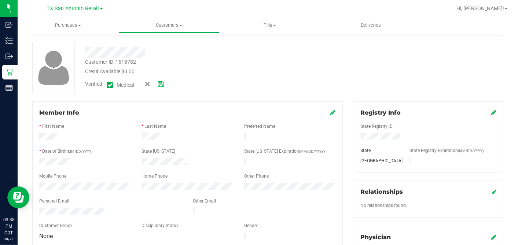
click at [165, 84] on div "Verified: Medical" at bounding box center [200, 85] width 241 height 18
click at [162, 84] on icon at bounding box center [161, 84] width 6 height 5
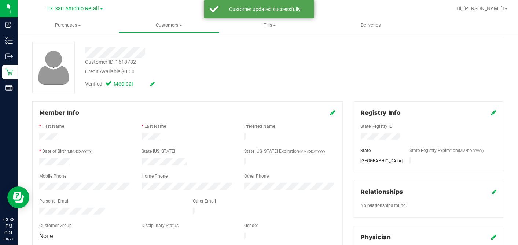
click at [186, 87] on div "Verified: Medical" at bounding box center [200, 84] width 241 height 16
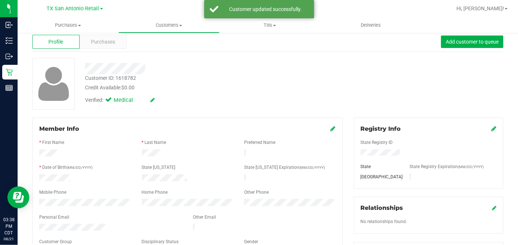
scroll to position [0, 0]
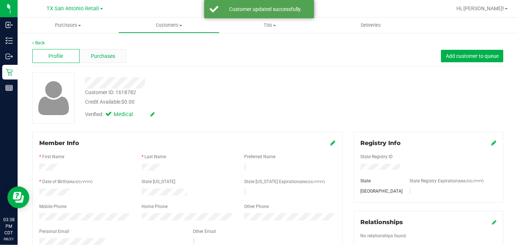
click at [116, 61] on div "Purchases" at bounding box center [103, 56] width 47 height 14
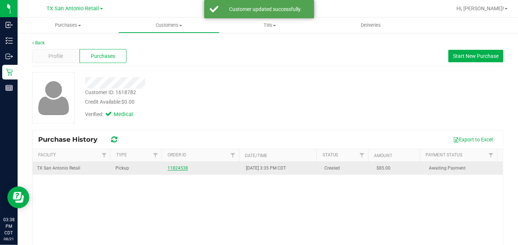
click at [178, 169] on link "11824538" at bounding box center [178, 168] width 21 height 5
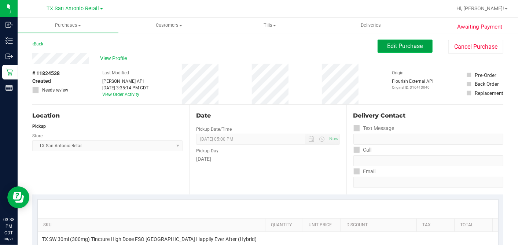
click at [380, 51] on button "Edit Purchase" at bounding box center [405, 46] width 55 height 13
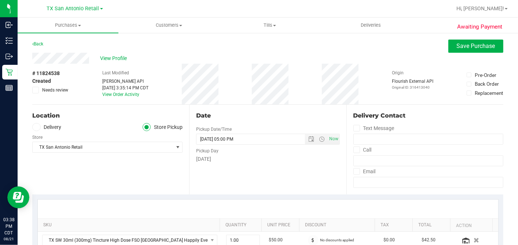
click at [46, 128] on label "Delivery" at bounding box center [46, 127] width 29 height 8
click at [0, 0] on input "Delivery" at bounding box center [0, 0] width 0 height 0
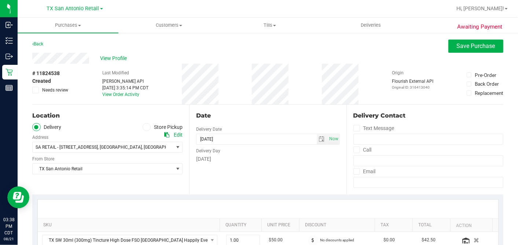
click at [241, 169] on div "Date Delivery Date 08/22/2025 Now 08/22/2025 05:00 PM Now Delivery Day Friday" at bounding box center [267, 150] width 157 height 90
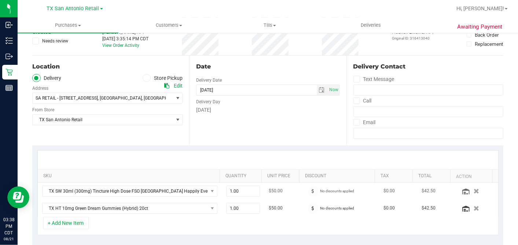
scroll to position [122, 0]
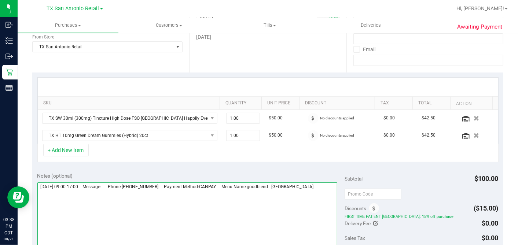
click at [323, 183] on textarea at bounding box center [187, 218] width 300 height 70
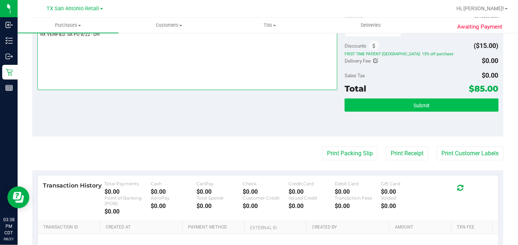
type textarea "Friday 08/22/2025 09:00-17:00 -- Message: -- Phone:2544668594 -- Payment Method…"
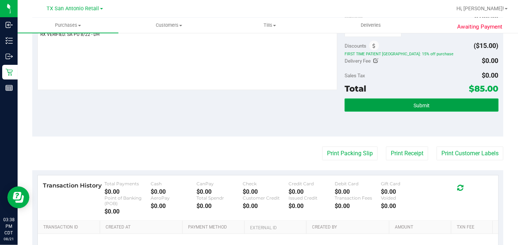
click at [422, 106] on span "Submit" at bounding box center [422, 106] width 16 height 6
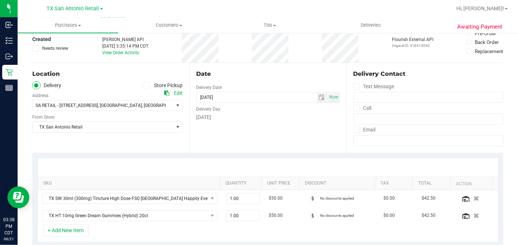
scroll to position [0, 0]
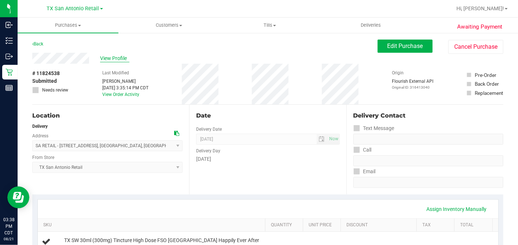
click at [110, 59] on span "View Profile" at bounding box center [114, 59] width 29 height 8
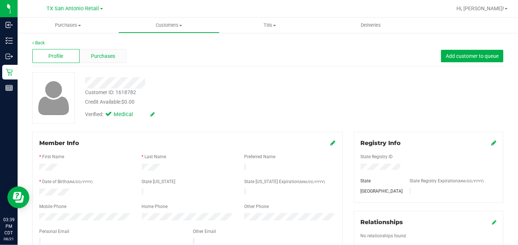
click at [104, 57] on span "Purchases" at bounding box center [103, 56] width 24 height 8
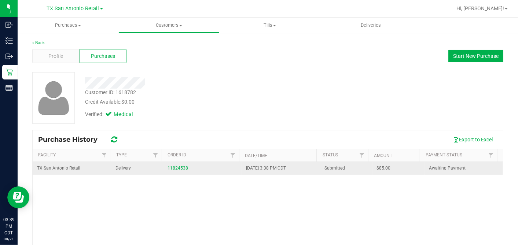
click at [377, 166] on span "$85.00" at bounding box center [384, 168] width 14 height 7
click at [377, 165] on span "$85.00" at bounding box center [384, 168] width 14 height 7
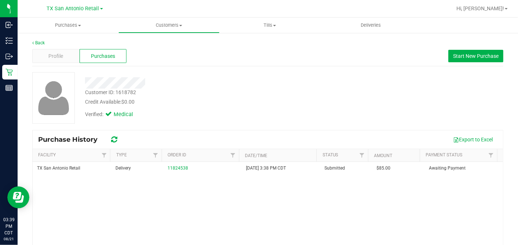
copy span "85.00"
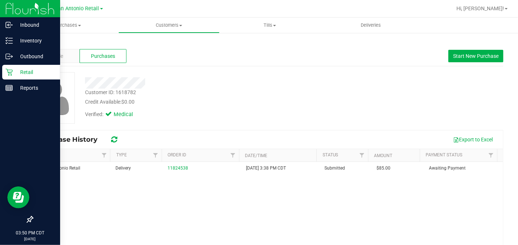
click at [14, 75] on p "Retail" at bounding box center [35, 72] width 44 height 9
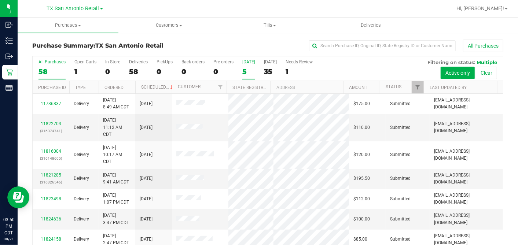
click at [244, 71] on div "5" at bounding box center [248, 71] width 13 height 8
click at [0, 0] on input "Today 5" at bounding box center [0, 0] width 0 height 0
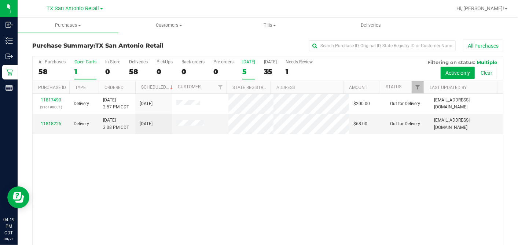
click at [85, 68] on div "1" at bounding box center [85, 71] width 22 height 8
click at [0, 0] on input "Open Carts 1" at bounding box center [0, 0] width 0 height 0
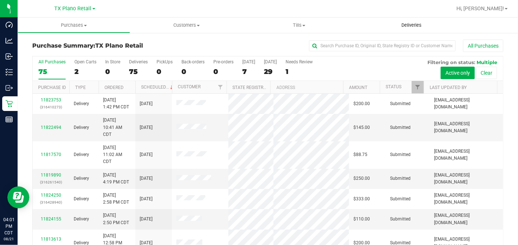
click at [414, 23] on span "Deliveries" at bounding box center [412, 25] width 40 height 7
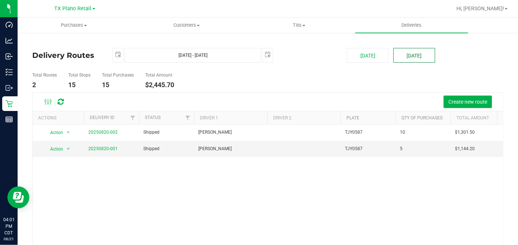
click at [405, 55] on button "[DATE]" at bounding box center [415, 55] width 42 height 15
type input "[DATE] - [DATE]"
type input "[DATE]"
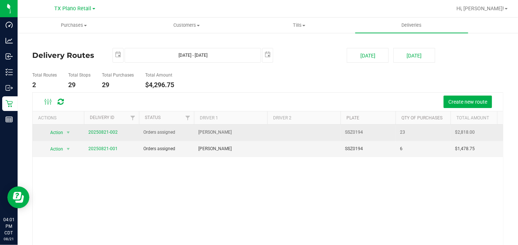
click at [117, 133] on td "20250821-002" at bounding box center [111, 133] width 55 height 17
click at [112, 131] on link "20250821-002" at bounding box center [102, 132] width 29 height 5
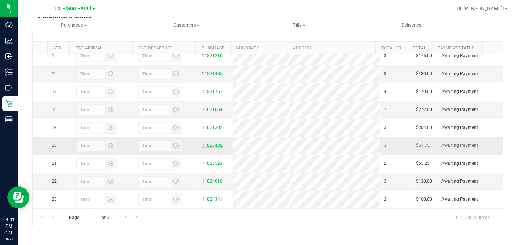
scroll to position [291, 0]
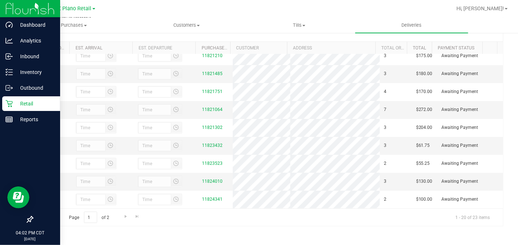
click at [7, 103] on icon at bounding box center [9, 103] width 7 height 7
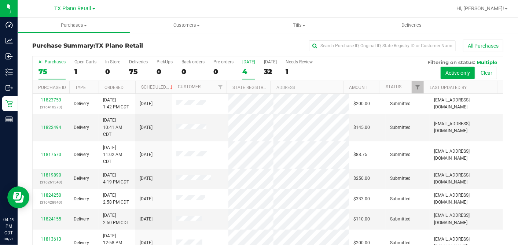
click at [243, 66] on label "[DATE] 4" at bounding box center [248, 69] width 13 height 20
click at [0, 0] on input "[DATE] 4" at bounding box center [0, 0] width 0 height 0
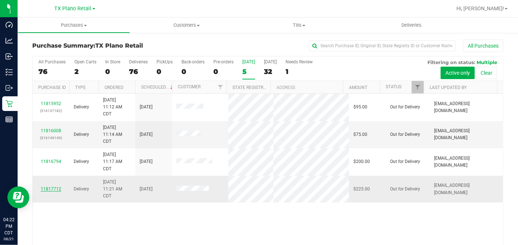
click at [56, 187] on link "11817712" at bounding box center [51, 189] width 21 height 5
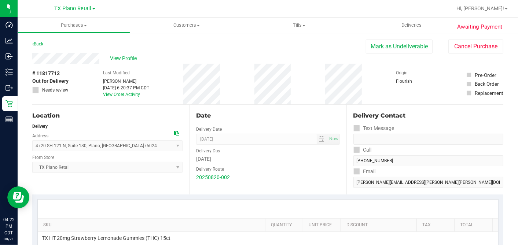
click at [123, 54] on div "View Profile" at bounding box center [199, 58] width 334 height 11
click at [124, 56] on span "View Profile" at bounding box center [124, 59] width 29 height 8
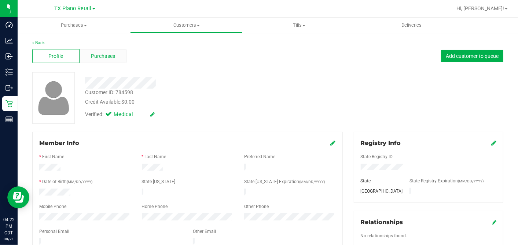
click at [122, 59] on div "Purchases" at bounding box center [103, 56] width 47 height 14
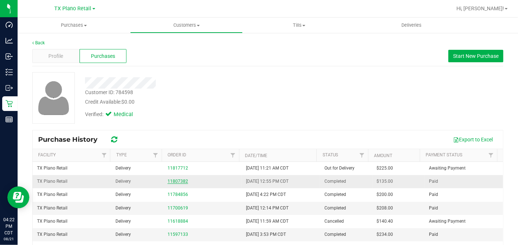
click at [182, 180] on link "11807382" at bounding box center [178, 181] width 21 height 5
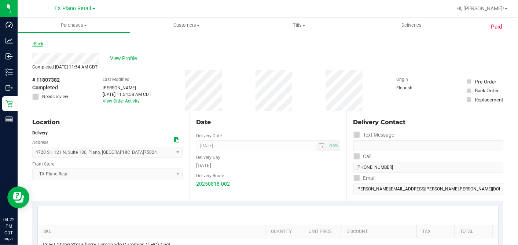
click at [36, 44] on link "Back" at bounding box center [37, 43] width 11 height 5
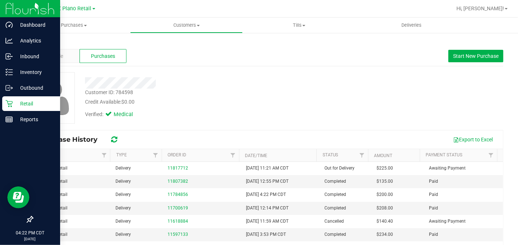
click at [13, 103] on p "Retail" at bounding box center [35, 103] width 44 height 9
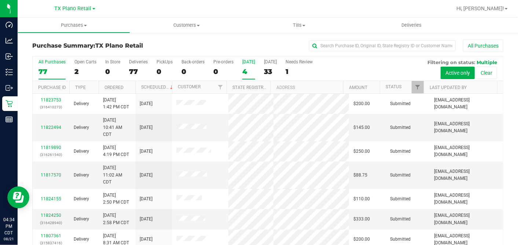
click at [244, 67] on label "[DATE] 4" at bounding box center [248, 69] width 13 height 20
click at [0, 0] on input "[DATE] 4" at bounding box center [0, 0] width 0 height 0
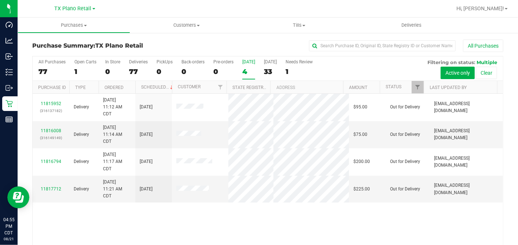
click at [246, 70] on div "4" at bounding box center [248, 71] width 13 height 8
click at [0, 0] on input "[DATE] 4" at bounding box center [0, 0] width 0 height 0
click at [414, 23] on span "Deliveries" at bounding box center [412, 25] width 40 height 7
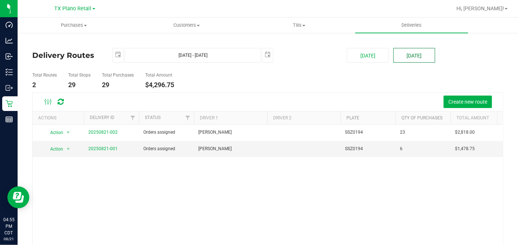
click at [412, 56] on button "[DATE]" at bounding box center [415, 55] width 42 height 15
click at [374, 59] on button "[DATE]" at bounding box center [368, 55] width 42 height 15
type input "[DATE] - [DATE]"
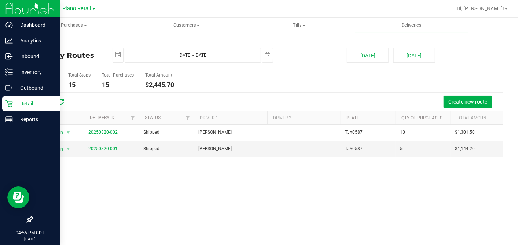
click at [25, 106] on p "Retail" at bounding box center [35, 103] width 44 height 9
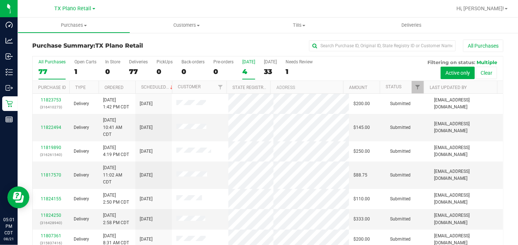
click at [246, 72] on div "4" at bounding box center [248, 71] width 13 height 8
click at [0, 0] on input "[DATE] 4" at bounding box center [0, 0] width 0 height 0
